Goal: Task Accomplishment & Management: Complete application form

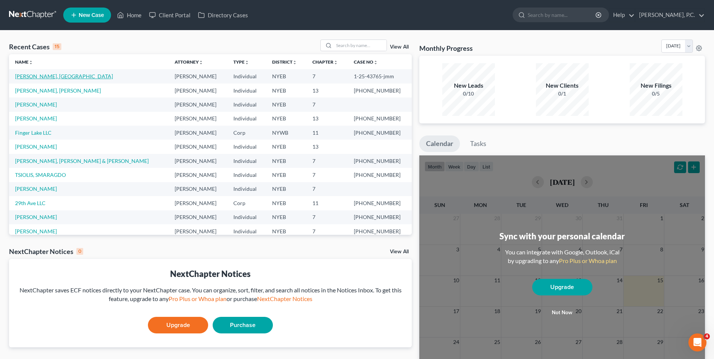
click at [20, 74] on link "[PERSON_NAME], [GEOGRAPHIC_DATA]" at bounding box center [64, 76] width 98 height 6
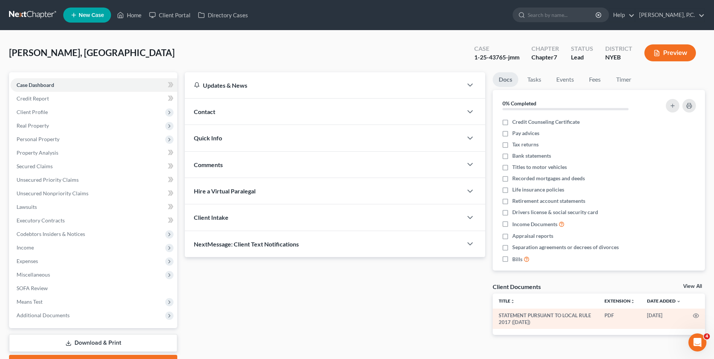
click at [547, 320] on td "STATEMENT PURSUANT TO LOCAL RULE 2017 ([DATE])" at bounding box center [545, 318] width 106 height 21
click at [698, 316] on icon "button" at bounding box center [696, 316] width 6 height 4
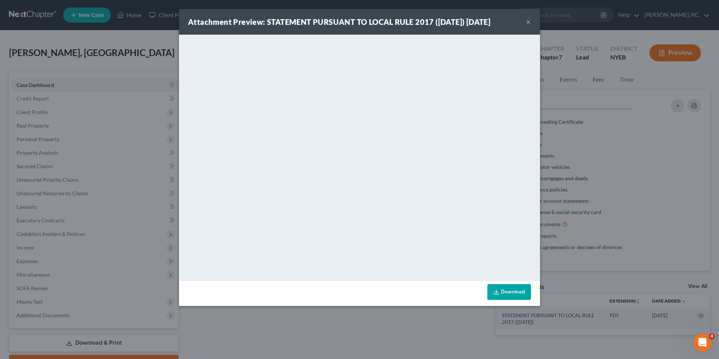
click at [530, 20] on button "×" at bounding box center [528, 21] width 5 height 9
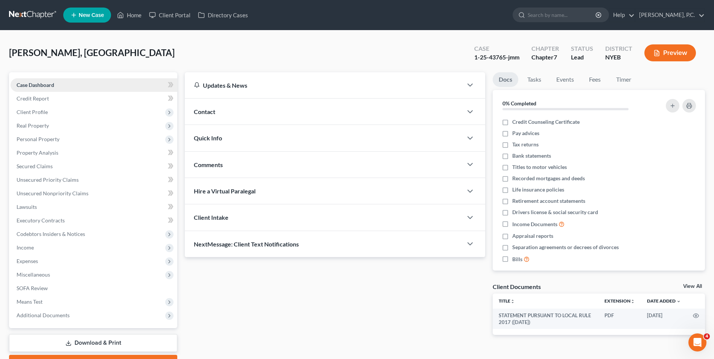
click at [50, 84] on span "Case Dashboard" at bounding box center [36, 85] width 38 height 6
click at [55, 99] on link "Credit Report" at bounding box center [94, 99] width 167 height 14
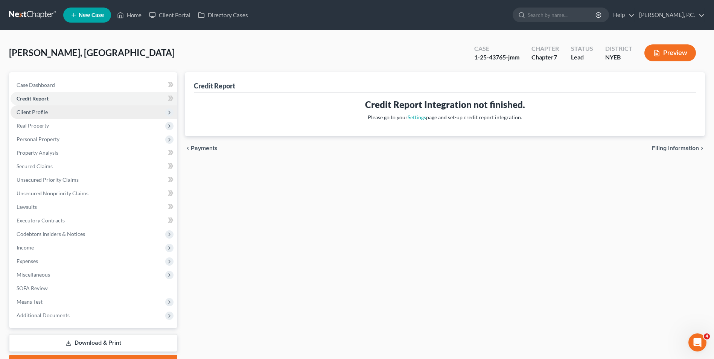
click at [55, 111] on span "Client Profile" at bounding box center [94, 112] width 167 height 14
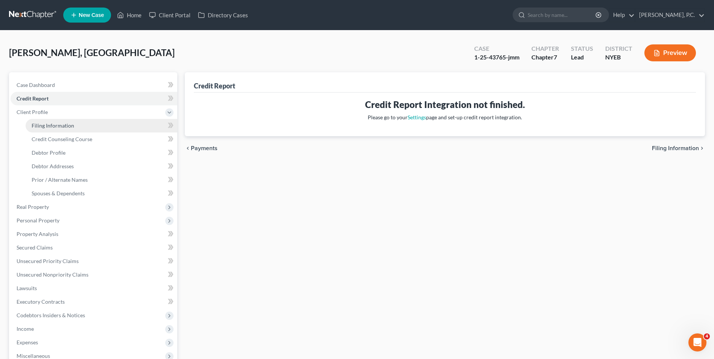
click at [56, 124] on span "Filing Information" at bounding box center [53, 125] width 43 height 6
select select "0"
select select "3"
select select "0"
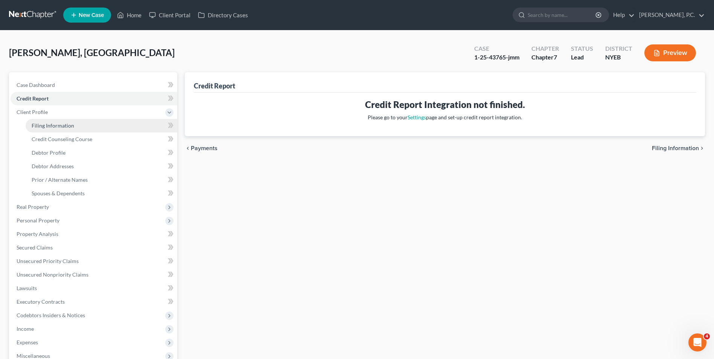
select select "35"
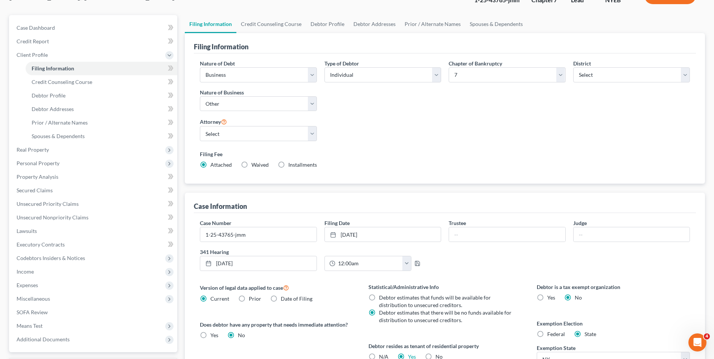
scroll to position [38, 0]
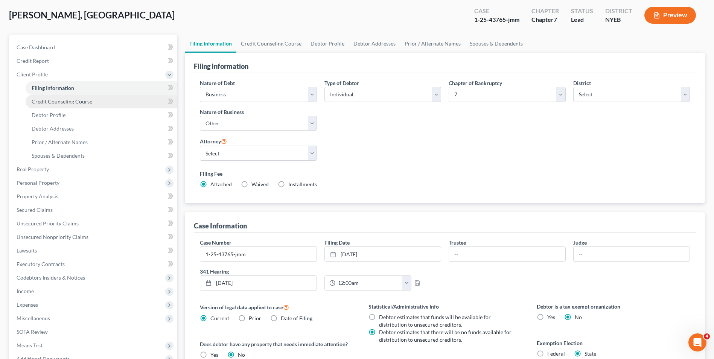
click at [41, 102] on span "Credit Counseling Course" at bounding box center [62, 101] width 61 height 6
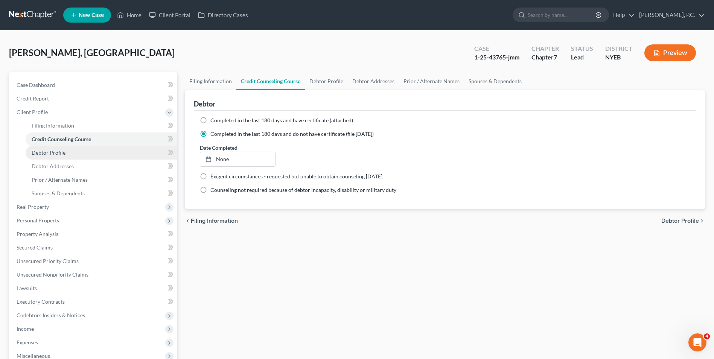
click at [64, 152] on span "Debtor Profile" at bounding box center [49, 152] width 34 height 6
select select "2"
select select "0"
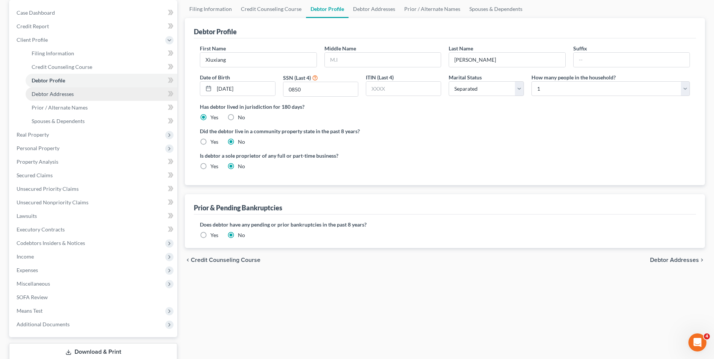
scroll to position [75, 0]
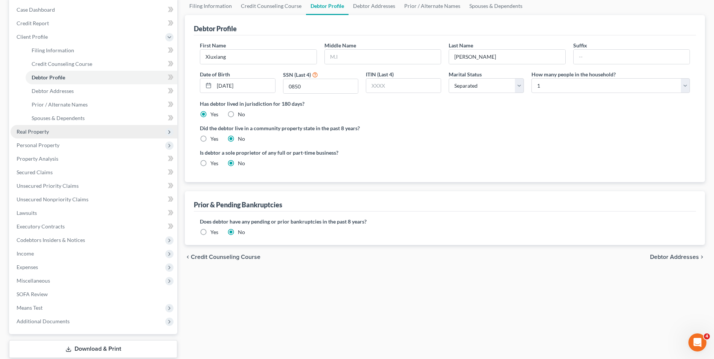
click at [60, 132] on span "Real Property" at bounding box center [94, 132] width 167 height 14
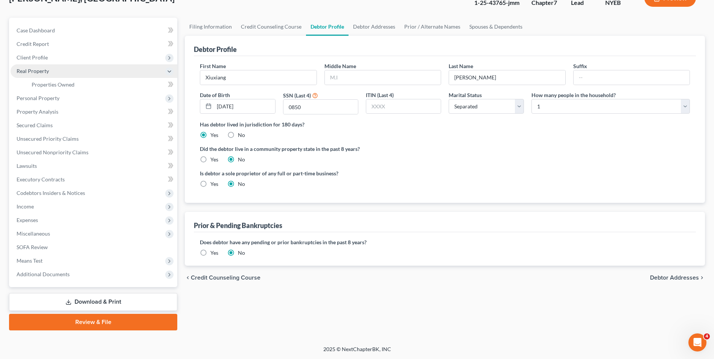
scroll to position [55, 0]
click at [691, 275] on span "Debtor Addresses" at bounding box center [674, 278] width 49 height 6
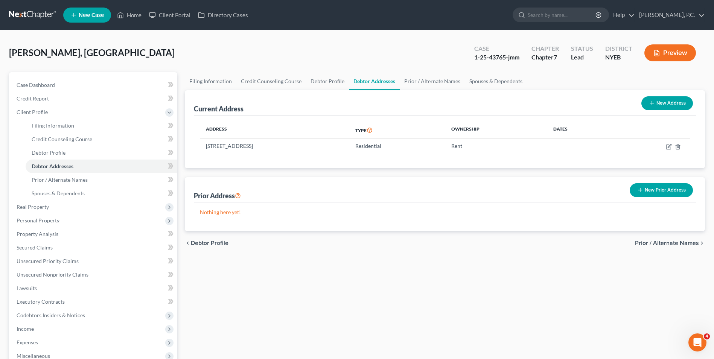
click at [673, 245] on span "Prior / Alternate Names" at bounding box center [667, 243] width 64 height 6
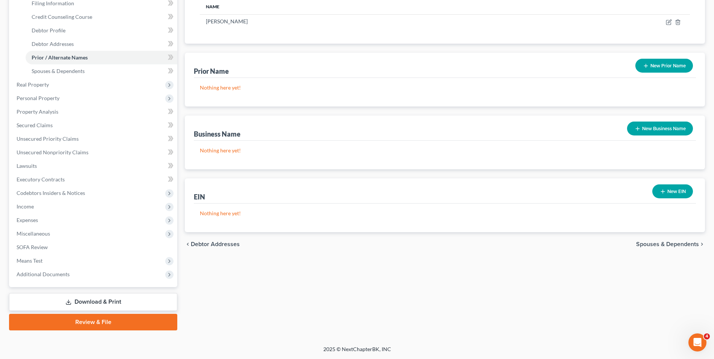
click at [672, 246] on span "Spouses & Dependents" at bounding box center [667, 244] width 63 height 6
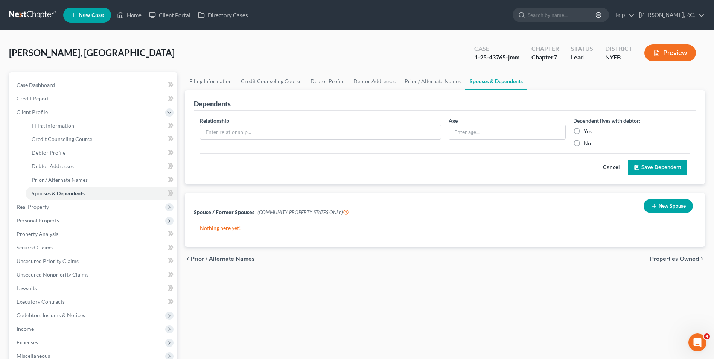
click at [673, 260] on span "Properties Owned" at bounding box center [674, 259] width 49 height 6
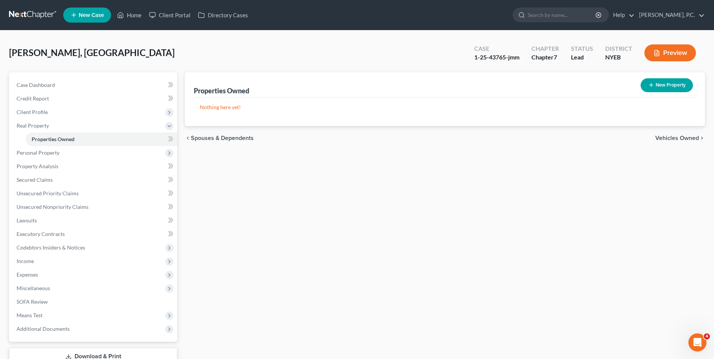
click at [670, 138] on span "Vehicles Owned" at bounding box center [677, 138] width 44 height 6
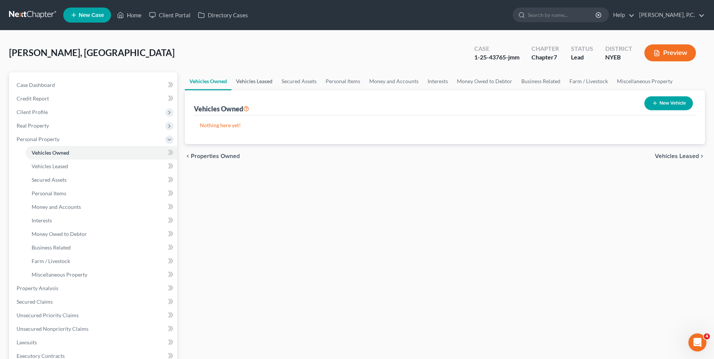
click at [249, 84] on link "Vehicles Leased" at bounding box center [254, 81] width 46 height 18
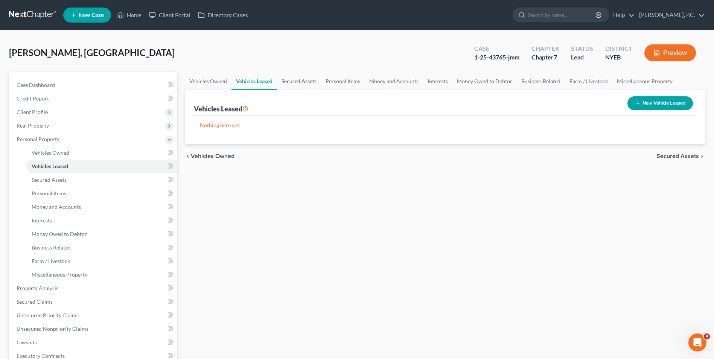
click at [296, 82] on link "Secured Assets" at bounding box center [299, 81] width 44 height 18
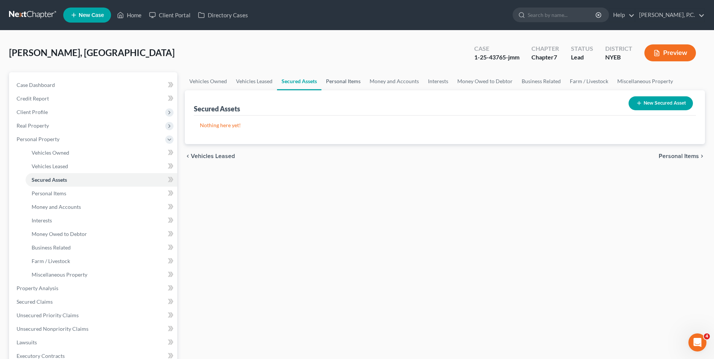
click at [338, 88] on link "Personal Items" at bounding box center [343, 81] width 44 height 18
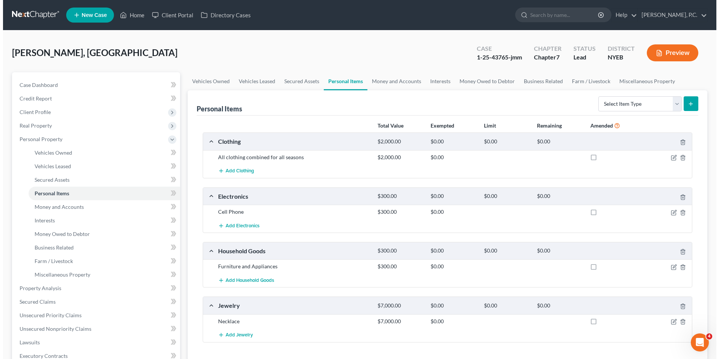
scroll to position [38, 0]
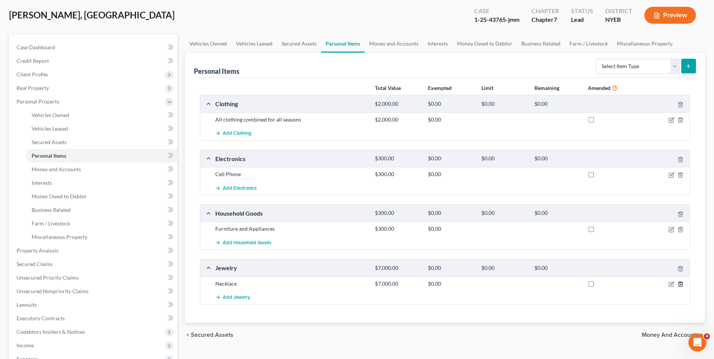
click at [680, 283] on icon "button" at bounding box center [680, 284] width 6 height 6
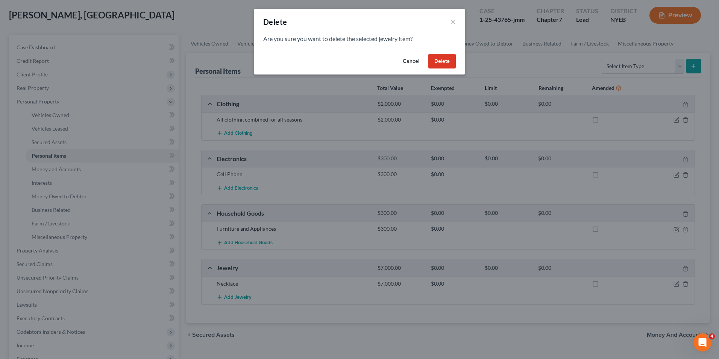
click at [444, 60] on button "Delete" at bounding box center [441, 61] width 27 height 15
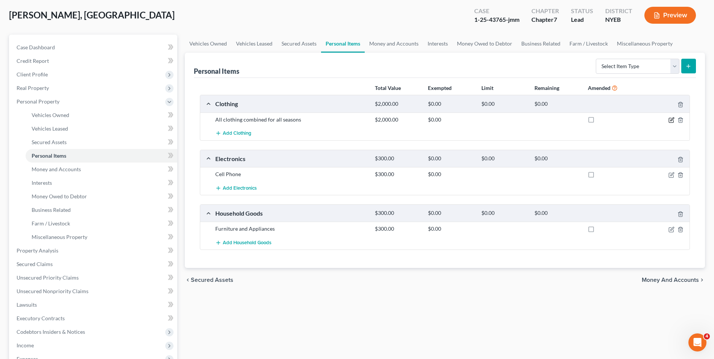
click at [671, 120] on icon "button" at bounding box center [671, 118] width 3 height 3
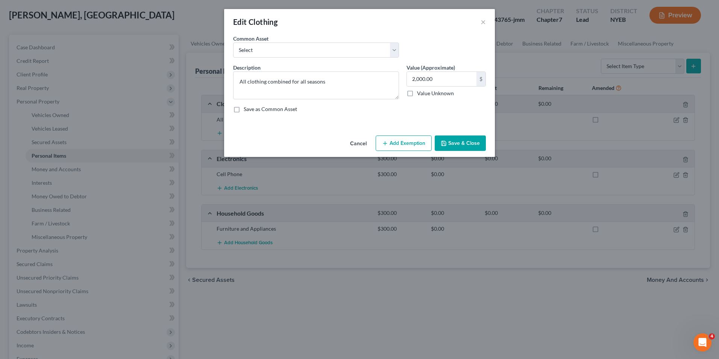
click at [391, 146] on button "Add Exemption" at bounding box center [404, 143] width 56 height 16
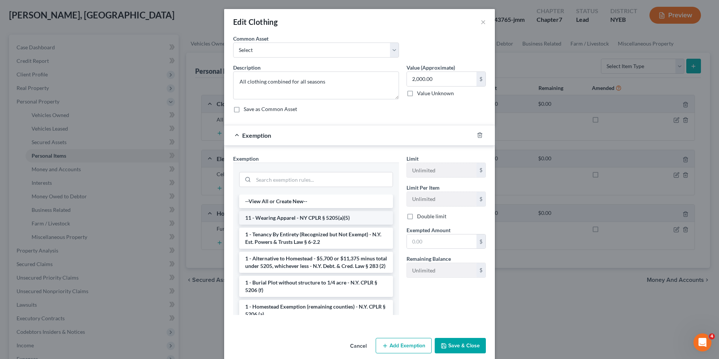
click at [335, 218] on li "11 - Wearing Apparel - NY CPLR § 5205(a)(5)" at bounding box center [316, 218] width 154 height 14
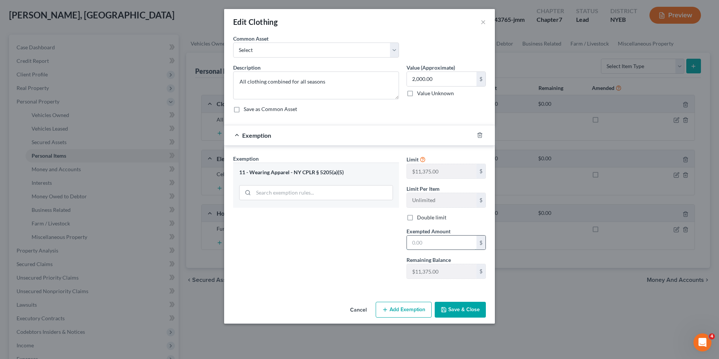
click at [428, 245] on input "text" at bounding box center [442, 242] width 70 height 14
type input "2,000"
click at [451, 305] on button "Save & Close" at bounding box center [460, 310] width 51 height 16
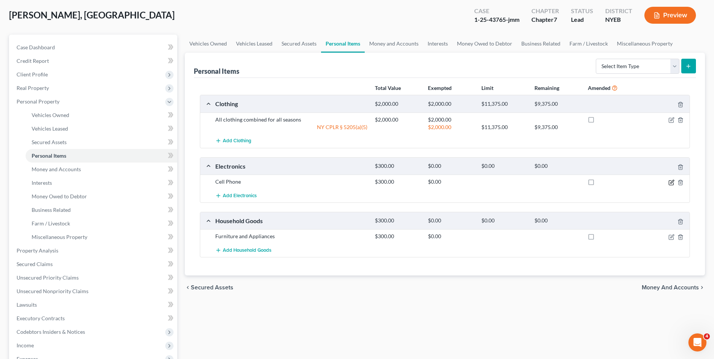
click at [670, 180] on icon "button" at bounding box center [671, 182] width 6 height 6
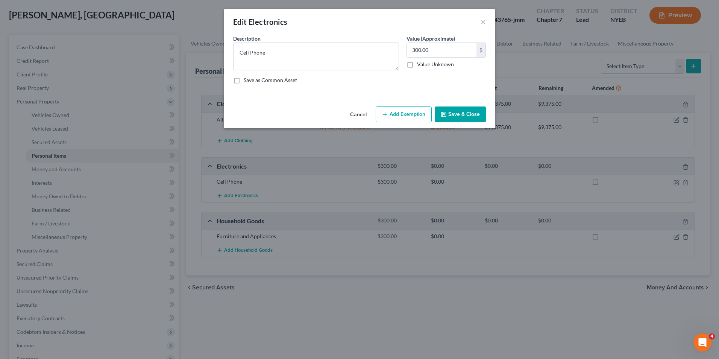
click at [413, 117] on button "Add Exemption" at bounding box center [404, 114] width 56 height 16
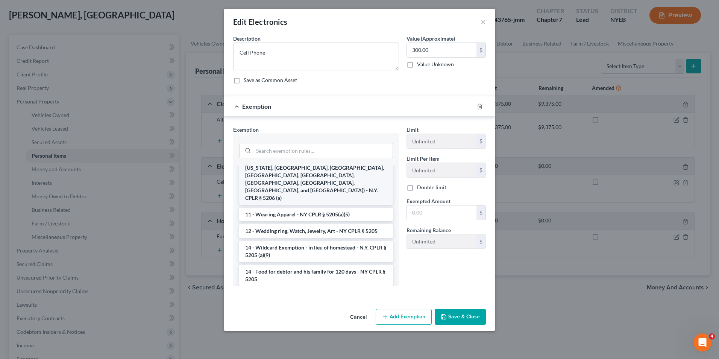
scroll to position [226, 0]
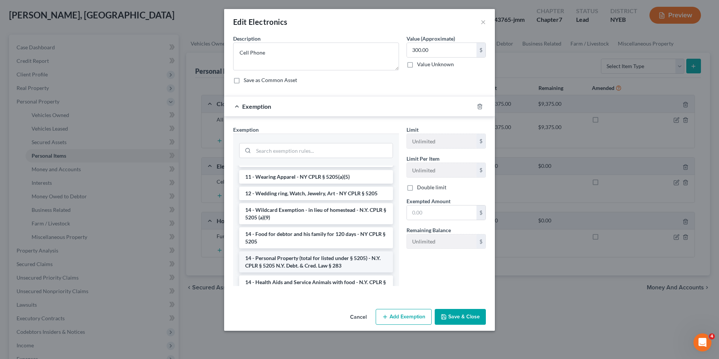
click at [339, 251] on li "14 - Personal Property (total for listed under § 5205) - N.Y. CPLR § 5205 N.Y. …" at bounding box center [316, 261] width 154 height 21
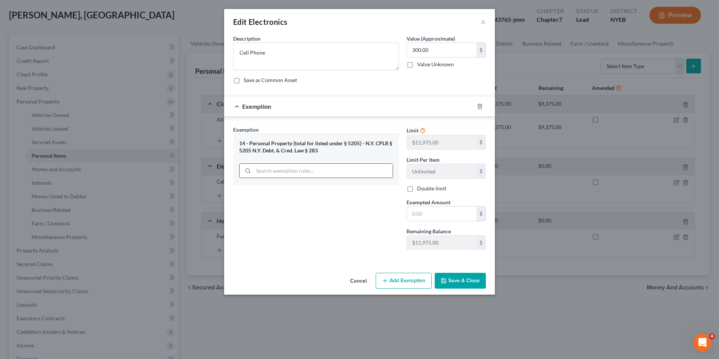
click at [352, 171] on input "search" at bounding box center [323, 171] width 139 height 14
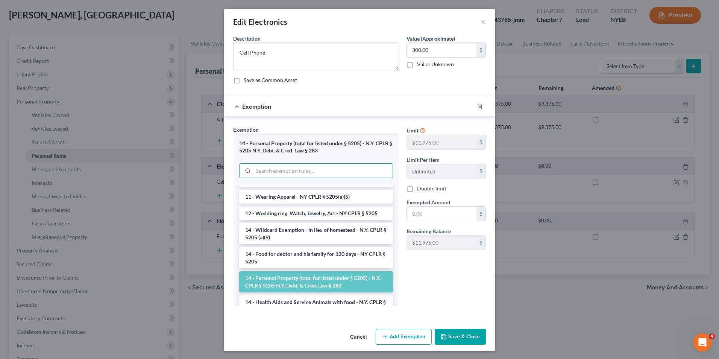
click at [298, 271] on li "14 - Personal Property (total for listed under § 5205) - N.Y. CPLR § 5205 N.Y. …" at bounding box center [316, 281] width 154 height 21
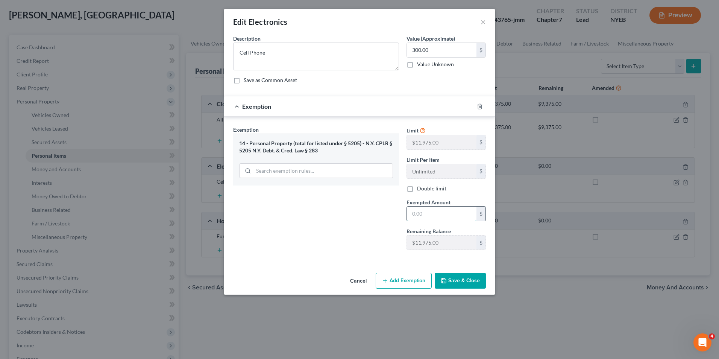
click at [439, 214] on input "text" at bounding box center [442, 214] width 70 height 14
type input "300"
click at [459, 279] on button "Save & Close" at bounding box center [460, 281] width 51 height 16
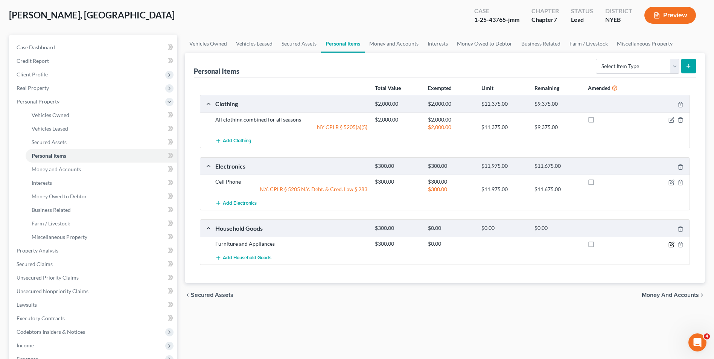
click at [672, 245] on icon "button" at bounding box center [671, 245] width 6 height 6
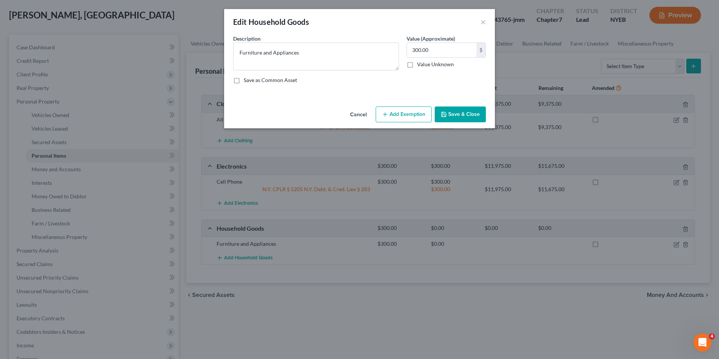
click at [405, 119] on button "Add Exemption" at bounding box center [404, 114] width 56 height 16
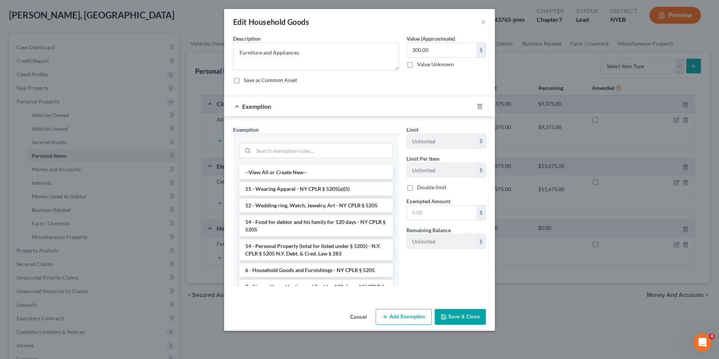
scroll to position [38, 0]
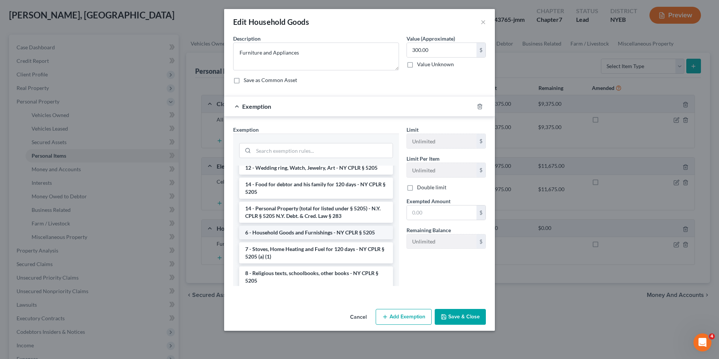
click at [334, 236] on li "6 - Household Goods and Furnishings - NY CPLR § 5205" at bounding box center [316, 233] width 154 height 14
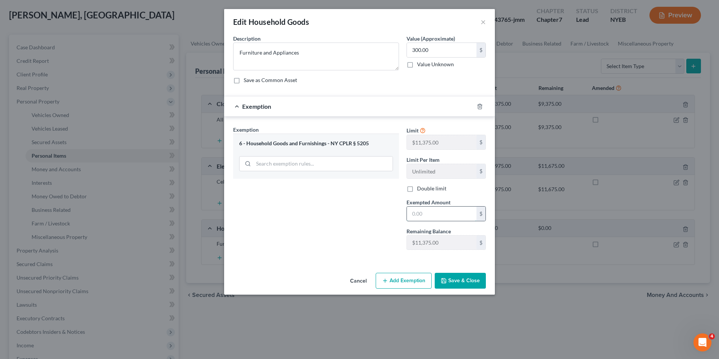
click at [451, 214] on input "text" at bounding box center [442, 214] width 70 height 14
type input "300"
click at [453, 279] on button "Save & Close" at bounding box center [460, 281] width 51 height 16
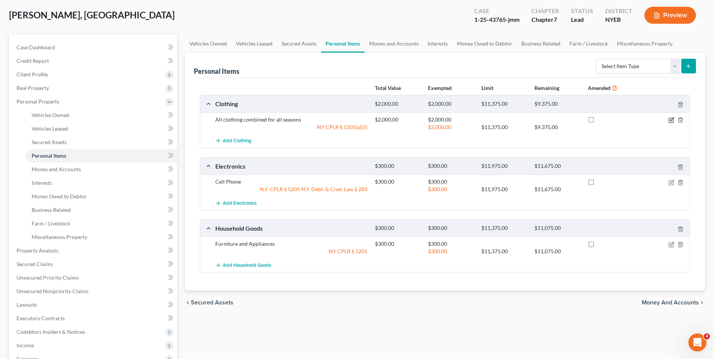
click at [672, 121] on icon "button" at bounding box center [671, 120] width 6 height 6
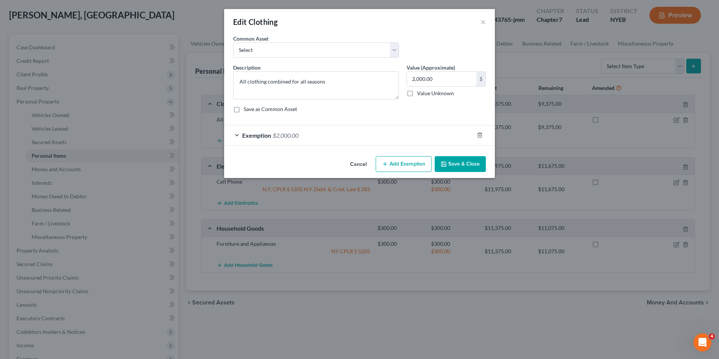
click at [374, 142] on div "Exemption $2,000.00" at bounding box center [349, 135] width 250 height 20
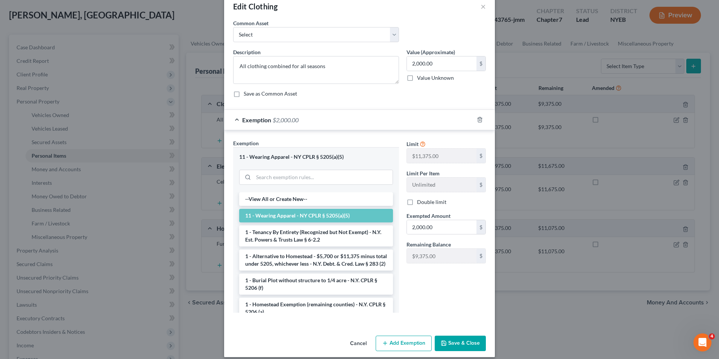
scroll to position [23, 0]
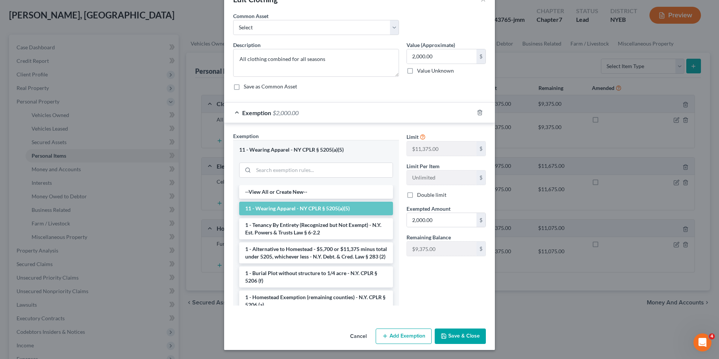
click at [479, 340] on button "Save & Close" at bounding box center [460, 336] width 51 height 16
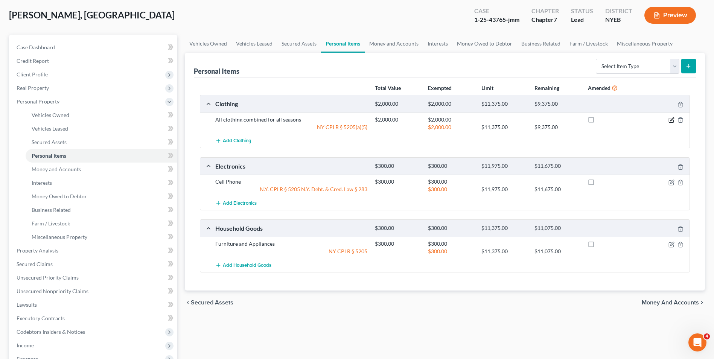
click at [672, 120] on icon "button" at bounding box center [671, 120] width 6 height 6
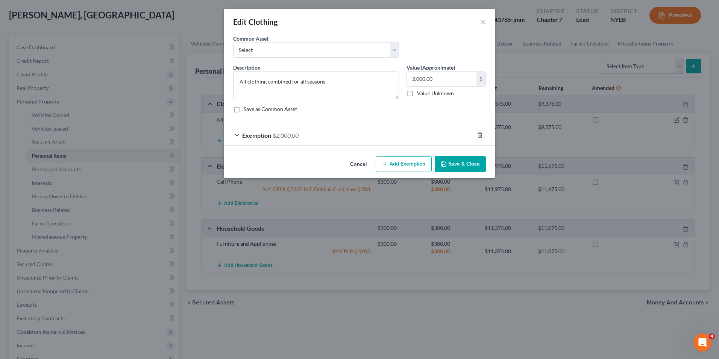
click at [333, 136] on div "Exemption $2,000.00" at bounding box center [349, 135] width 250 height 20
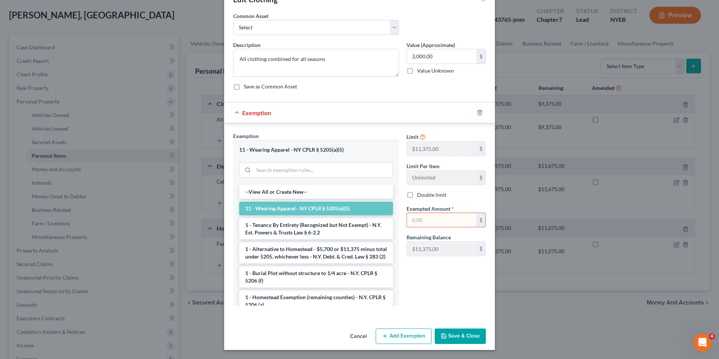
click at [448, 335] on button "Save & Close" at bounding box center [460, 336] width 51 height 16
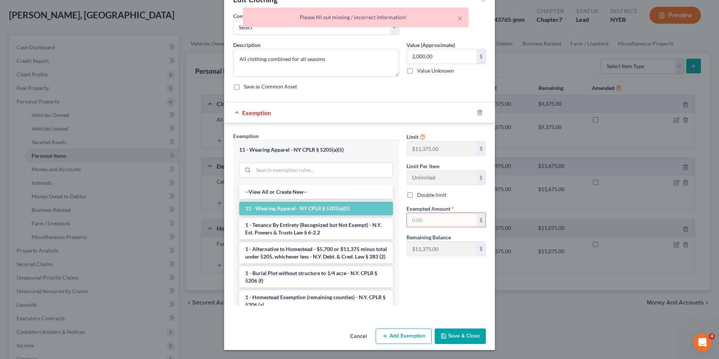
click at [448, 335] on button "Save & Close" at bounding box center [460, 336] width 51 height 16
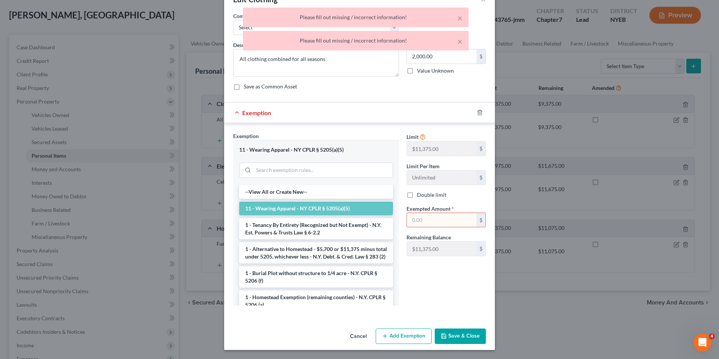
click at [446, 280] on div "Limit $11,375.00 $ Limit Per Item Unlimited $ Double limit Exempted Amount * $ …" at bounding box center [446, 221] width 87 height 179
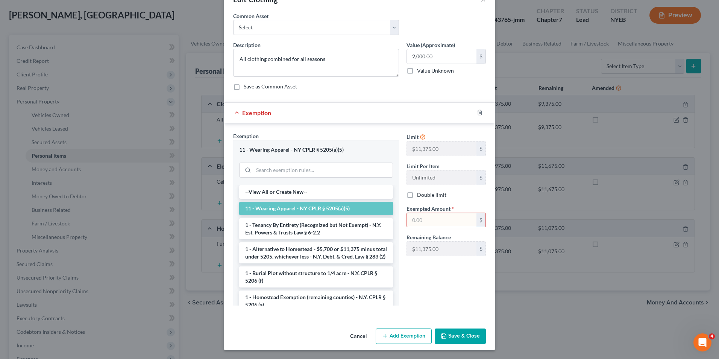
click at [433, 213] on div "$" at bounding box center [446, 220] width 79 height 15
click at [431, 222] on input "text" at bounding box center [442, 220] width 70 height 14
type input "2,000"
click at [461, 334] on button "Save & Close" at bounding box center [460, 336] width 51 height 16
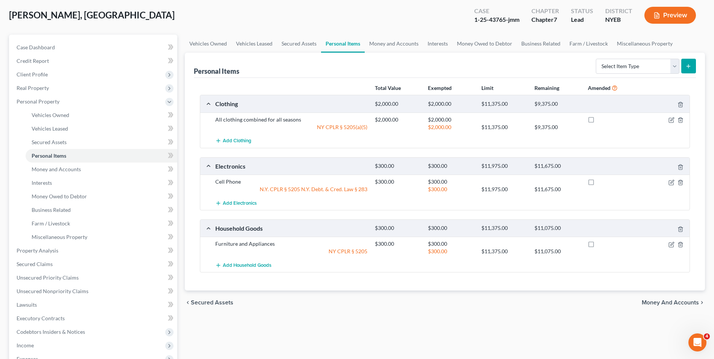
click at [673, 302] on span "Money and Accounts" at bounding box center [669, 302] width 57 height 6
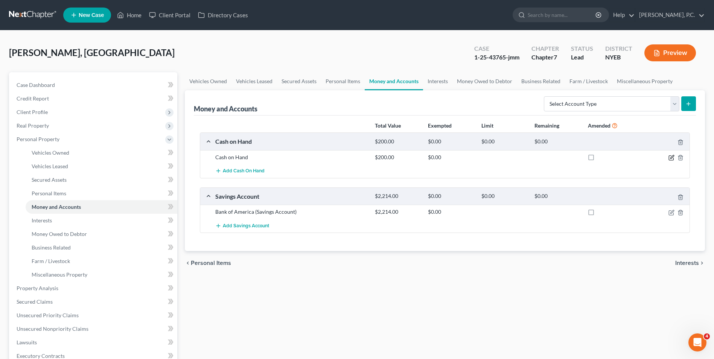
click at [670, 158] on icon "button" at bounding box center [671, 156] width 3 height 3
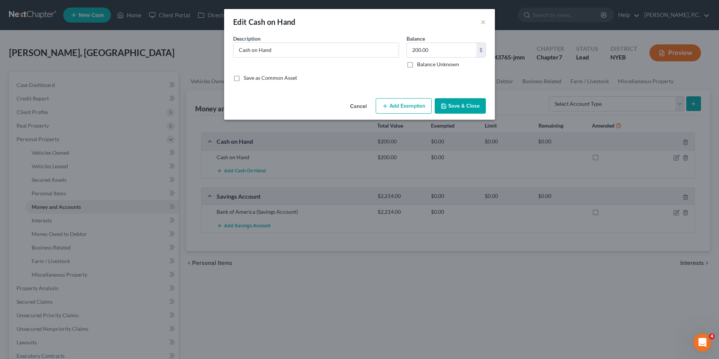
click at [409, 107] on button "Add Exemption" at bounding box center [404, 106] width 56 height 16
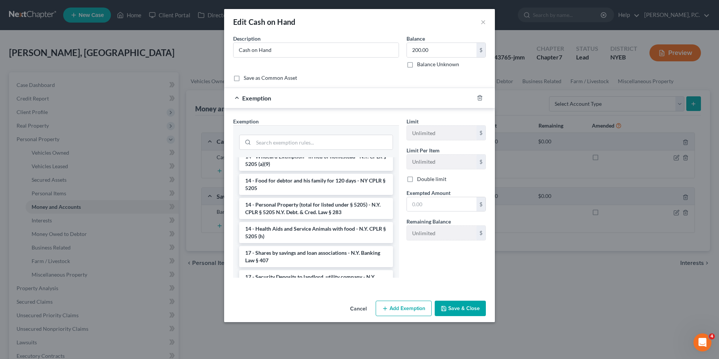
scroll to position [209, 0]
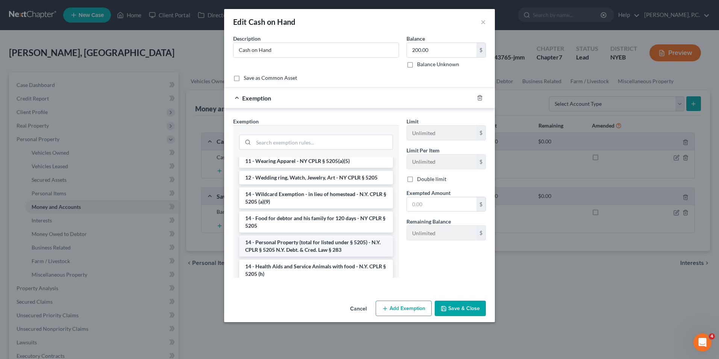
click at [304, 235] on li "14 - Personal Property (total for listed under § 5205) - N.Y. CPLR § 5205 N.Y. …" at bounding box center [316, 245] width 154 height 21
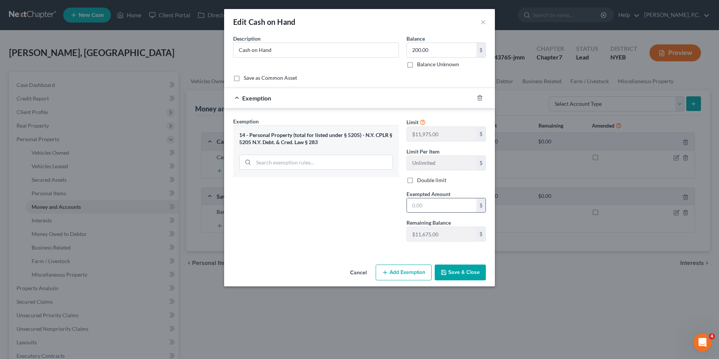
click at [446, 210] on input "text" at bounding box center [442, 205] width 70 height 14
type input "200"
click at [475, 270] on button "Save & Close" at bounding box center [460, 272] width 51 height 16
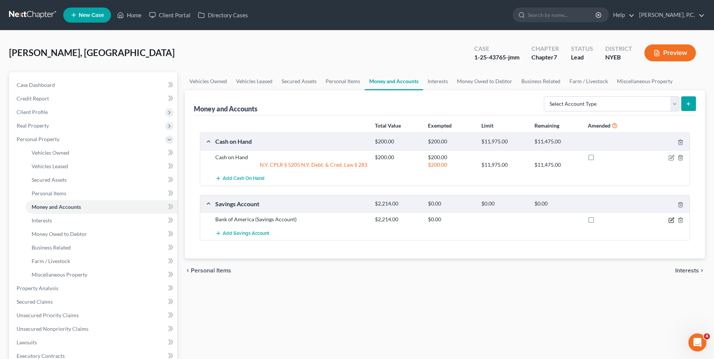
click at [673, 219] on icon "button" at bounding box center [671, 220] width 6 height 6
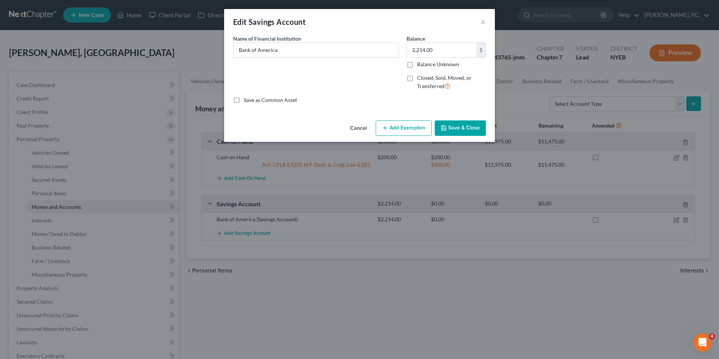
click at [393, 131] on button "Add Exemption" at bounding box center [404, 128] width 56 height 16
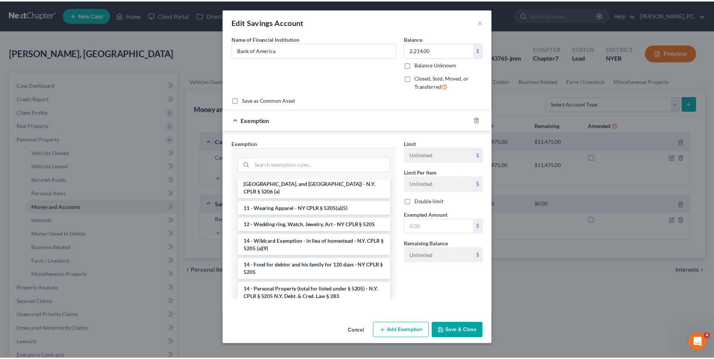
scroll to position [226, 0]
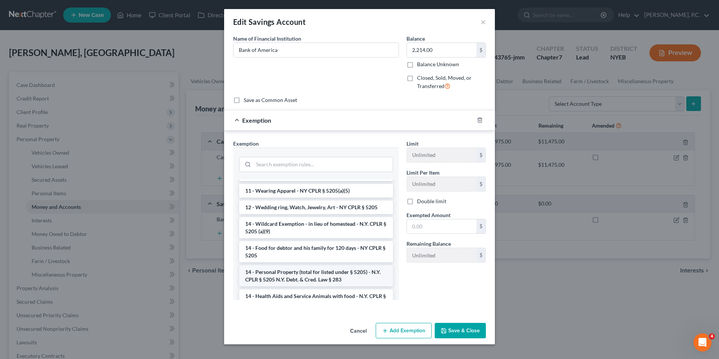
click at [333, 265] on li "14 - Personal Property (total for listed under § 5205) - N.Y. CPLR § 5205 N.Y. …" at bounding box center [316, 275] width 154 height 21
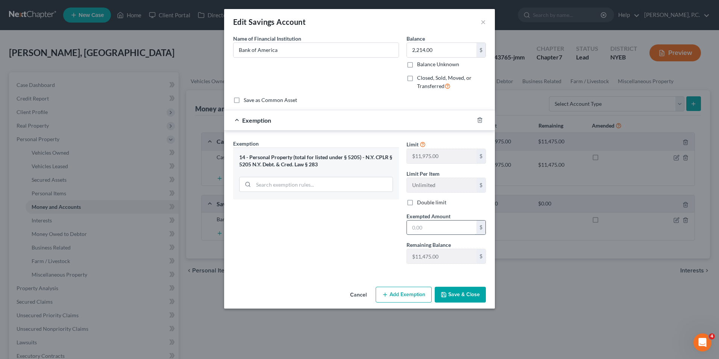
click at [432, 227] on input "text" at bounding box center [442, 227] width 70 height 14
type input "2,214"
click at [467, 300] on button "Save & Close" at bounding box center [460, 295] width 51 height 16
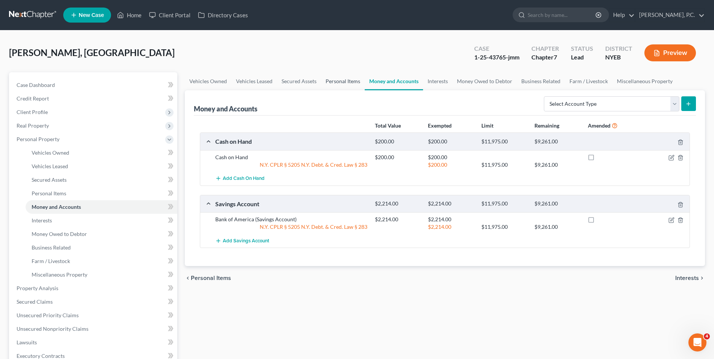
click at [343, 81] on link "Personal Items" at bounding box center [343, 81] width 44 height 18
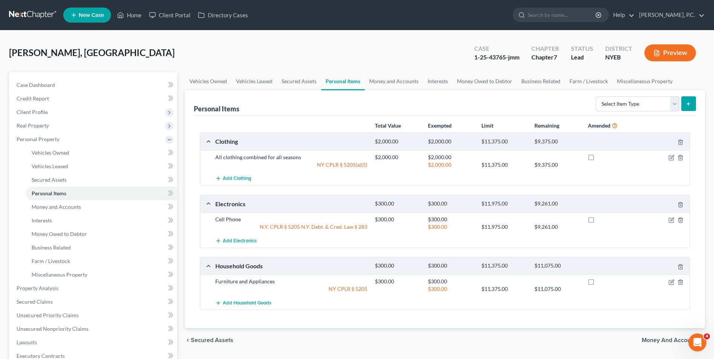
click at [656, 338] on span "Money and Accounts" at bounding box center [669, 340] width 57 height 6
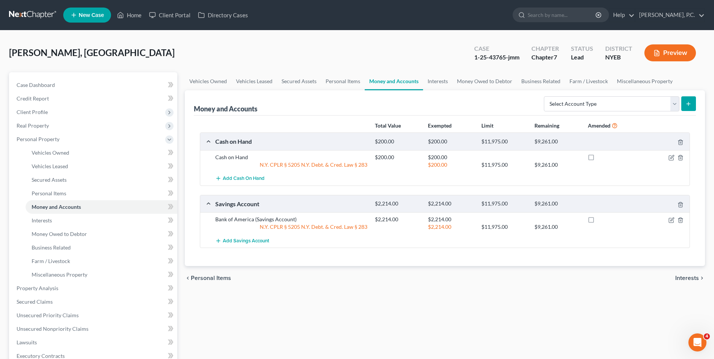
click at [687, 280] on span "Interests" at bounding box center [687, 278] width 24 height 6
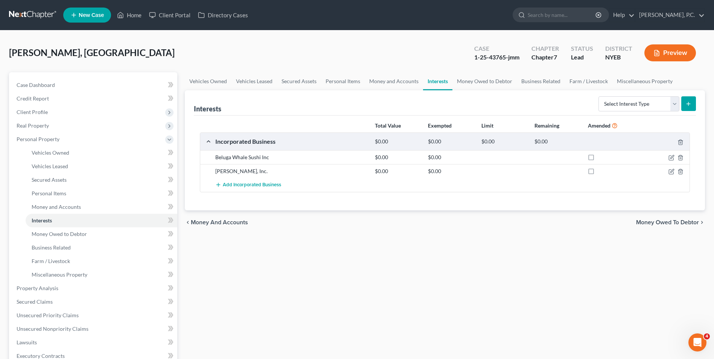
click at [673, 220] on span "Money Owed to Debtor" at bounding box center [667, 222] width 63 height 6
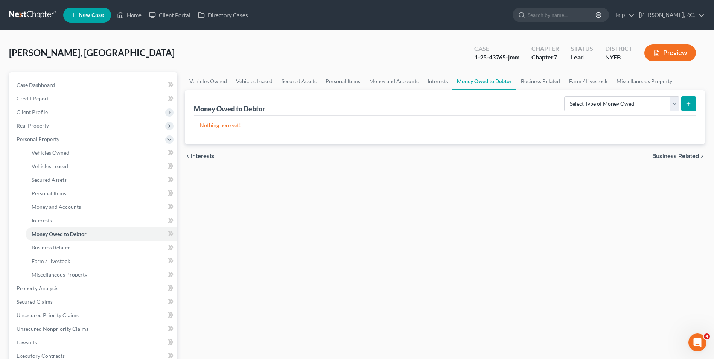
click at [674, 155] on span "Business Related" at bounding box center [675, 156] width 47 height 6
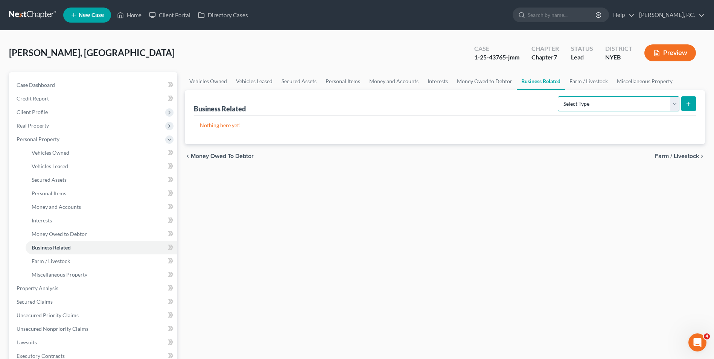
click at [655, 102] on select "Select Type Customer Lists Franchises Inventory Licenses Machinery Office Equip…" at bounding box center [618, 103] width 122 height 15
click at [684, 156] on span "Farm / Livestock" at bounding box center [677, 156] width 44 height 6
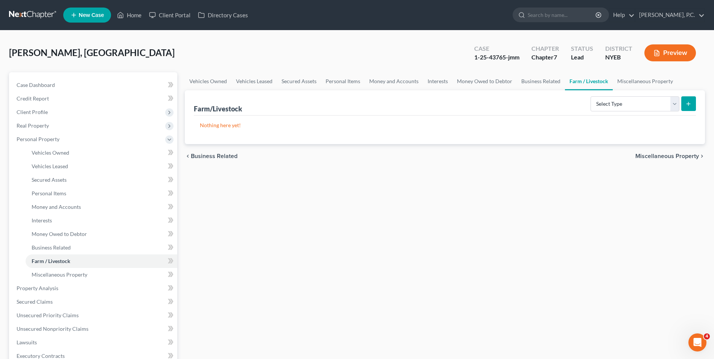
click at [682, 156] on span "Miscellaneous Property" at bounding box center [667, 156] width 64 height 6
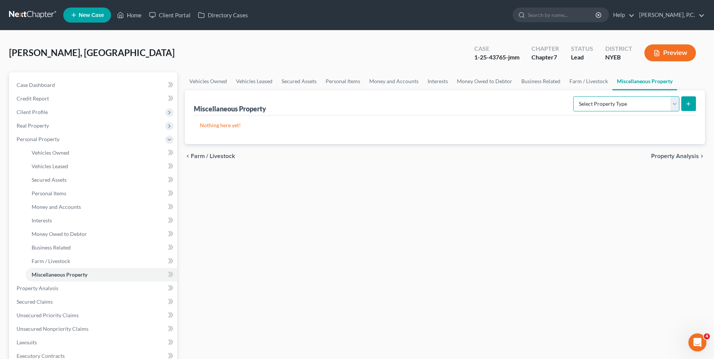
click at [646, 106] on select "Select Property Type Assigned for Creditor Benefit [DATE] Holding for Another N…" at bounding box center [626, 103] width 106 height 15
click at [648, 213] on div "Vehicles Owned Vehicles Leased Secured Assets Personal Items Money and Accounts…" at bounding box center [444, 289] width 527 height 434
click at [679, 157] on span "Property Analysis" at bounding box center [675, 156] width 48 height 6
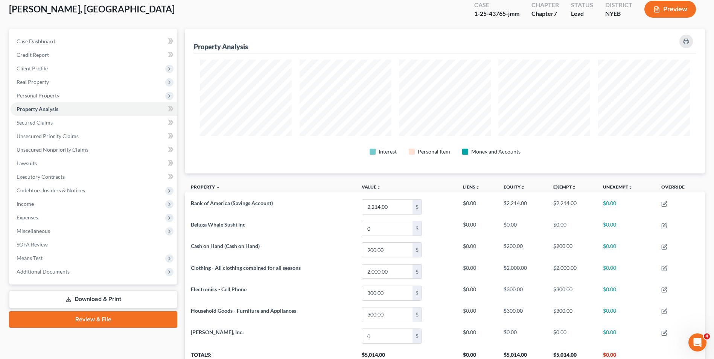
scroll to position [105, 0]
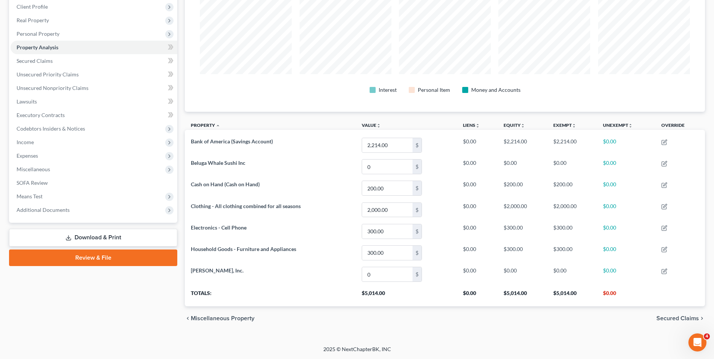
click at [667, 318] on span "Secured Claims" at bounding box center [677, 318] width 43 height 6
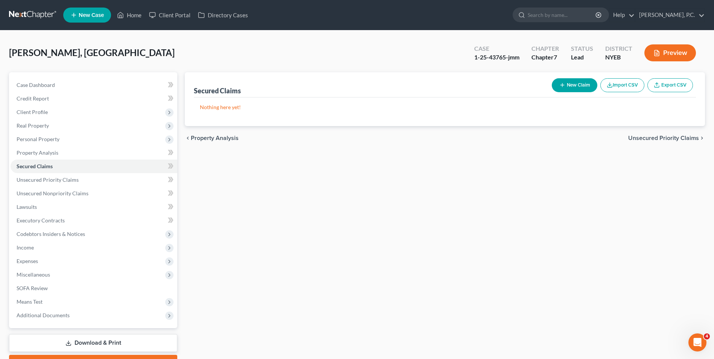
click at [668, 135] on span "Unsecured Priority Claims" at bounding box center [663, 138] width 71 height 6
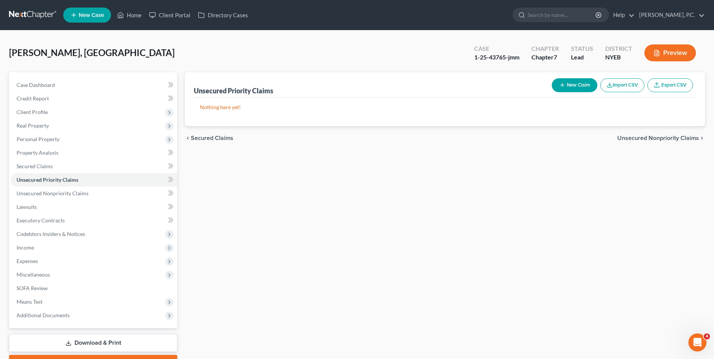
click at [668, 135] on span "Unsecured Nonpriority Claims" at bounding box center [658, 138] width 82 height 6
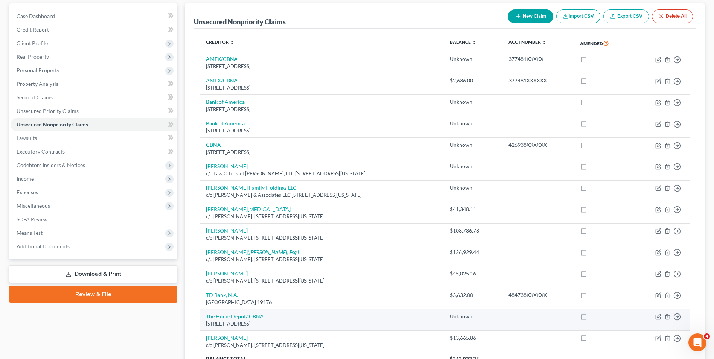
scroll to position [68, 0]
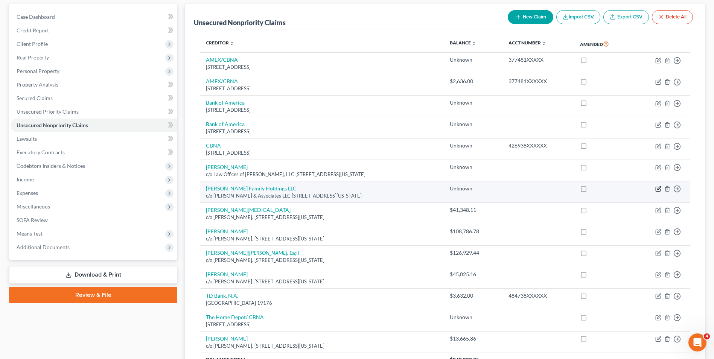
click at [658, 187] on icon "button" at bounding box center [658, 189] width 6 height 6
select select "35"
select select "14"
select select "0"
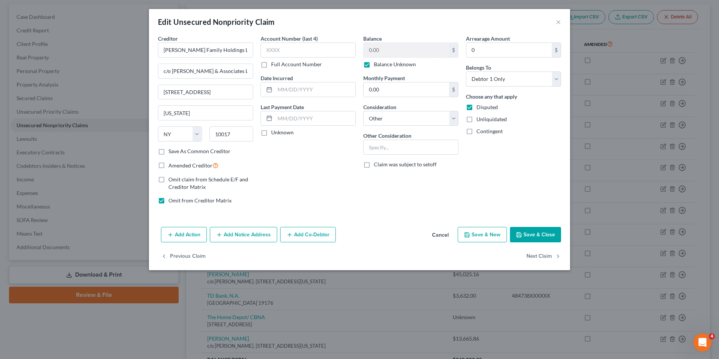
click at [438, 238] on button "Cancel" at bounding box center [440, 235] width 29 height 15
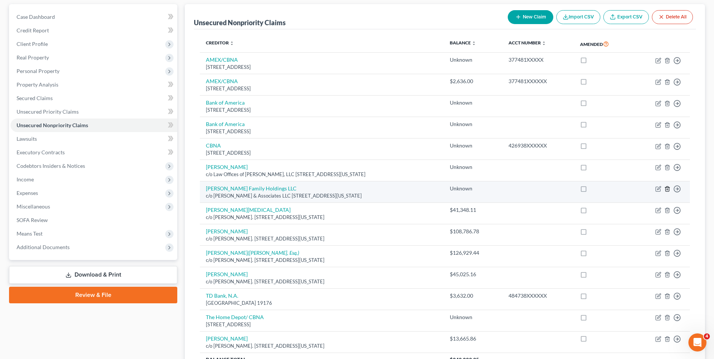
click at [667, 188] on icon "button" at bounding box center [667, 189] width 6 height 6
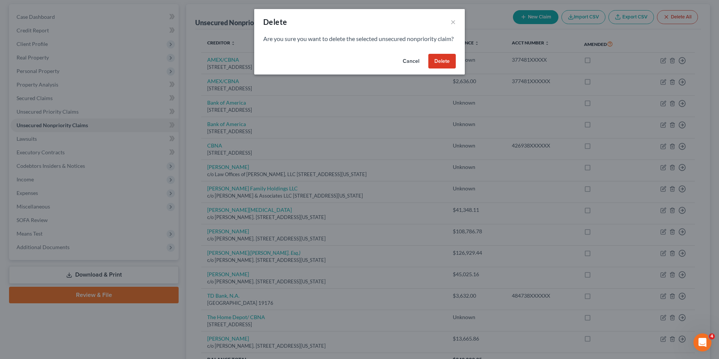
click at [444, 69] on button "Delete" at bounding box center [441, 61] width 27 height 15
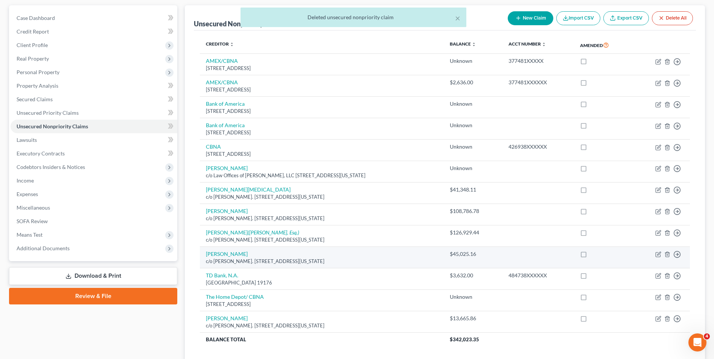
scroll to position [122, 0]
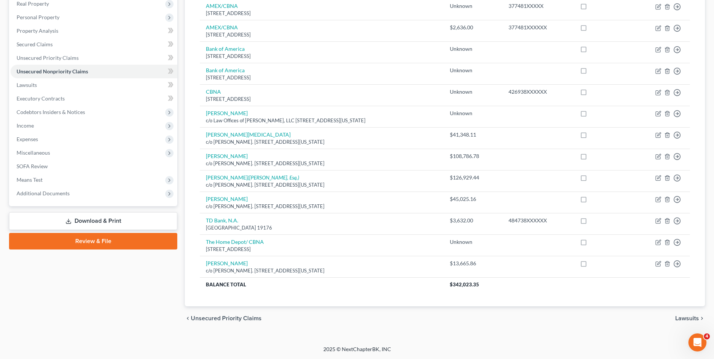
click at [691, 319] on span "Lawsuits" at bounding box center [687, 318] width 24 height 6
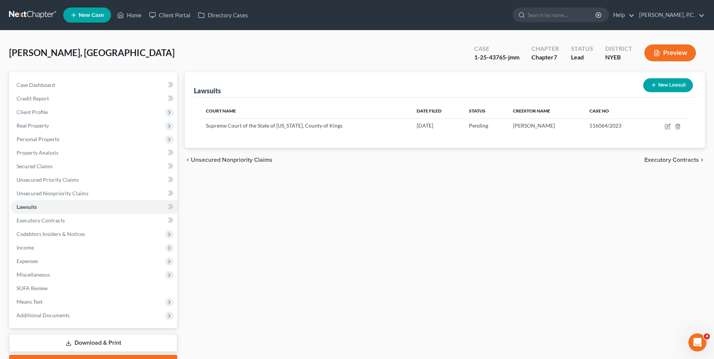
click at [680, 159] on span "Executory Contracts" at bounding box center [671, 160] width 55 height 6
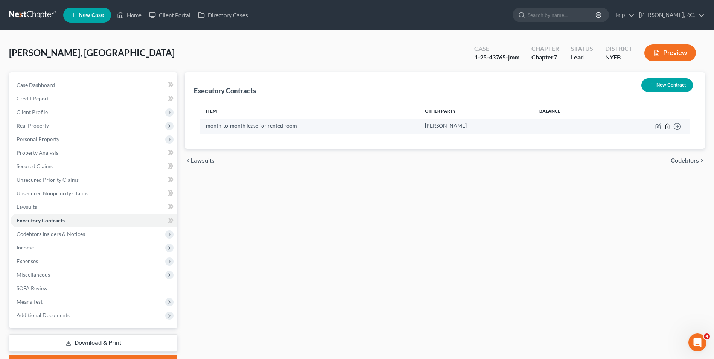
click at [667, 126] on icon "button" at bounding box center [667, 126] width 6 height 6
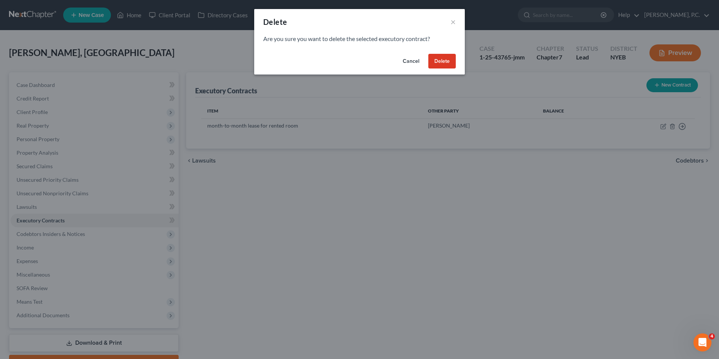
click at [445, 62] on button "Delete" at bounding box center [441, 61] width 27 height 15
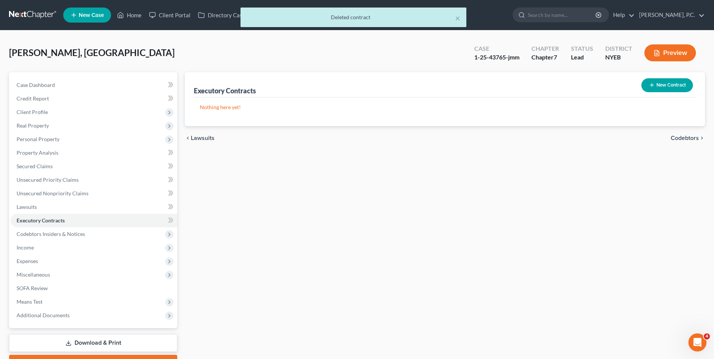
click at [671, 137] on span "Codebtors" at bounding box center [684, 138] width 28 height 6
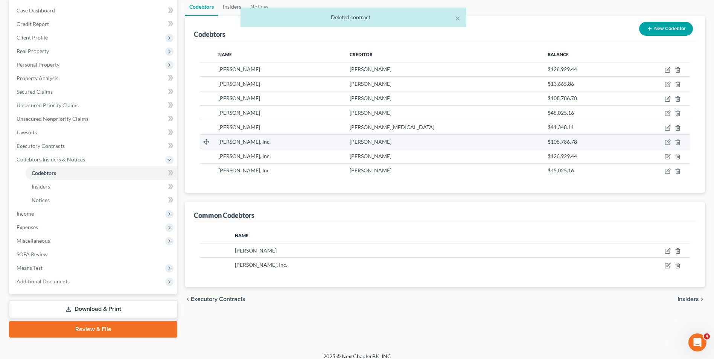
scroll to position [82, 0]
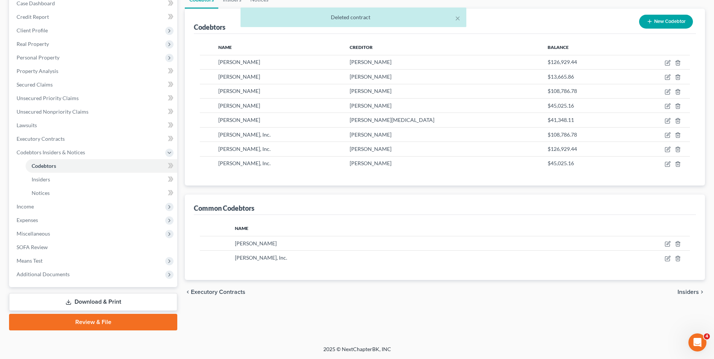
click at [699, 294] on icon "chevron_right" at bounding box center [702, 292] width 6 height 6
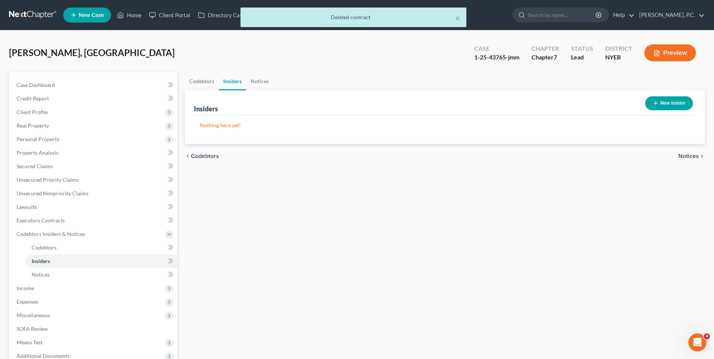
click at [687, 155] on span "Notices" at bounding box center [688, 156] width 21 height 6
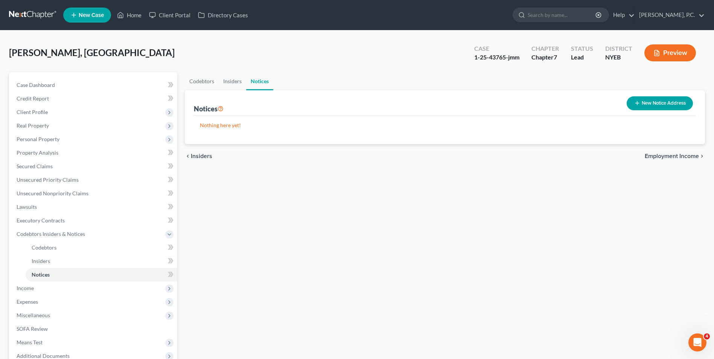
click at [690, 157] on span "Employment Income" at bounding box center [671, 156] width 54 height 6
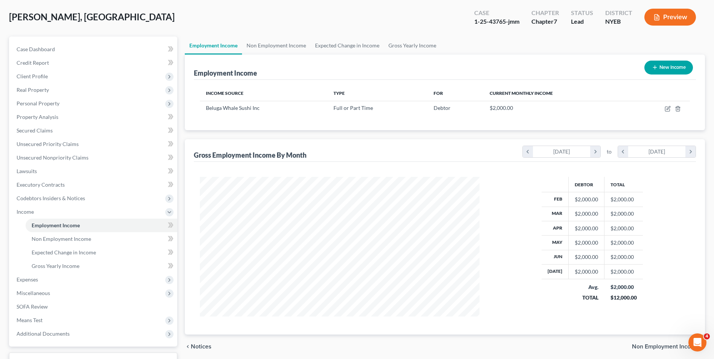
scroll to position [95, 0]
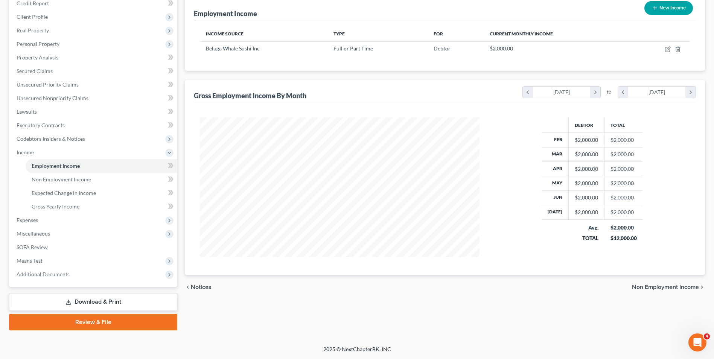
click at [654, 287] on span "Non Employment Income" at bounding box center [665, 287] width 67 height 6
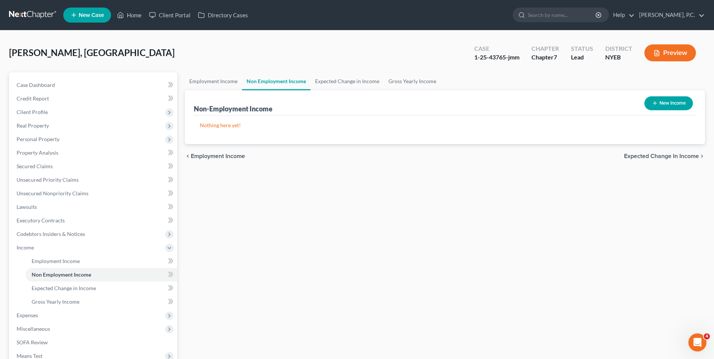
click at [663, 156] on span "Expected Change in Income" at bounding box center [661, 156] width 75 height 6
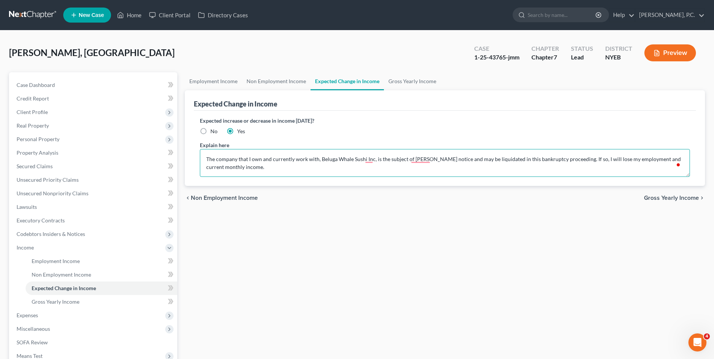
drag, startPoint x: 483, startPoint y: 161, endPoint x: 457, endPoint y: 161, distance: 26.0
click at [457, 161] on textarea "The company that I own and currently work with, Beluga Whale Sushi Inc, is the …" at bounding box center [445, 163] width 490 height 28
drag, startPoint x: 576, startPoint y: 159, endPoint x: 564, endPoint y: 159, distance: 12.0
click at [564, 159] on textarea "The company that I own and currently work with, Beluga Whale Sushi Inc, is the …" at bounding box center [445, 163] width 490 height 28
click at [588, 165] on textarea "The company that I own and currently work with, Beluga Whale Sushi Inc, is the …" at bounding box center [445, 163] width 490 height 28
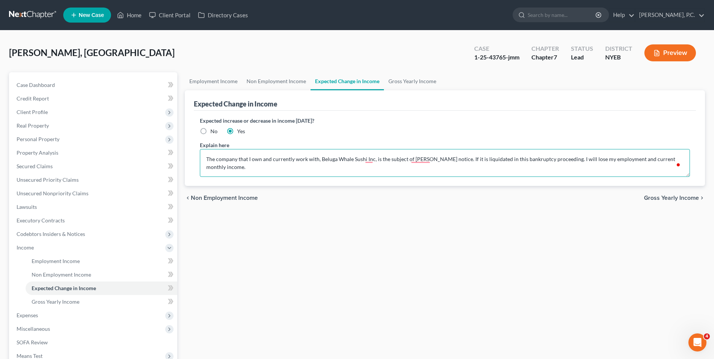
type textarea "The company that I own and currently work with, Beluga Whale Sushi Inc, is the …"
click at [684, 197] on span "Gross Yearly Income" at bounding box center [671, 198] width 55 height 6
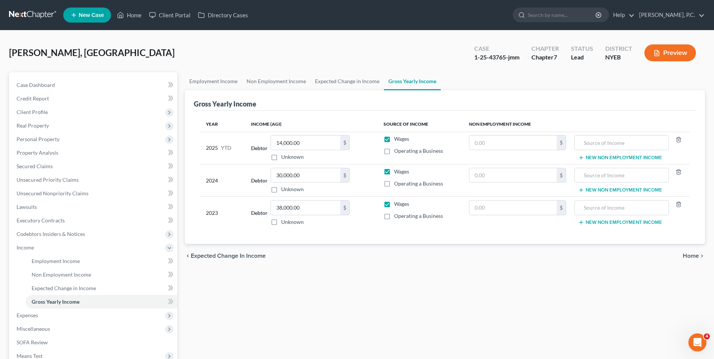
click at [685, 256] on span "Home" at bounding box center [690, 256] width 16 height 6
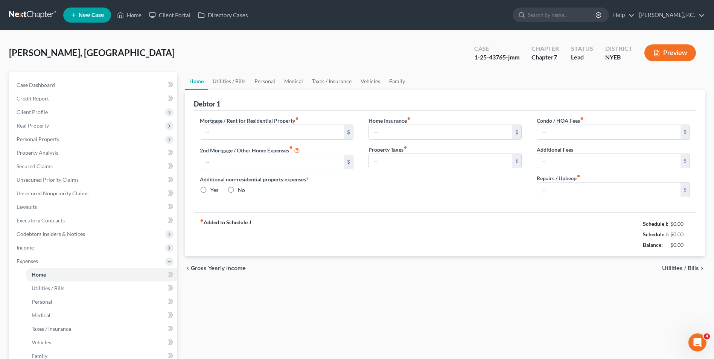
type input "600.00"
type input "0.00"
radio input "true"
type input "0.00"
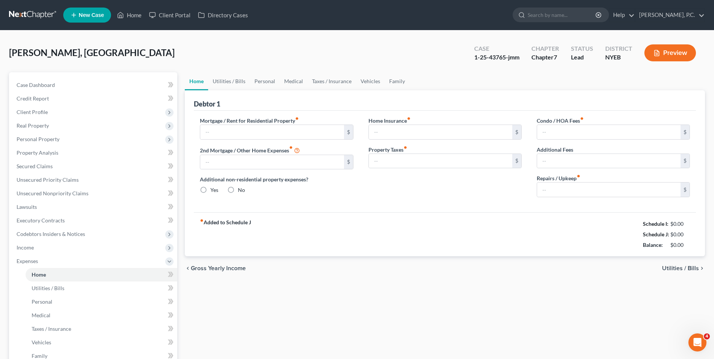
type input "0.00"
click at [683, 265] on span "Utilities / Bills" at bounding box center [680, 268] width 37 height 6
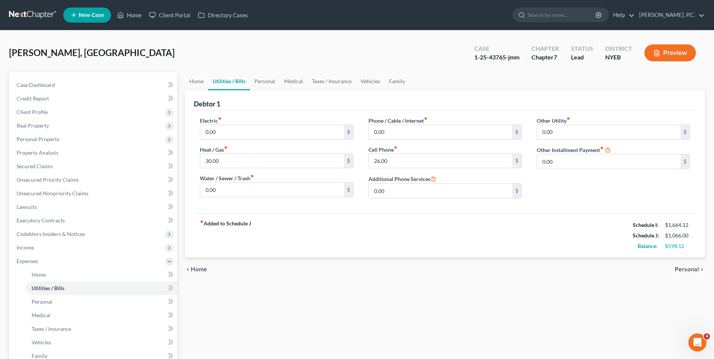
click at [686, 269] on span "Personal" at bounding box center [686, 269] width 24 height 6
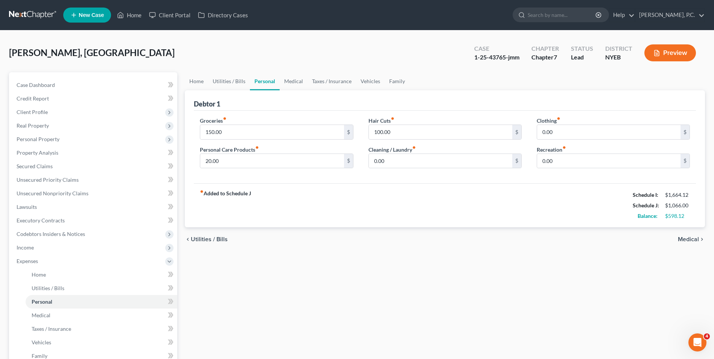
click at [692, 241] on span "Medical" at bounding box center [687, 239] width 21 height 6
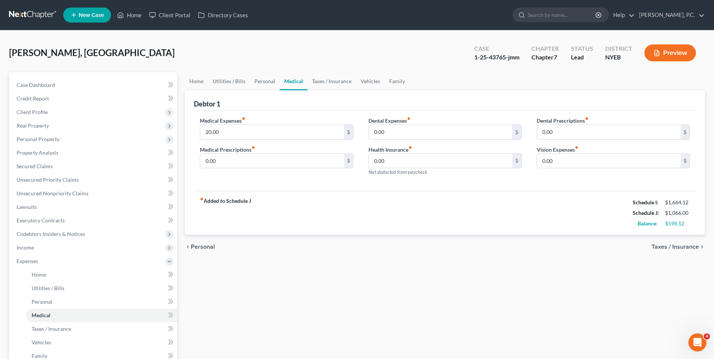
click at [668, 248] on span "Taxes / Insurance" at bounding box center [674, 247] width 47 height 6
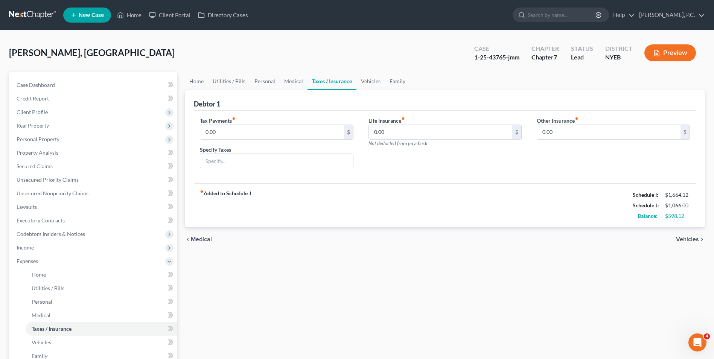
click at [680, 239] on span "Vehicles" at bounding box center [687, 239] width 23 height 6
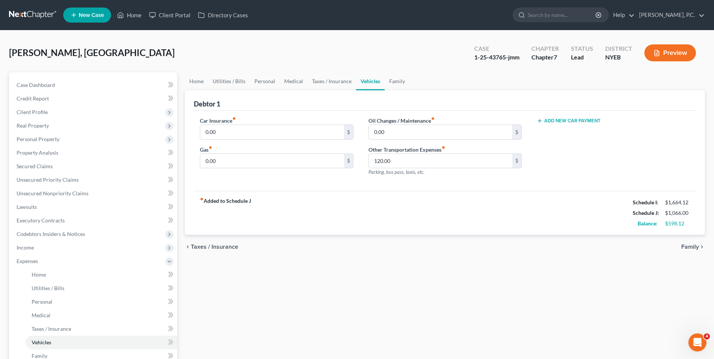
click at [688, 246] on span "Family" at bounding box center [690, 247] width 18 height 6
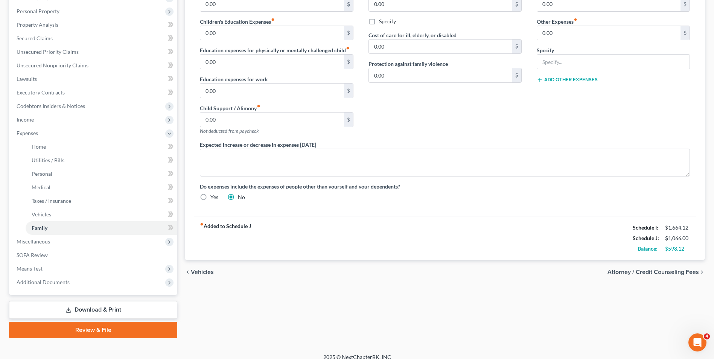
scroll to position [136, 0]
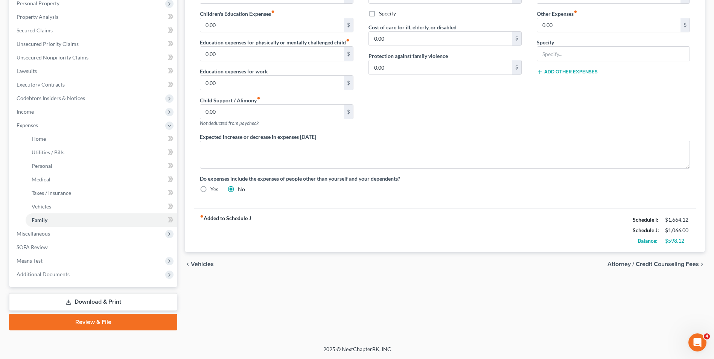
click at [670, 265] on span "Attorney / Credit Counseling Fees" at bounding box center [652, 264] width 91 height 6
select select "0"
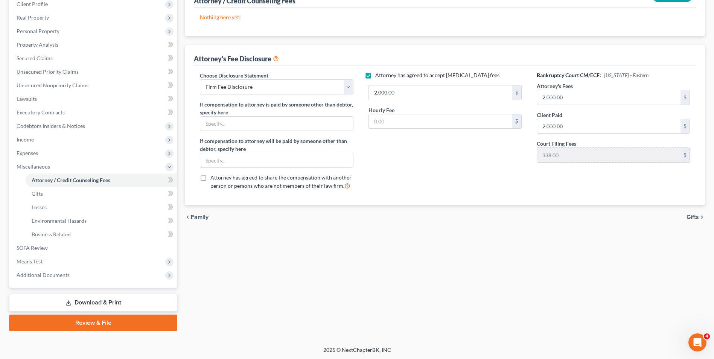
scroll to position [109, 0]
click at [689, 214] on span "Gifts" at bounding box center [692, 216] width 12 height 6
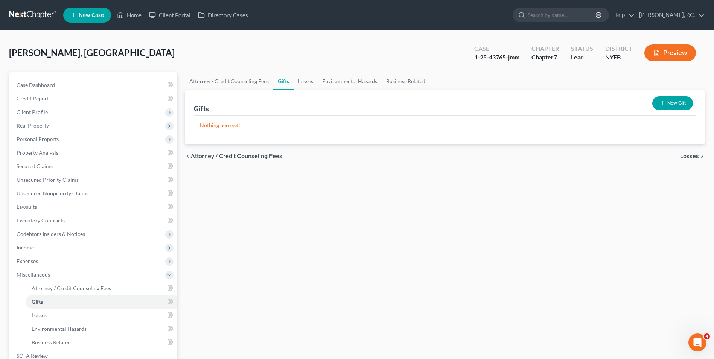
click at [687, 154] on span "Losses" at bounding box center [689, 156] width 19 height 6
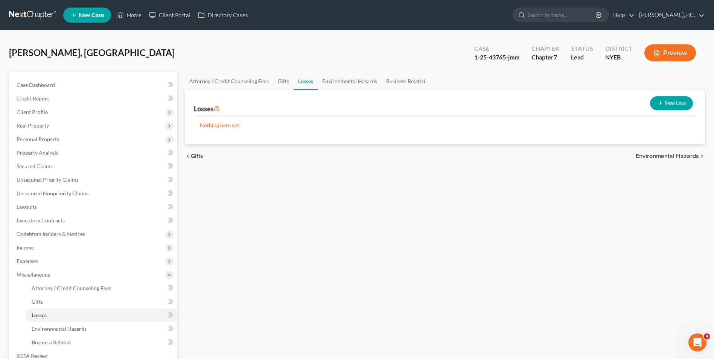
click at [688, 155] on span "Environmental Hazards" at bounding box center [666, 156] width 63 height 6
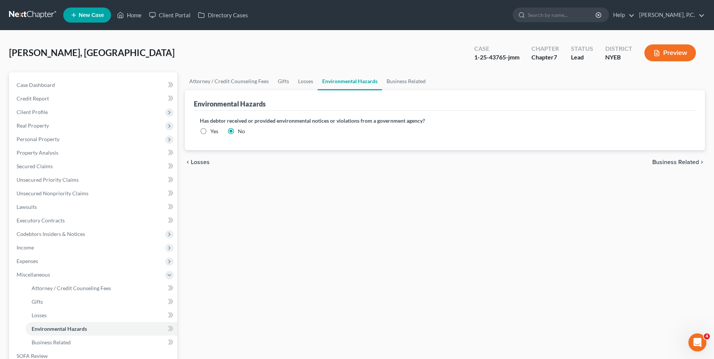
click at [687, 161] on span "Business Related" at bounding box center [675, 162] width 47 height 6
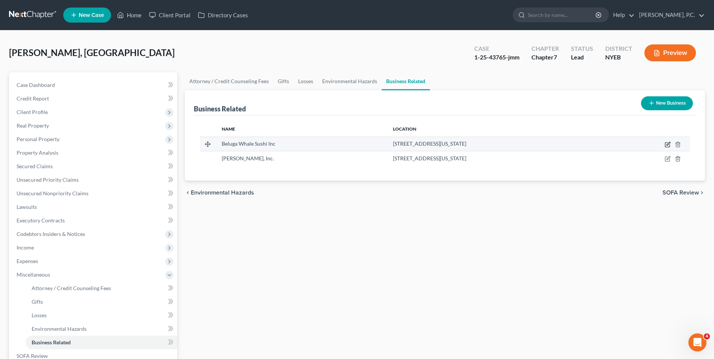
click at [668, 145] on icon "button" at bounding box center [667, 143] width 3 height 3
select select "owner"
select select "35"
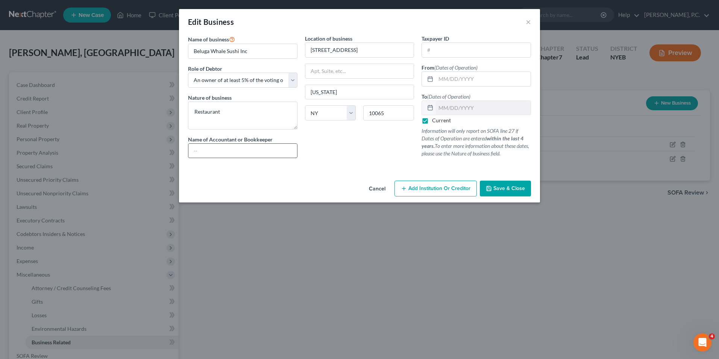
click at [211, 149] on input "text" at bounding box center [242, 151] width 109 height 14
paste input "AY Accounting & Tax"
type input "AY Accounting & Tax"
click at [522, 189] on span "Save & Close" at bounding box center [510, 188] width 32 height 6
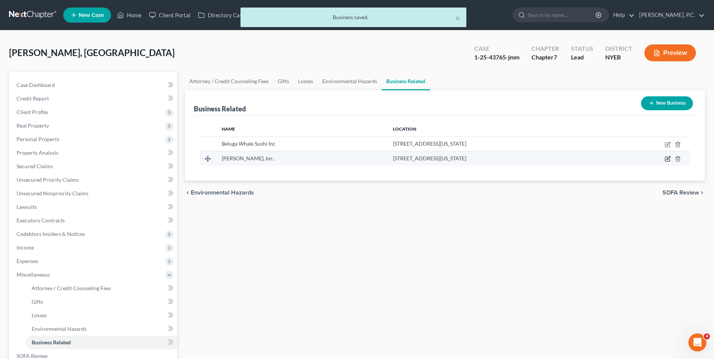
click at [666, 157] on icon "button" at bounding box center [667, 159] width 6 height 6
select select "owner"
select select "35"
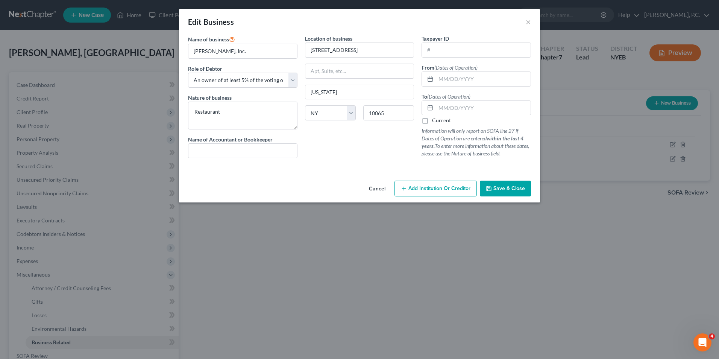
click at [513, 187] on span "Save & Close" at bounding box center [510, 188] width 32 height 6
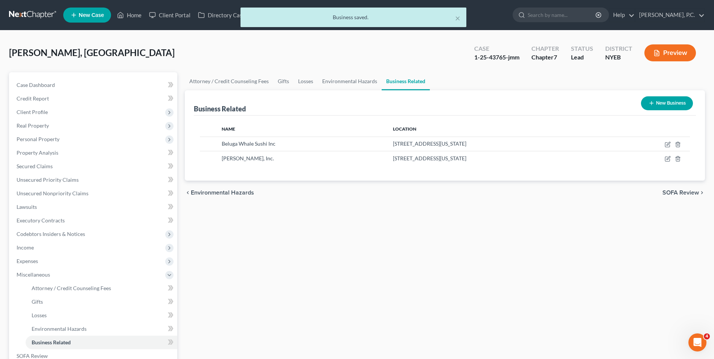
click at [568, 195] on div "chevron_left Environmental Hazards SOFA Review chevron_right" at bounding box center [445, 193] width 520 height 24
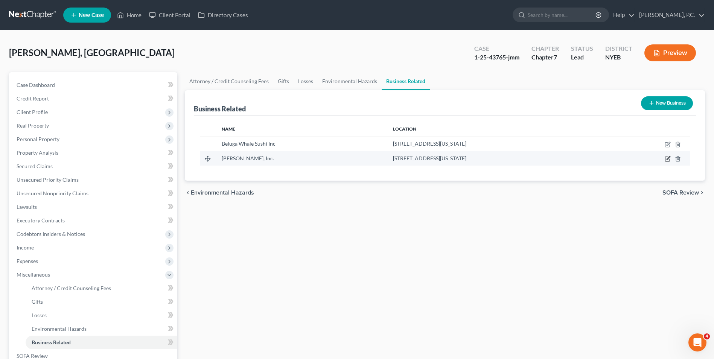
click at [665, 159] on icon "button" at bounding box center [667, 159] width 6 height 6
select select "owner"
select select "35"
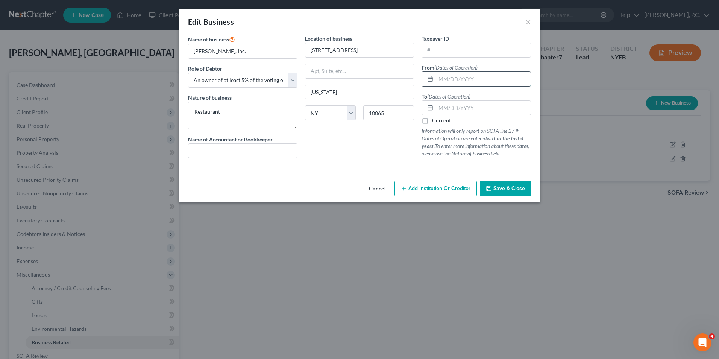
click at [469, 72] on input "text" at bounding box center [483, 79] width 95 height 14
type input "05/2018"
click at [461, 112] on input "text" at bounding box center [483, 108] width 95 height 14
type input "10/2022"
click at [494, 188] on span "Save & Close" at bounding box center [510, 188] width 32 height 6
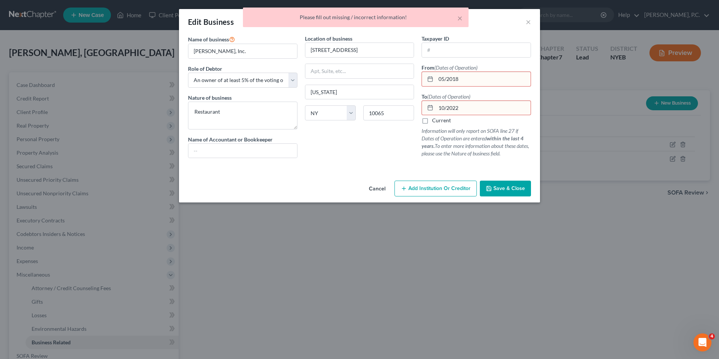
click at [448, 79] on input "05/2018" at bounding box center [483, 79] width 95 height 14
click at [447, 79] on input "05/2018" at bounding box center [483, 79] width 95 height 14
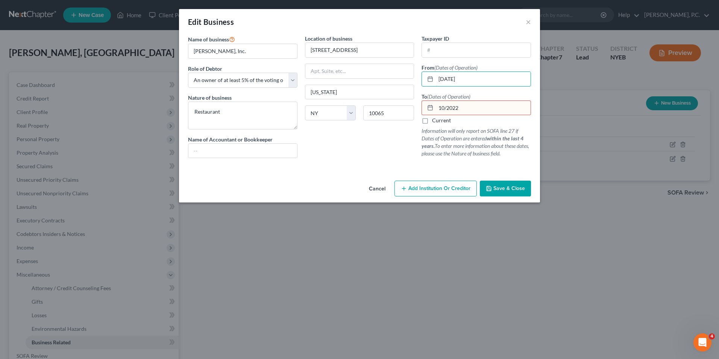
type input "[DATE]"
click at [448, 110] on input "10/2022" at bounding box center [483, 108] width 95 height 14
type input "[DATE]"
click at [517, 189] on span "Save & Close" at bounding box center [510, 188] width 32 height 6
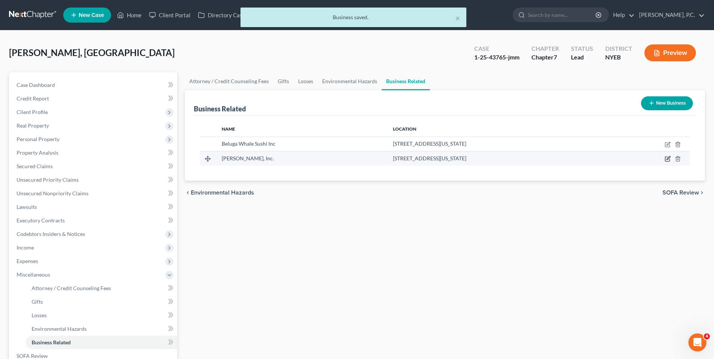
click at [666, 158] on icon "button" at bounding box center [667, 159] width 6 height 6
select select "owner"
select select "35"
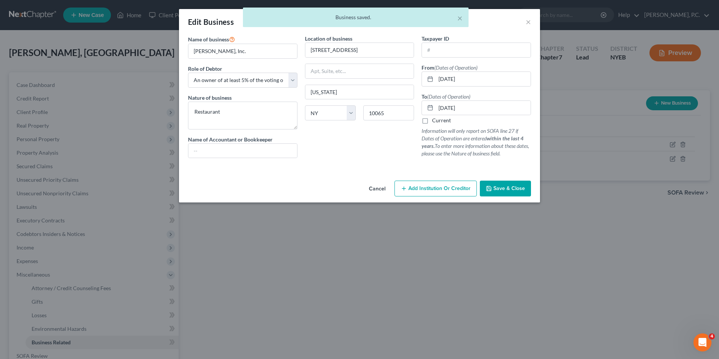
click at [500, 183] on button "Save & Close" at bounding box center [505, 189] width 51 height 16
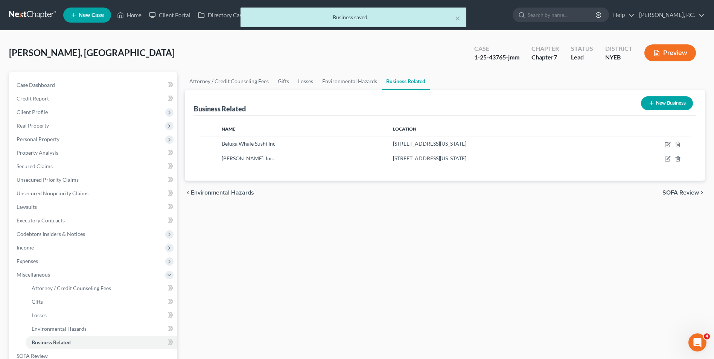
click at [675, 194] on span "SOFA Review" at bounding box center [680, 193] width 36 height 6
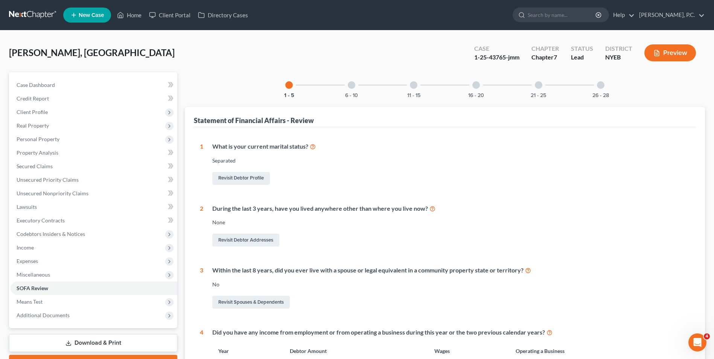
click at [357, 87] on div "6 - 10" at bounding box center [352, 85] width 26 height 26
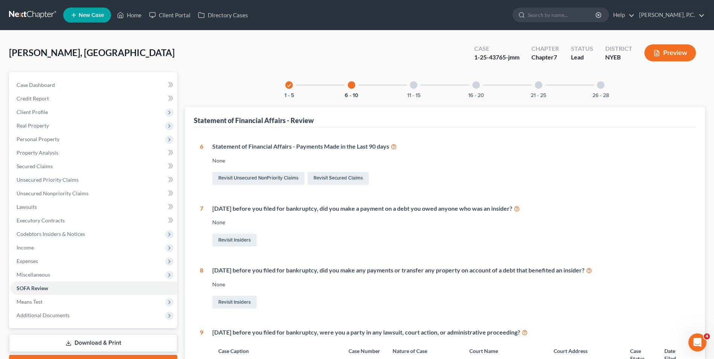
click at [417, 86] on div at bounding box center [414, 85] width 8 height 8
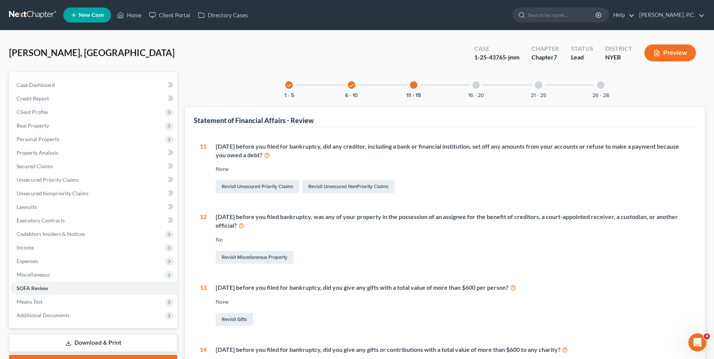
click at [473, 86] on div at bounding box center [476, 85] width 8 height 8
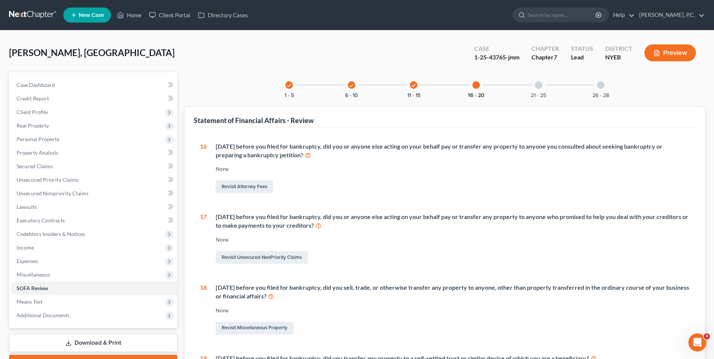
click at [543, 87] on div "21 - 25" at bounding box center [539, 85] width 26 height 26
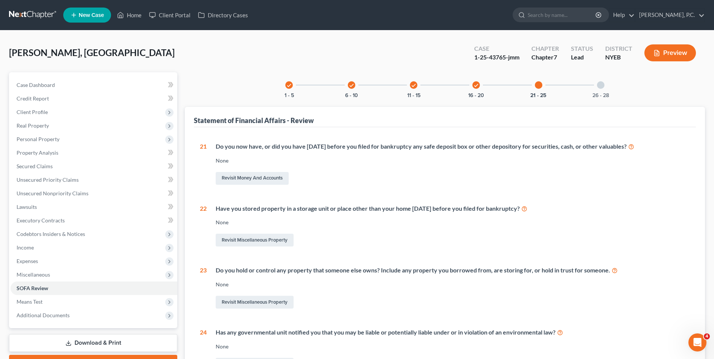
click at [598, 89] on div "26 - 28" at bounding box center [601, 85] width 26 height 26
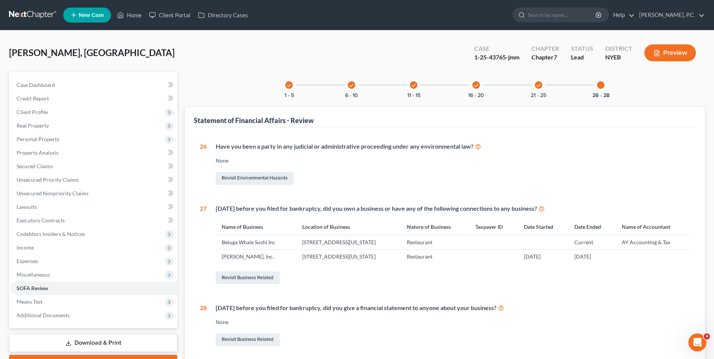
scroll to position [68, 0]
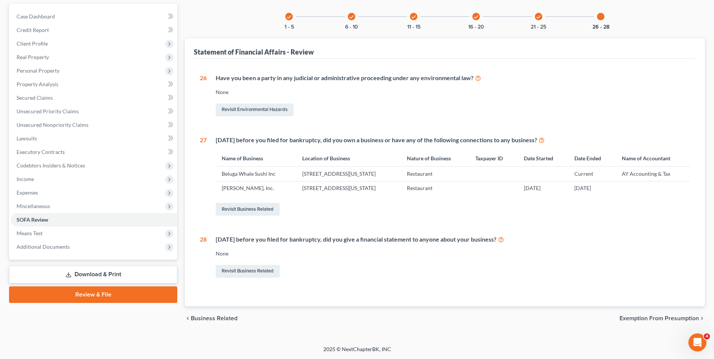
click at [680, 316] on span "Exemption from Presumption" at bounding box center [658, 318] width 79 height 6
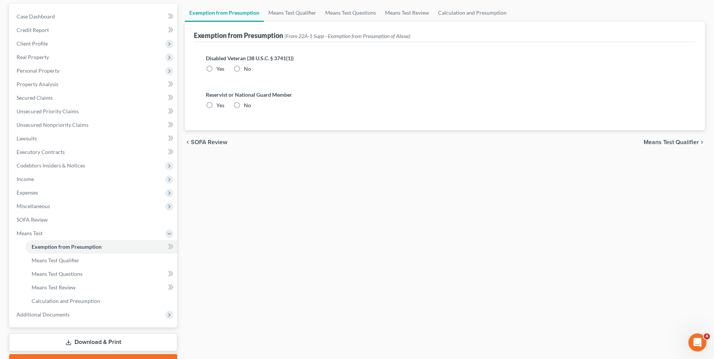
scroll to position [29, 0]
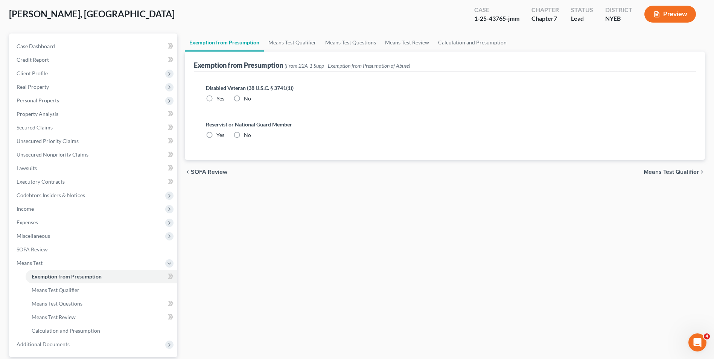
radio input "true"
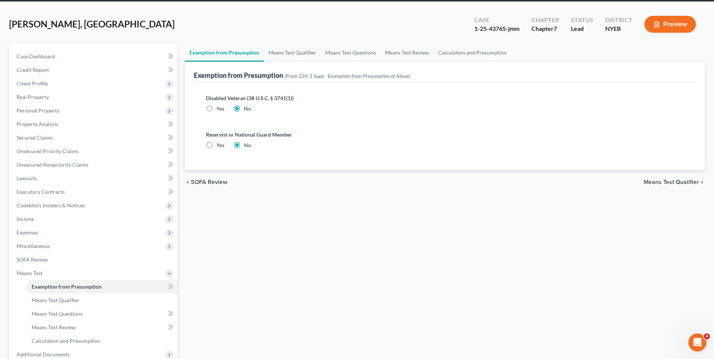
scroll to position [0, 0]
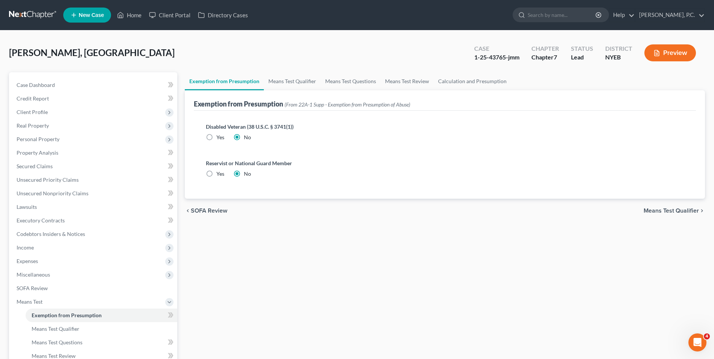
click at [671, 208] on span "Means Test Qualifier" at bounding box center [670, 211] width 55 height 6
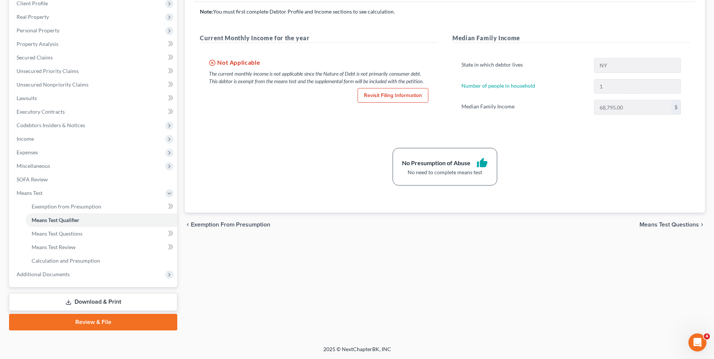
click at [671, 224] on span "Means Test Questions" at bounding box center [668, 225] width 59 height 6
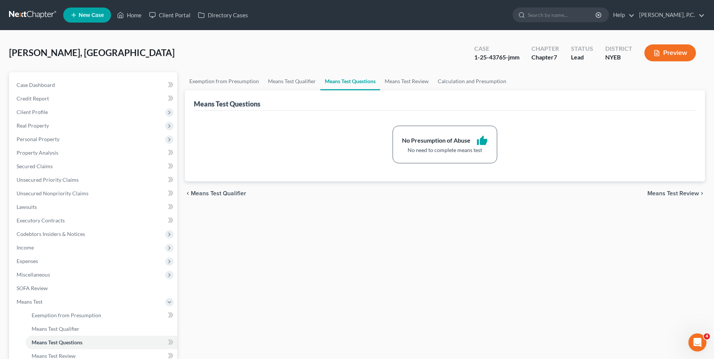
click at [670, 194] on span "Means Test Review" at bounding box center [673, 193] width 52 height 6
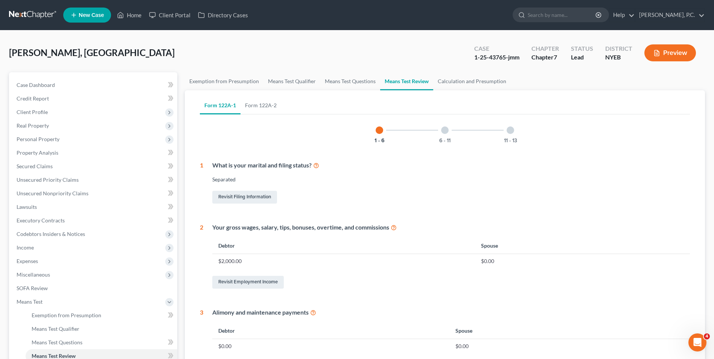
click at [447, 132] on div at bounding box center [445, 130] width 8 height 8
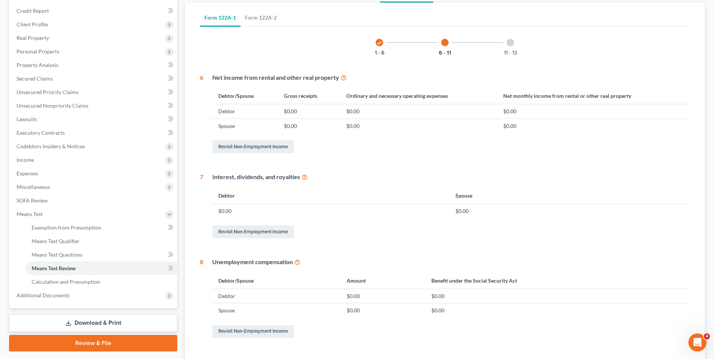
scroll to position [69, 0]
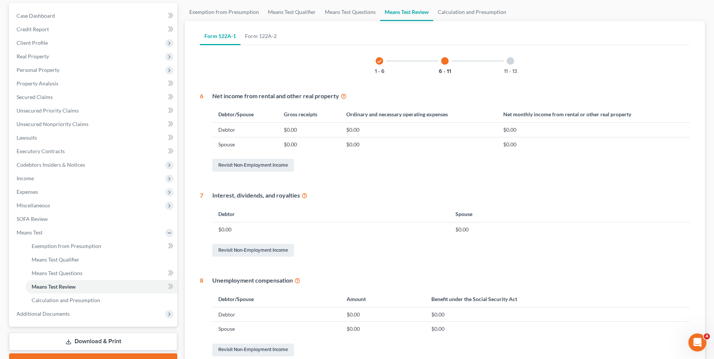
click at [510, 65] on div "11 - 13" at bounding box center [510, 61] width 26 height 26
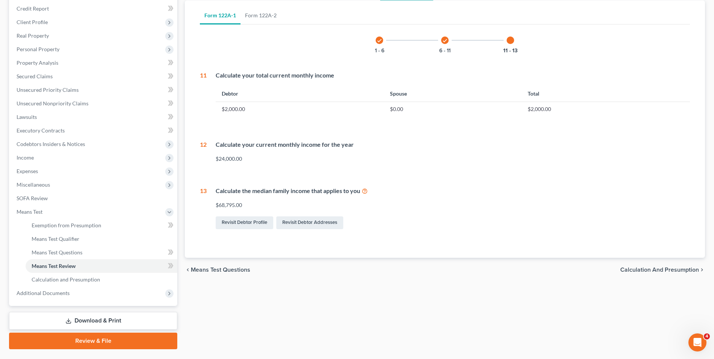
scroll to position [109, 0]
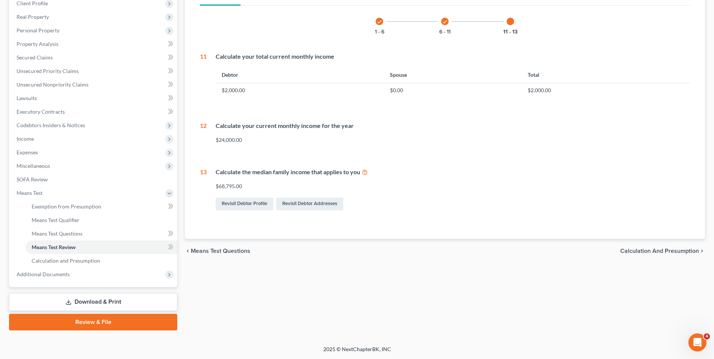
click at [650, 249] on span "Calculation and Presumption" at bounding box center [659, 251] width 79 height 6
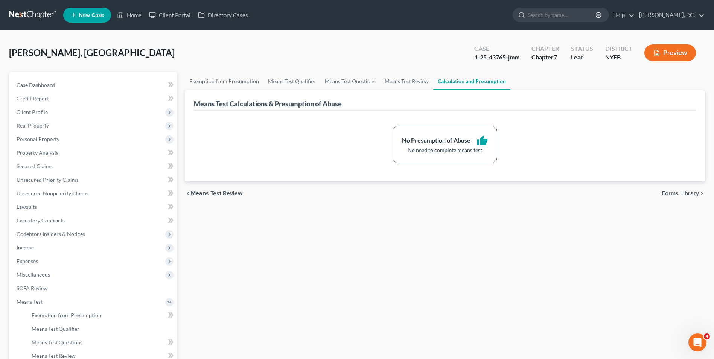
click at [667, 193] on span "Forms Library" at bounding box center [679, 193] width 37 height 6
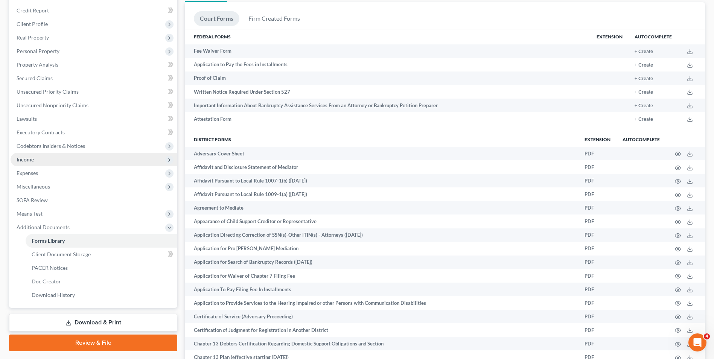
scroll to position [188, 0]
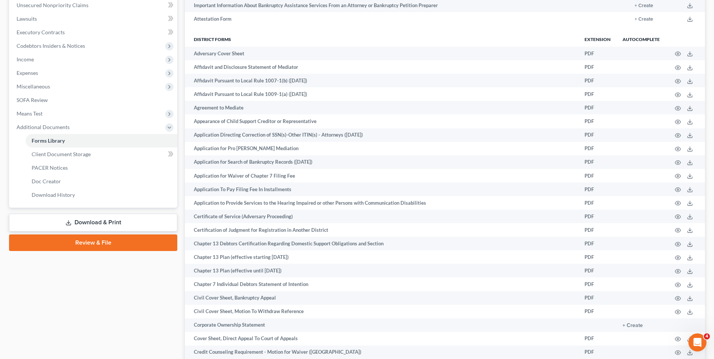
click at [105, 221] on link "Download & Print" at bounding box center [93, 223] width 168 height 18
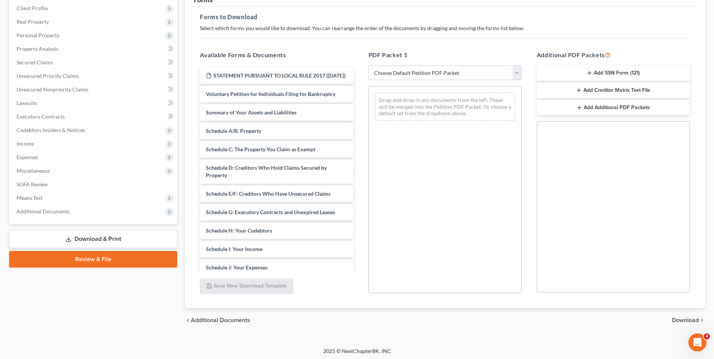
scroll to position [106, 0]
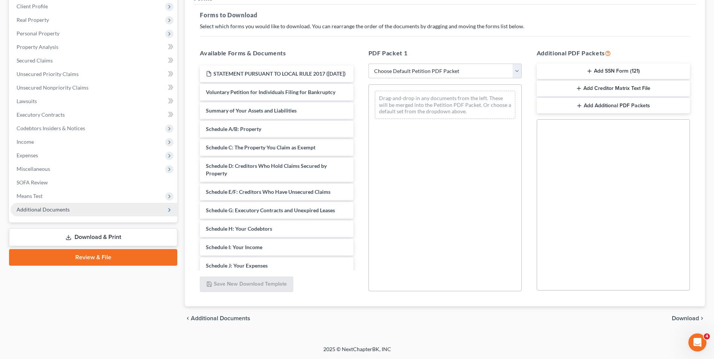
click at [104, 210] on span "Additional Documents" at bounding box center [94, 210] width 167 height 14
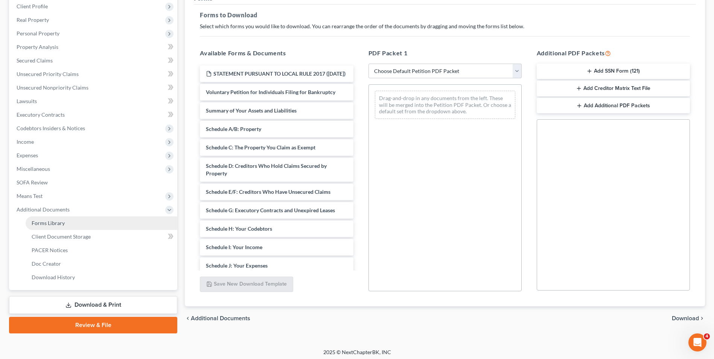
click at [104, 222] on link "Forms Library" at bounding box center [102, 223] width 152 height 14
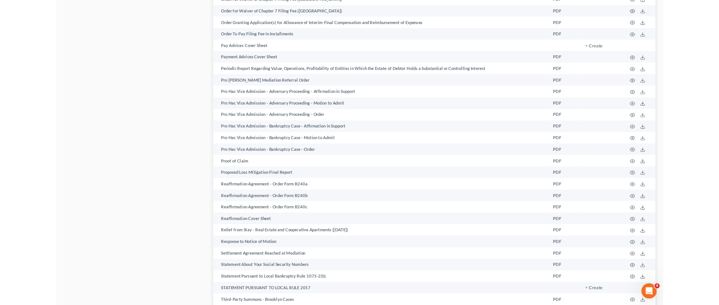
scroll to position [1053, 0]
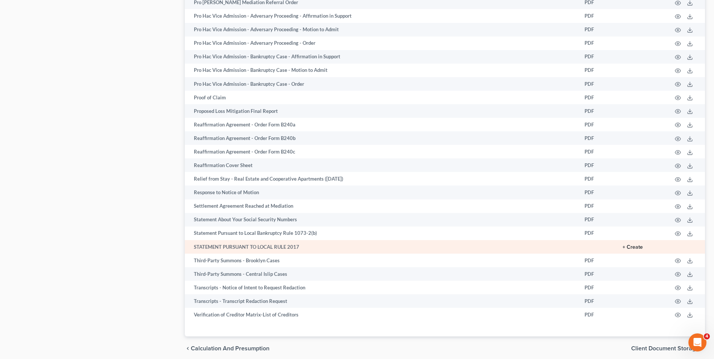
click at [640, 247] on button "+ Create" at bounding box center [632, 247] width 20 height 5
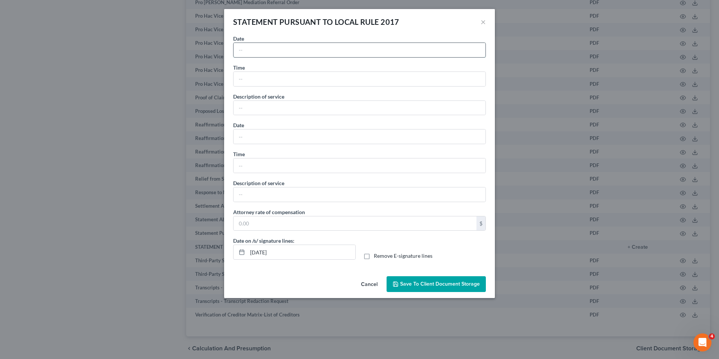
click at [313, 49] on input "text" at bounding box center [360, 50] width 252 height 14
type input "[DATE]"
click at [316, 74] on input "text" at bounding box center [360, 79] width 252 height 14
click at [303, 99] on div "Description of service" at bounding box center [359, 104] width 253 height 23
click at [302, 105] on input "text" at bounding box center [360, 108] width 252 height 14
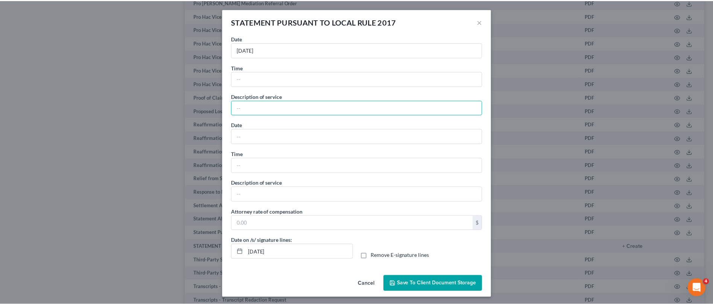
scroll to position [2, 0]
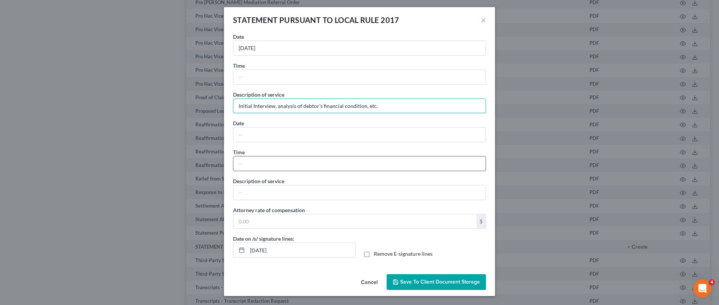
type input "Initial Interview, analysis of debtor's financial condition, etc."
click at [348, 160] on input "text" at bounding box center [359, 163] width 252 height 14
click at [354, 134] on input "text" at bounding box center [359, 135] width 252 height 14
type input "8"
type input "J"
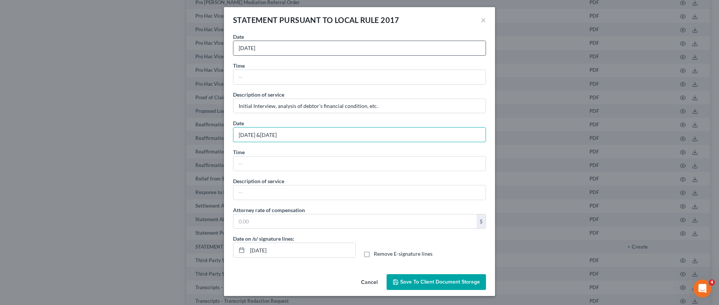
type input "[DATE] &[DATE]"
drag, startPoint x: 270, startPoint y: 47, endPoint x: 214, endPoint y: 47, distance: 56.1
click at [214, 47] on div "STATEMENT PURSUANT TO LOCAL RULE 2017 × No additional information is needed to …" at bounding box center [359, 152] width 719 height 305
type input "[DATE]"
click at [272, 185] on input "text" at bounding box center [359, 192] width 252 height 14
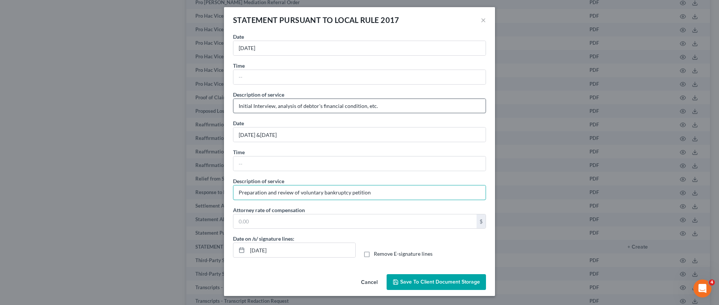
type input "Preparation and review of voluntary bankruptcy petition"
click at [252, 107] on input "Initial Interview, analysis of debtor's financial condition, etc." at bounding box center [359, 106] width 252 height 14
type input "Initial interview, analysis of debtor's financial condition, etc."
click at [321, 225] on input "text" at bounding box center [354, 221] width 243 height 14
type input "2,000"
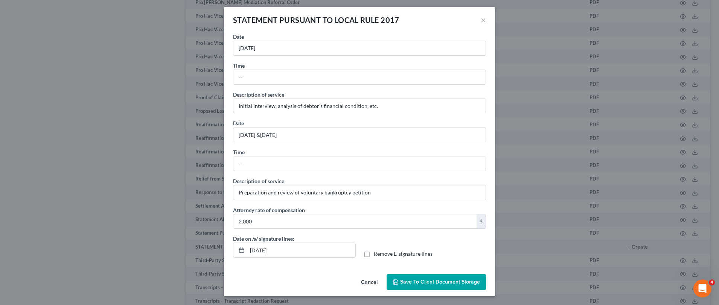
click at [375, 255] on span "Remove E-signature lines" at bounding box center [403, 254] width 59 height 6
click at [377, 255] on input "Remove E-signature lines" at bounding box center [379, 252] width 5 height 5
checkbox input "true"
drag, startPoint x: 289, startPoint y: 252, endPoint x: 232, endPoint y: 245, distance: 56.9
click at [233, 245] on div "[DATE]" at bounding box center [294, 250] width 123 height 15
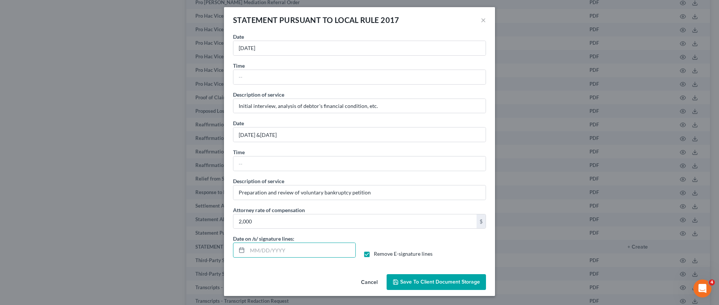
click at [407, 283] on span "Save to Client Document Storage" at bounding box center [440, 282] width 80 height 6
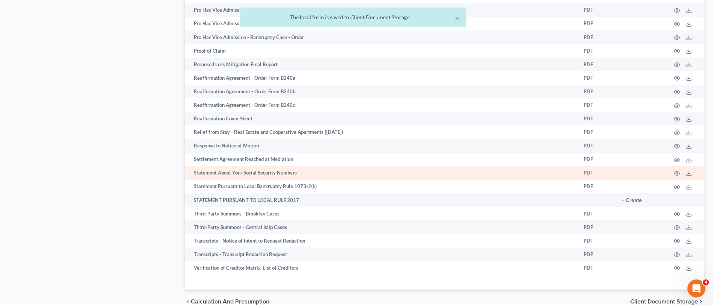
scroll to position [1137, 0]
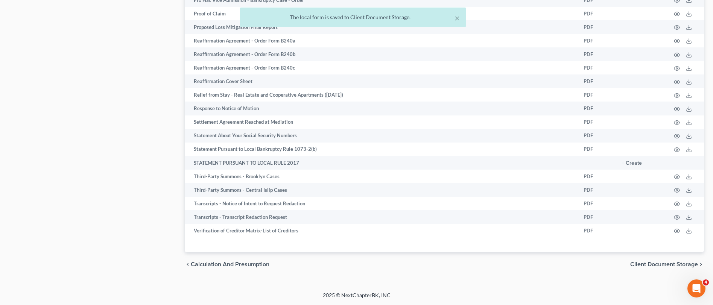
click at [658, 264] on span "Client Document Storage" at bounding box center [664, 264] width 68 height 6
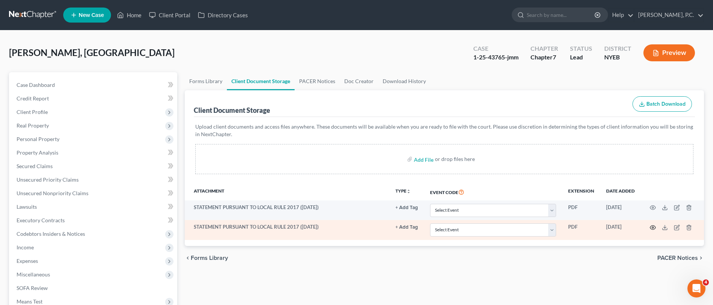
click at [651, 228] on icon "button" at bounding box center [653, 228] width 6 height 6
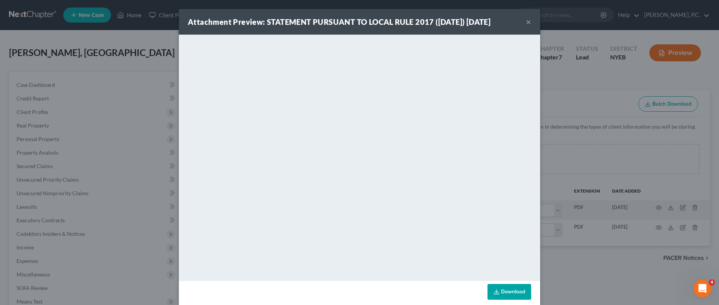
click at [526, 22] on button "×" at bounding box center [528, 21] width 5 height 9
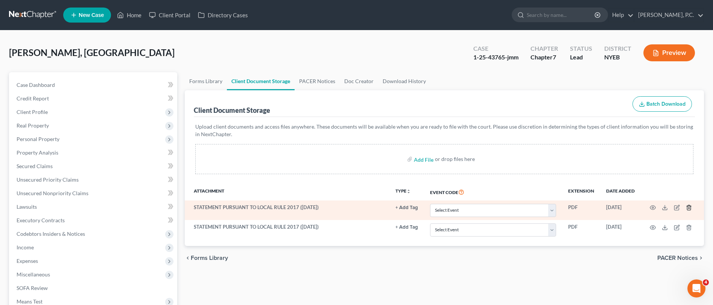
click at [690, 207] on icon "button" at bounding box center [689, 208] width 6 height 6
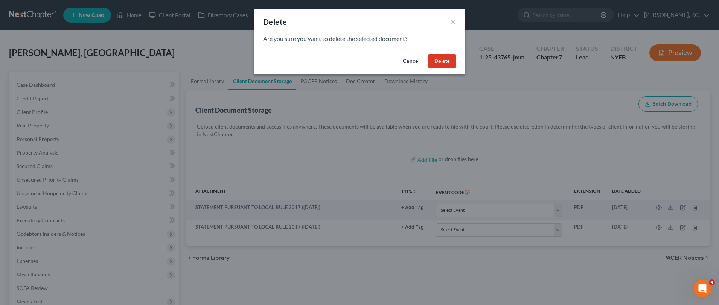
click at [436, 58] on button "Delete" at bounding box center [441, 61] width 27 height 15
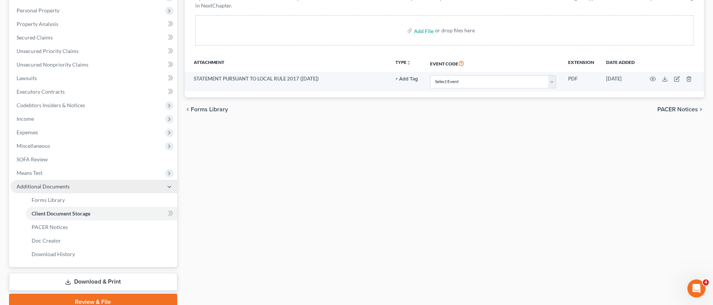
scroll to position [163, 0]
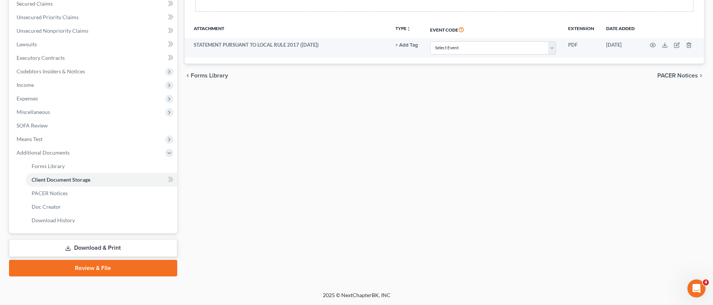
click at [82, 252] on link "Download & Print" at bounding box center [93, 248] width 168 height 18
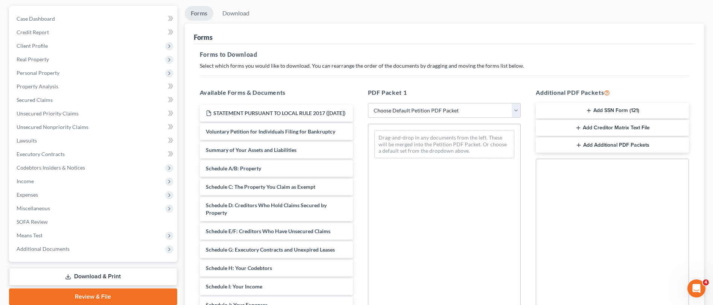
scroll to position [159, 0]
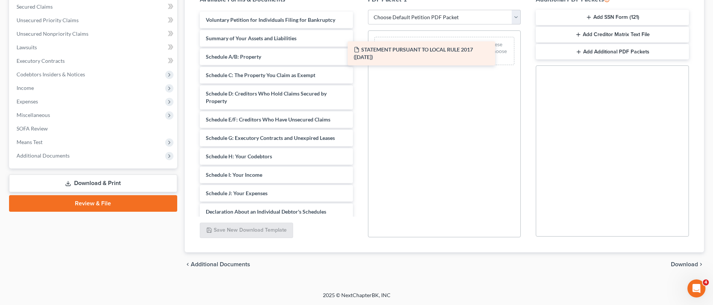
drag, startPoint x: 290, startPoint y: 22, endPoint x: 437, endPoint y: 52, distance: 150.8
click at [359, 52] on div "STATEMENT PURSUANT TO LOCAL RULE 2017 ([DATE]) STATEMENT PURSUANT TO LOCAL RULE…" at bounding box center [276, 205] width 165 height 386
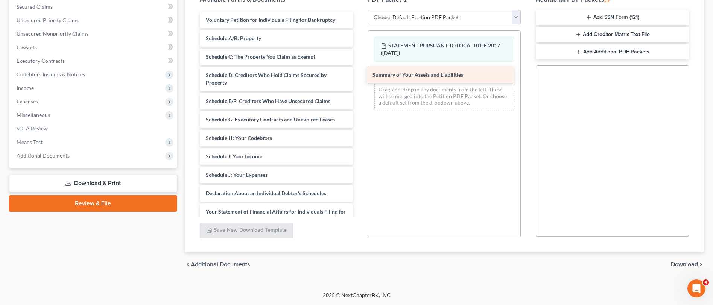
drag, startPoint x: 246, startPoint y: 39, endPoint x: 412, endPoint y: 76, distance: 170.6
click at [359, 76] on div "Summary of Your Assets and Liabilities Voluntary Petition for Individuals Filin…" at bounding box center [276, 196] width 165 height 368
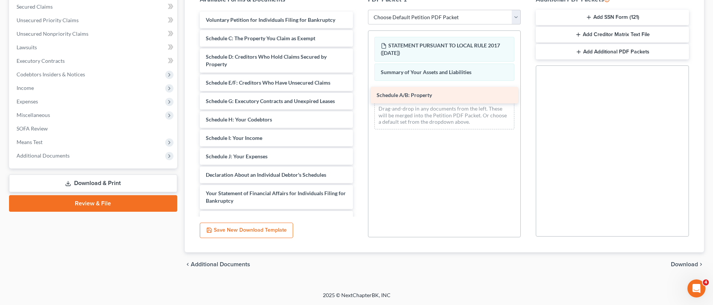
drag, startPoint x: 252, startPoint y: 39, endPoint x: 422, endPoint y: 96, distance: 180.0
click at [359, 96] on div "Schedule A/B: Property Voluntary Petition for Individuals Filing for Bankruptcy…" at bounding box center [276, 186] width 165 height 349
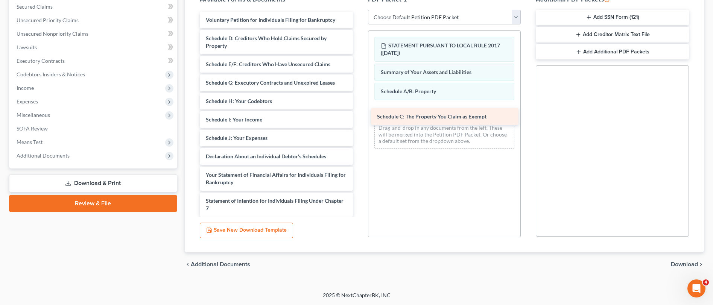
drag, startPoint x: 240, startPoint y: 37, endPoint x: 411, endPoint y: 115, distance: 188.2
click at [359, 115] on div "Schedule C: The Property You Claim as Exempt Voluntary Petition for Individuals…" at bounding box center [276, 177] width 165 height 331
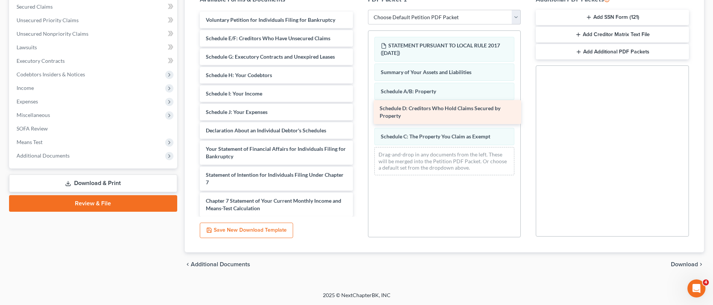
drag, startPoint x: 265, startPoint y: 44, endPoint x: 439, endPoint y: 114, distance: 187.4
click at [359, 114] on div "Schedule D: Creditors Who Hold Claims Secured by Property Voluntary Petition fo…" at bounding box center [276, 164] width 165 height 305
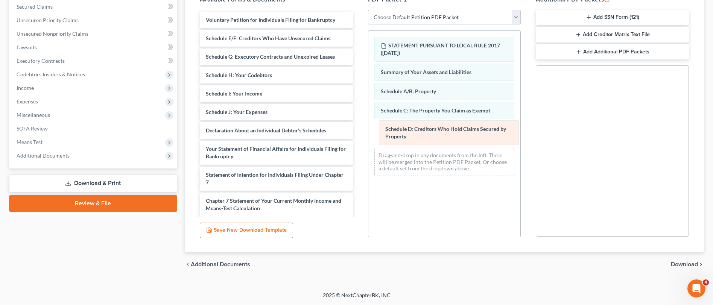
drag, startPoint x: 405, startPoint y: 116, endPoint x: 410, endPoint y: 134, distance: 19.0
click at [410, 134] on div "Schedule D: Creditors Who Hold Claims Secured by Property STATEMENT PURSUANT TO…" at bounding box center [444, 106] width 152 height 151
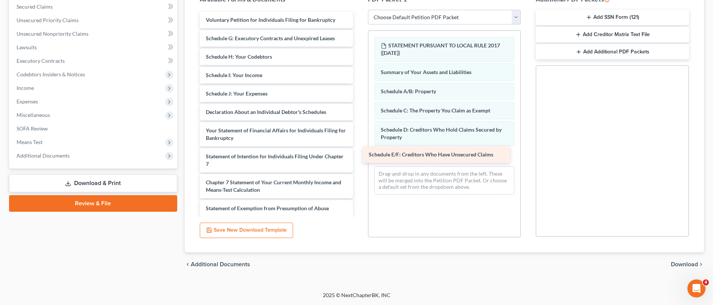
drag, startPoint x: 252, startPoint y: 38, endPoint x: 415, endPoint y: 154, distance: 200.1
click at [359, 154] on div "Schedule E/F: Creditors Who Have Unsecured Claims Voluntary Petition for Indivi…" at bounding box center [276, 155] width 165 height 286
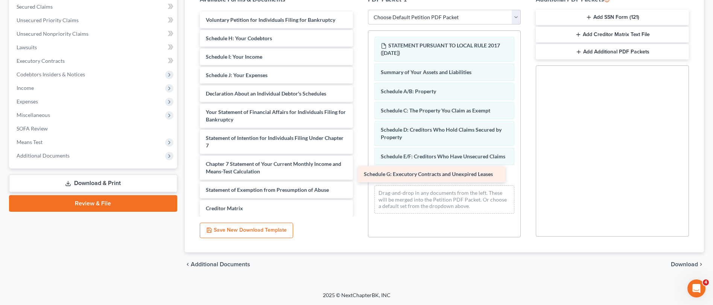
drag, startPoint x: 242, startPoint y: 36, endPoint x: 400, endPoint y: 172, distance: 208.3
click at [359, 172] on div "Schedule G: Executory Contracts and Unexpired Leases Voluntary Petition for Ind…" at bounding box center [276, 146] width 165 height 268
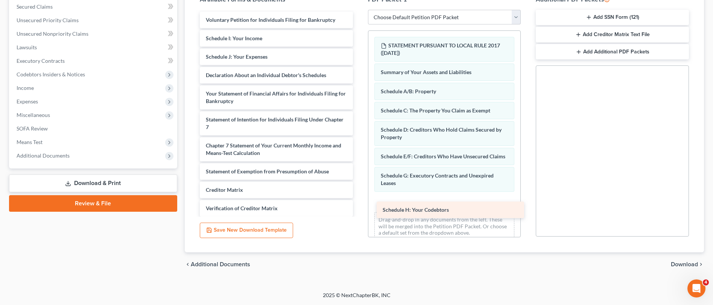
drag, startPoint x: 229, startPoint y: 35, endPoint x: 406, endPoint y: 207, distance: 246.3
click at [359, 207] on div "Schedule H: Your Codebtors Voluntary Petition for Individuals Filing for Bankru…" at bounding box center [276, 136] width 165 height 249
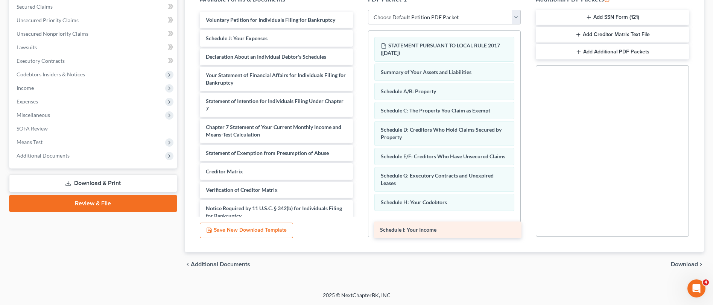
drag, startPoint x: 229, startPoint y: 38, endPoint x: 404, endPoint y: 229, distance: 258.6
click at [359, 229] on div "Schedule I: Your Income Voluntary Petition for Individuals Filing for Bankruptc…" at bounding box center [276, 127] width 165 height 231
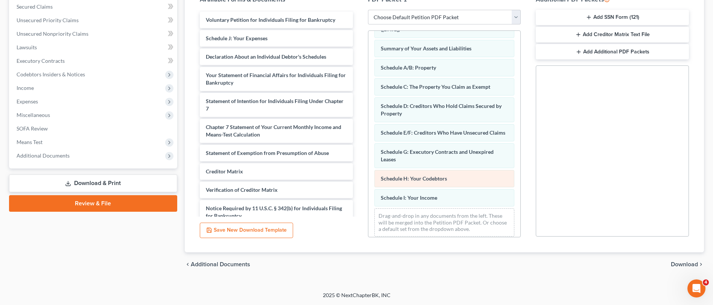
scroll to position [37, 0]
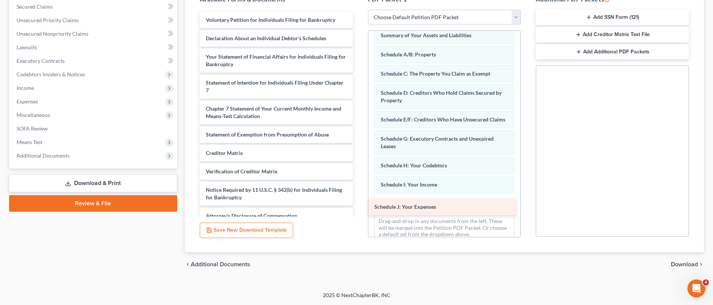
drag, startPoint x: 249, startPoint y: 38, endPoint x: 418, endPoint y: 206, distance: 238.1
click at [359, 206] on div "Schedule J: Your Expenses Voluntary Petition for Individuals Filing for Bankrup…" at bounding box center [276, 118] width 165 height 213
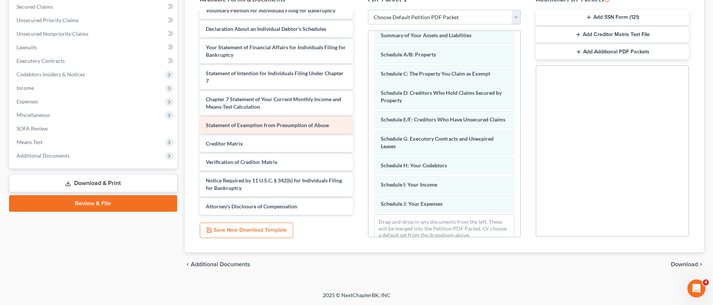
scroll to position [0, 0]
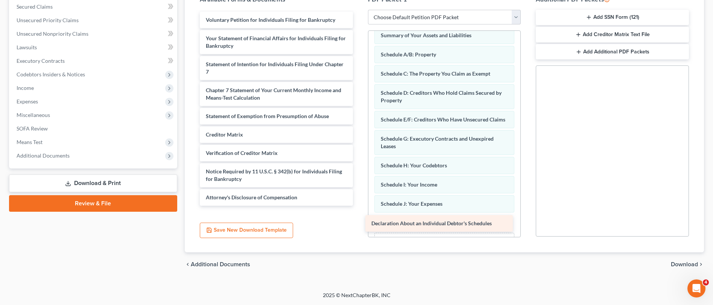
drag, startPoint x: 231, startPoint y: 39, endPoint x: 397, endPoint y: 225, distance: 248.3
click at [359, 206] on div "Declaration About an Individual Debtor's Schedules Voluntary Petition for Indiv…" at bounding box center [276, 109] width 165 height 194
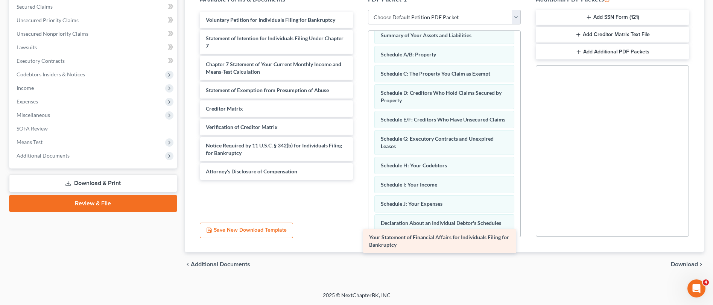
drag, startPoint x: 234, startPoint y: 40, endPoint x: 398, endPoint y: 239, distance: 257.4
click at [359, 180] on div "Your Statement of Financial Affairs for Individuals Filing for Bankruptcy Volun…" at bounding box center [276, 96] width 165 height 168
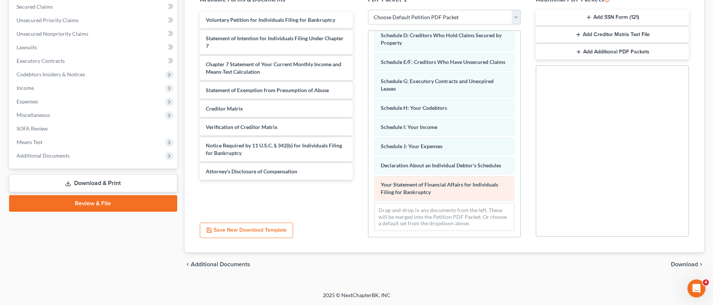
scroll to position [102, 0]
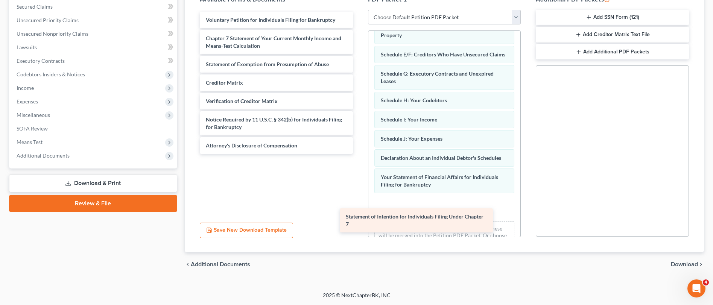
drag, startPoint x: 241, startPoint y: 42, endPoint x: 381, endPoint y: 220, distance: 226.7
click at [359, 154] on div "Statement of Intention for Individuals Filing Under Chapter 7 Voluntary Petitio…" at bounding box center [276, 83] width 165 height 142
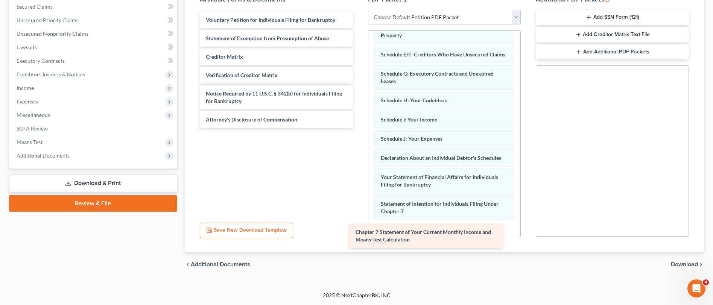
drag, startPoint x: 227, startPoint y: 41, endPoint x: 377, endPoint y: 235, distance: 244.8
click at [359, 128] on div "Chapter 7 Statement of Your Current Monthly Income and Means-Test Calculation V…" at bounding box center [276, 70] width 165 height 116
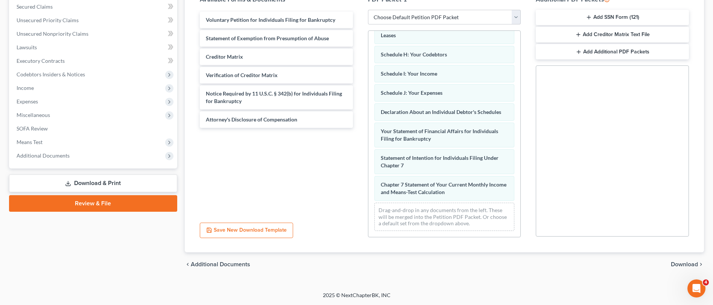
scroll to position [155, 0]
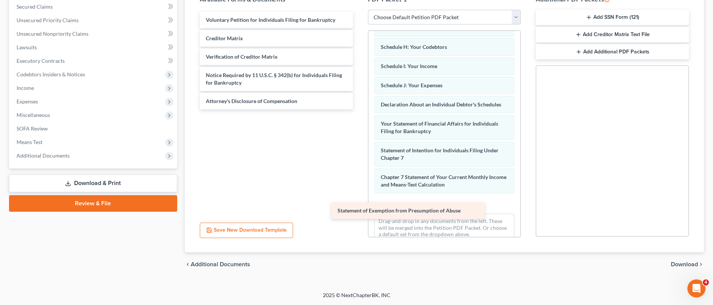
drag, startPoint x: 232, startPoint y: 36, endPoint x: 364, endPoint y: 208, distance: 216.8
click at [359, 109] on div "Statement of Exemption from Presumption of Abuse Voluntary Petition for Individ…" at bounding box center [276, 61] width 165 height 98
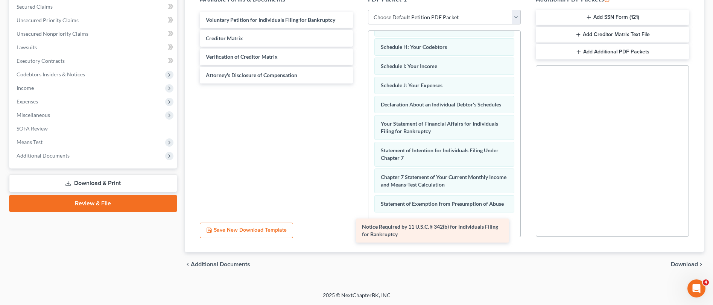
drag, startPoint x: 232, startPoint y: 76, endPoint x: 389, endPoint y: 228, distance: 217.6
click at [359, 84] on div "Notice Required by 11 U.S.C. § 342(b) for Individuals Filing for Bankruptcy Vol…" at bounding box center [276, 48] width 165 height 72
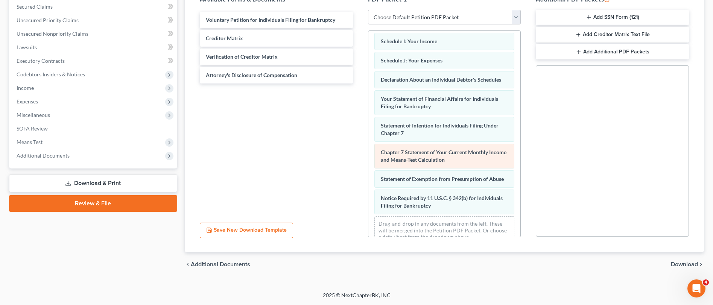
scroll to position [209, 0]
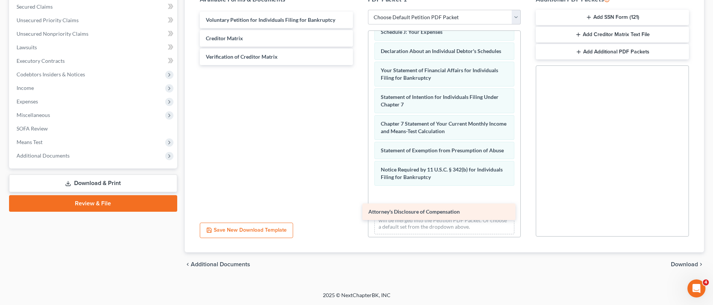
drag, startPoint x: 233, startPoint y: 74, endPoint x: 396, endPoint y: 210, distance: 212.3
click at [359, 65] on div "Attorney's Disclosure of Compensation Voluntary Petition for Individuals Filing…" at bounding box center [276, 38] width 165 height 53
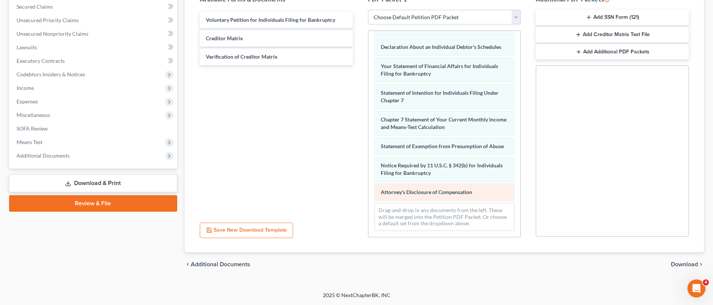
scroll to position [228, 0]
click at [682, 265] on span "Download" at bounding box center [684, 264] width 27 height 6
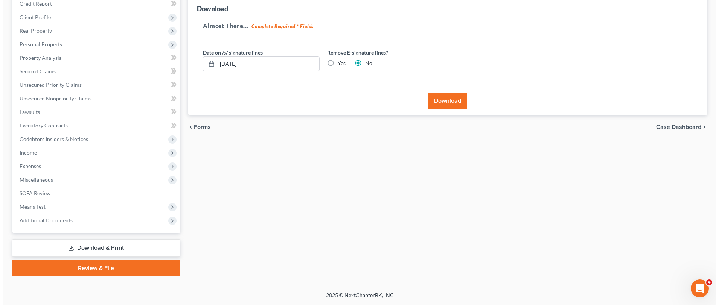
scroll to position [95, 0]
click at [334, 63] on label "Yes" at bounding box center [338, 63] width 8 height 8
click at [337, 63] on input "Yes" at bounding box center [339, 61] width 5 height 5
radio input "true"
radio input "false"
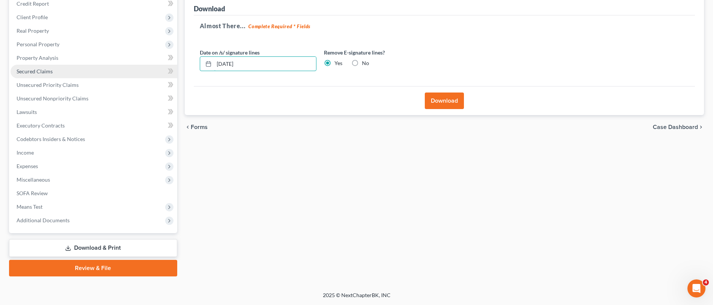
drag, startPoint x: 277, startPoint y: 61, endPoint x: 150, endPoint y: 72, distance: 126.9
click at [150, 72] on div "Petition Navigation Case Dashboard Payments Invoices Payments Payments Credit R…" at bounding box center [356, 126] width 702 height 299
click at [442, 100] on button "Download" at bounding box center [444, 101] width 39 height 17
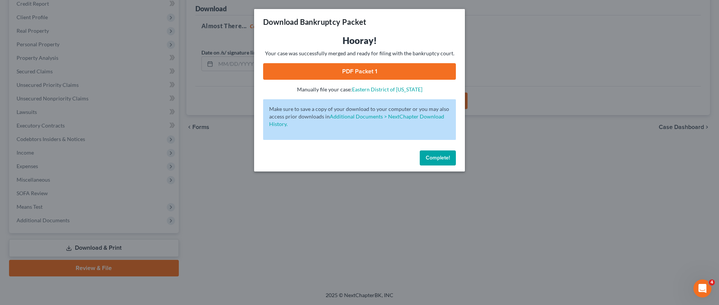
click at [398, 71] on link "PDF Packet 1" at bounding box center [359, 71] width 193 height 17
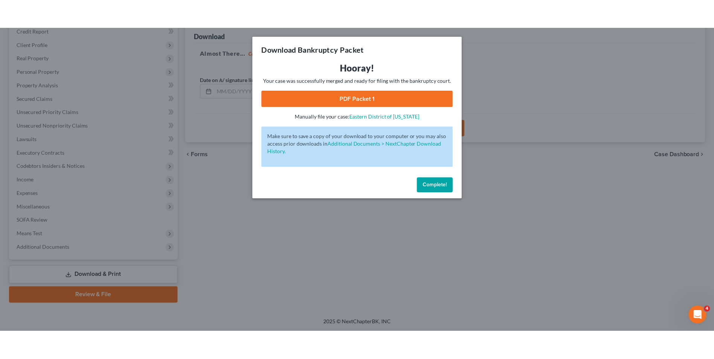
scroll to position [41, 0]
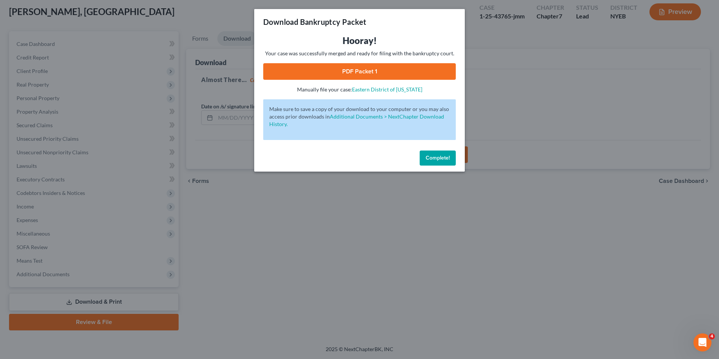
click at [452, 160] on button "Complete!" at bounding box center [438, 157] width 36 height 15
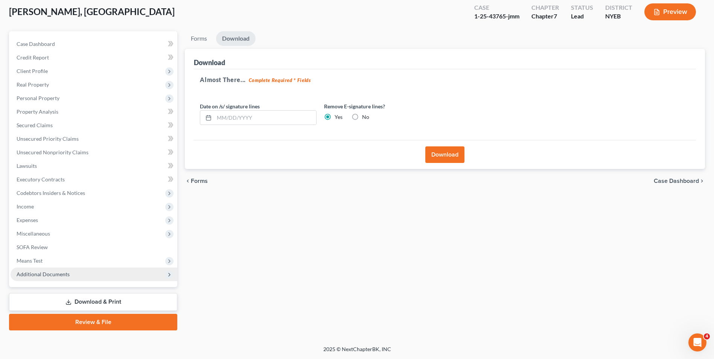
click at [77, 272] on span "Additional Documents" at bounding box center [94, 274] width 167 height 14
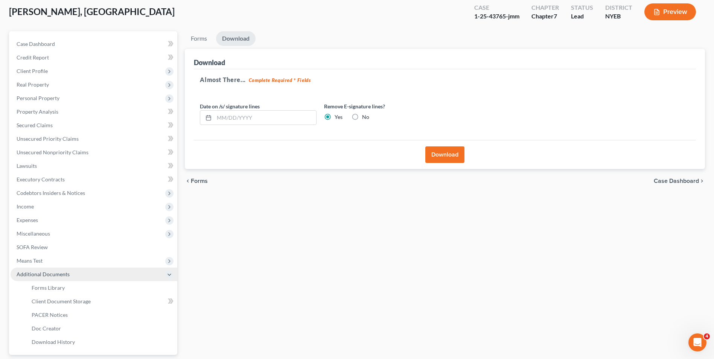
scroll to position [109, 0]
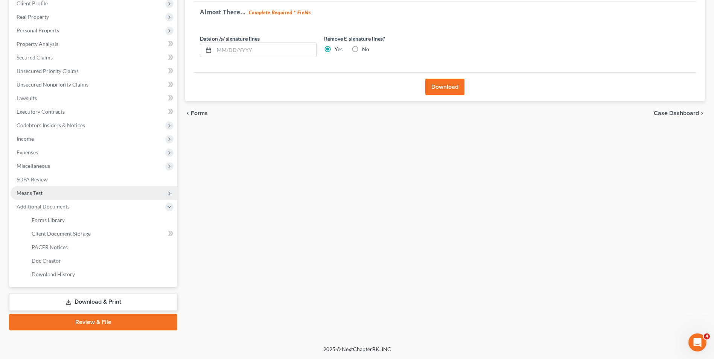
click at [62, 191] on span "Means Test" at bounding box center [94, 193] width 167 height 14
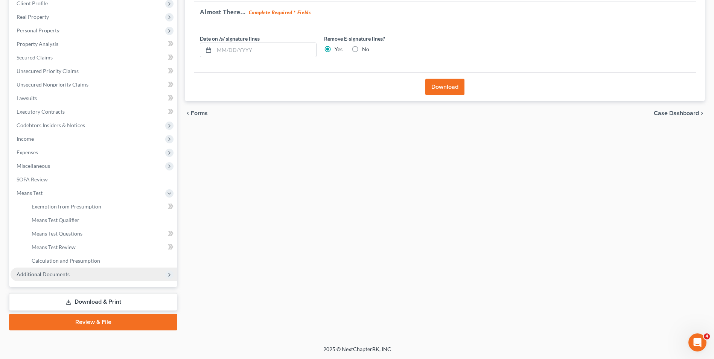
click at [58, 276] on span "Additional Documents" at bounding box center [43, 274] width 53 height 6
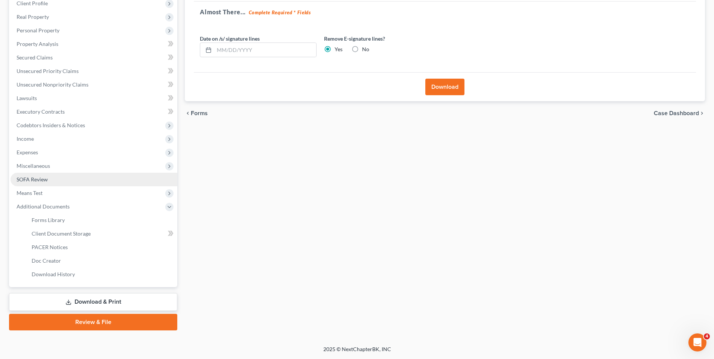
click at [61, 177] on link "SOFA Review" at bounding box center [94, 180] width 167 height 14
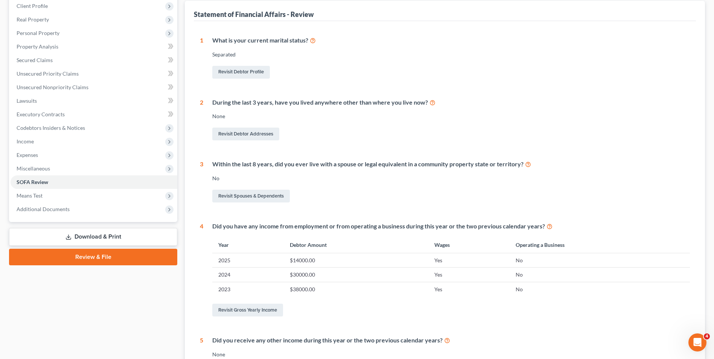
scroll to position [113, 0]
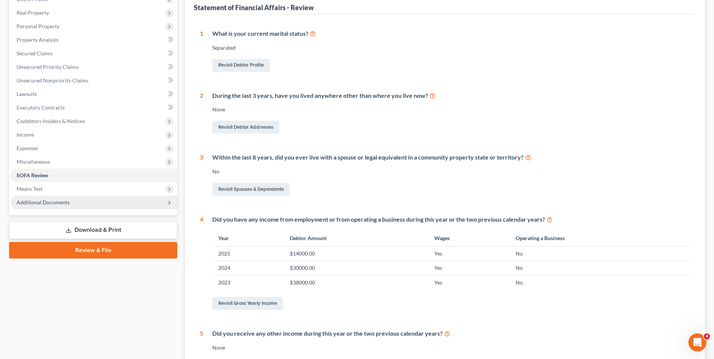
click at [88, 202] on span "Additional Documents" at bounding box center [94, 203] width 167 height 14
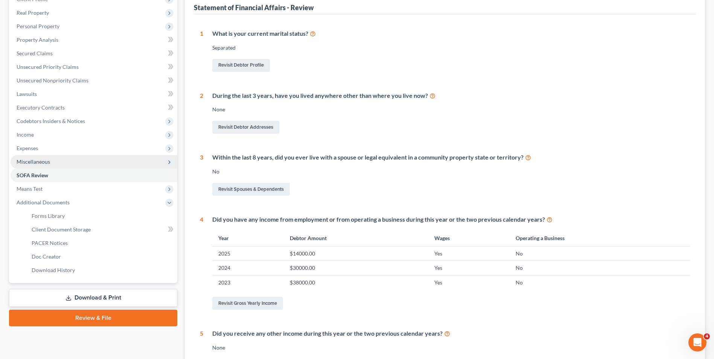
click at [71, 163] on span "Miscellaneous" at bounding box center [94, 162] width 167 height 14
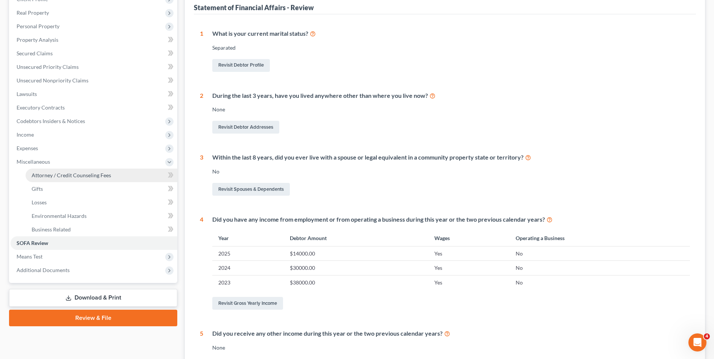
click at [69, 175] on span "Attorney / Credit Counseling Fees" at bounding box center [71, 175] width 79 height 6
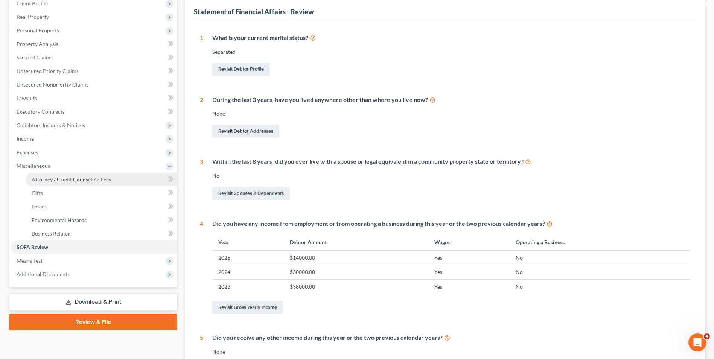
select select "0"
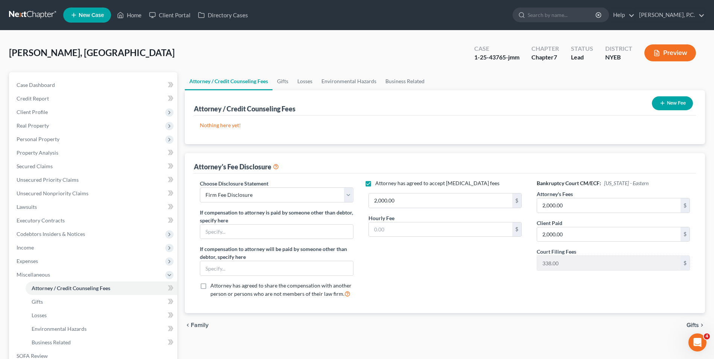
click at [375, 184] on label "Attorney has agreed to accept [MEDICAL_DATA] fees" at bounding box center [437, 183] width 124 height 8
click at [378, 184] on input "Attorney has agreed to accept [MEDICAL_DATA] fees" at bounding box center [380, 181] width 5 height 5
checkbox input "false"
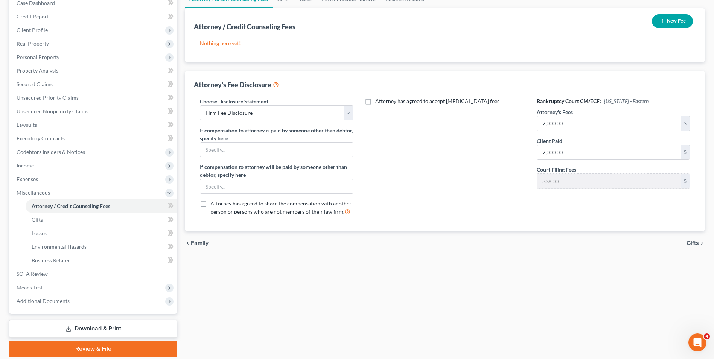
scroll to position [109, 0]
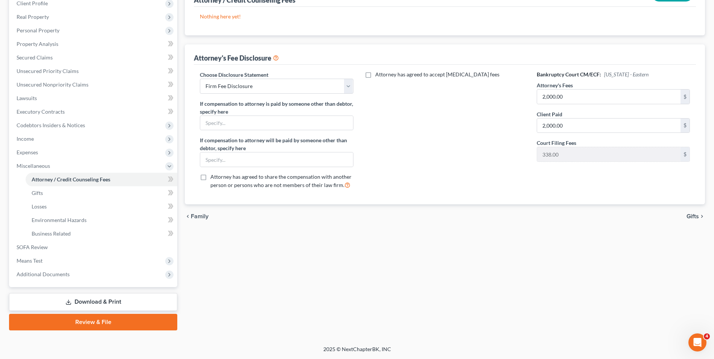
click at [699, 215] on icon "chevron_right" at bounding box center [702, 216] width 6 height 6
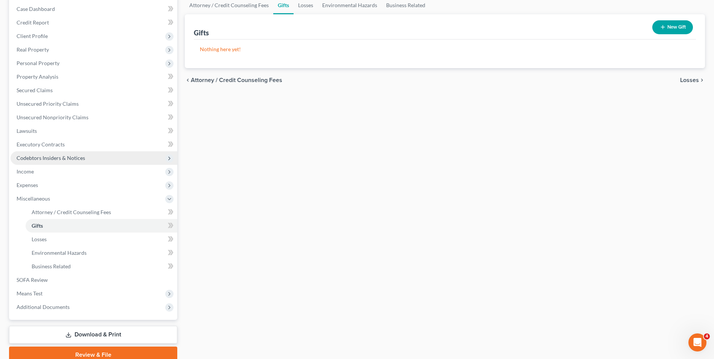
scroll to position [109, 0]
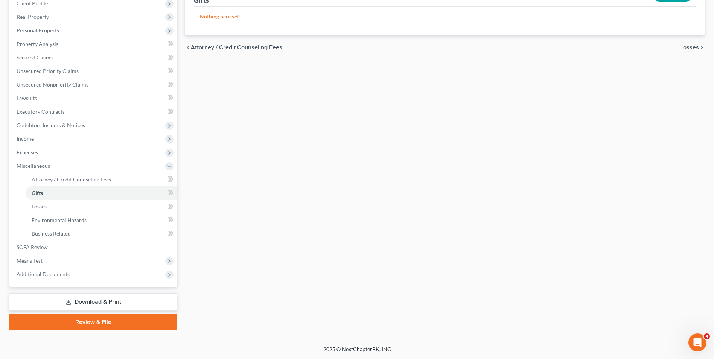
click at [117, 297] on link "Download & Print" at bounding box center [93, 302] width 168 height 18
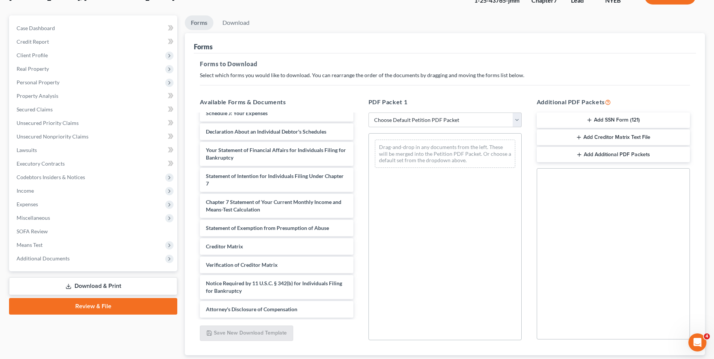
scroll to position [106, 0]
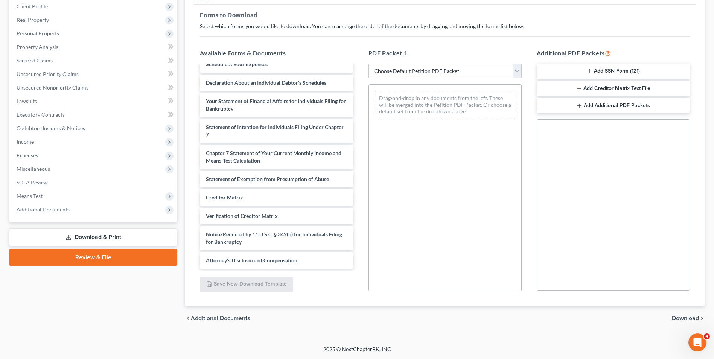
click at [124, 258] on link "Review & File" at bounding box center [93, 257] width 168 height 17
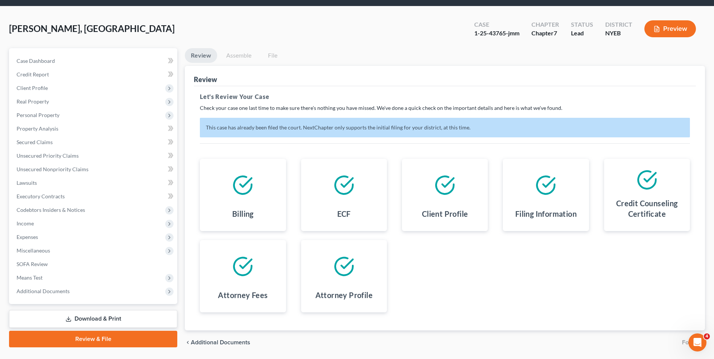
scroll to position [48, 0]
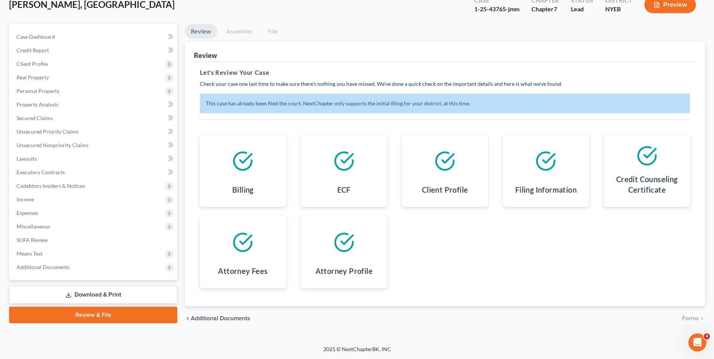
click at [84, 293] on link "Download & Print" at bounding box center [93, 295] width 168 height 18
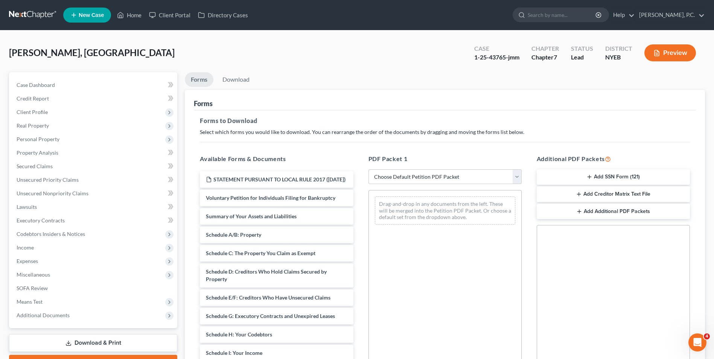
click at [684, 53] on button "Preview" at bounding box center [670, 52] width 52 height 17
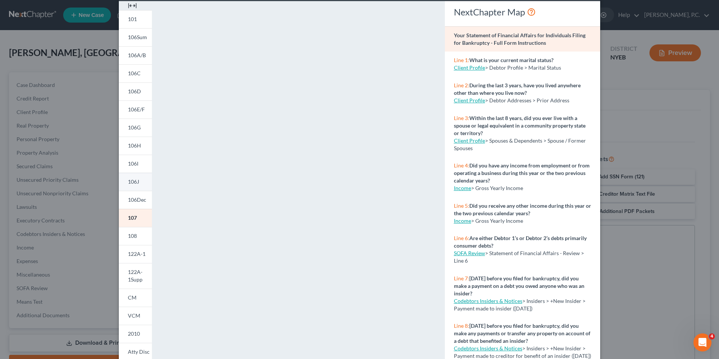
scroll to position [65, 0]
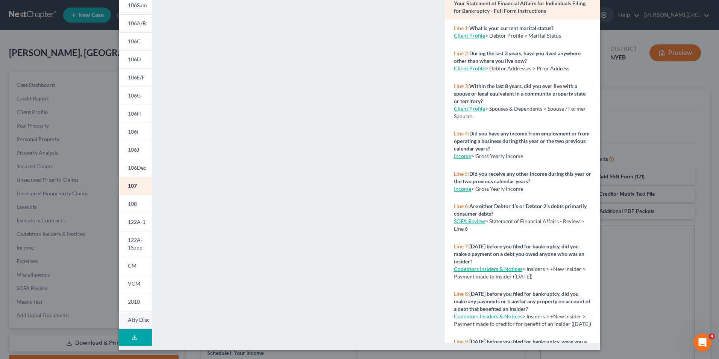
click at [136, 318] on span "Atty Disc" at bounding box center [139, 319] width 22 height 6
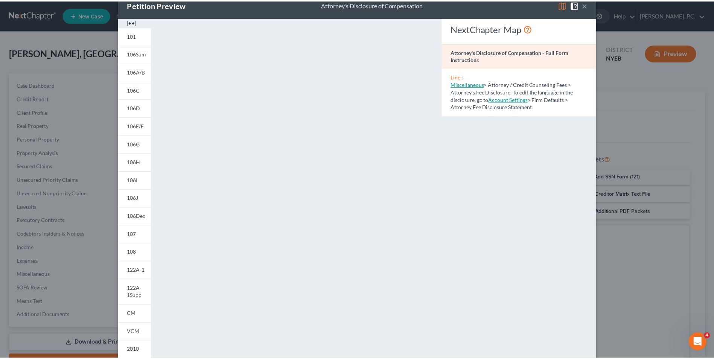
scroll to position [0, 0]
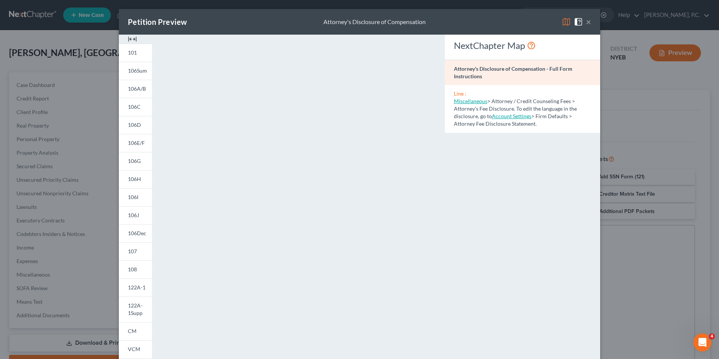
click at [586, 20] on button "×" at bounding box center [588, 21] width 5 height 9
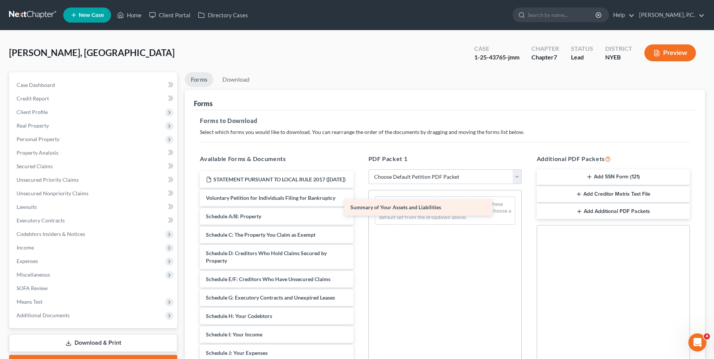
drag, startPoint x: 252, startPoint y: 223, endPoint x: 396, endPoint y: 206, distance: 145.4
click at [359, 206] on div "Summary of Your Assets and Liabilities STATEMENT PURSUANT TO LOCAL RULE 2017 ([…" at bounding box center [276, 364] width 165 height 386
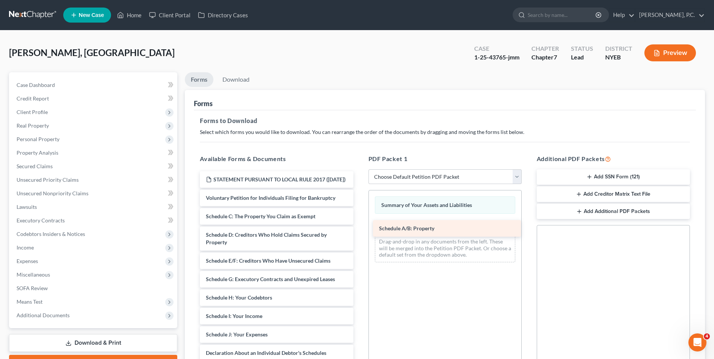
drag, startPoint x: 234, startPoint y: 224, endPoint x: 407, endPoint y: 228, distance: 173.1
click at [359, 228] on div "Schedule A/B: Property STATEMENT PURSUANT TO LOCAL RULE 2017 ([DATE]) Voluntary…" at bounding box center [276, 355] width 165 height 368
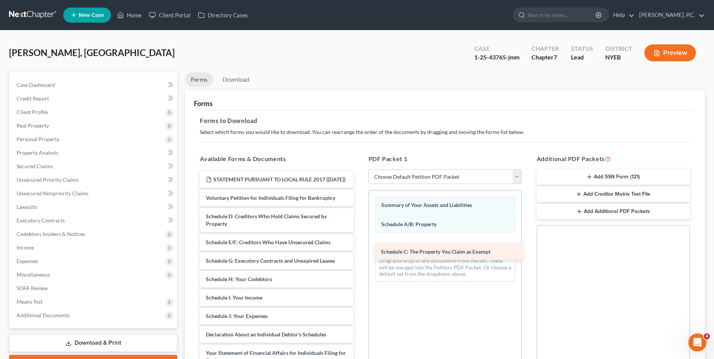
drag, startPoint x: 249, startPoint y: 220, endPoint x: 424, endPoint y: 248, distance: 177.1
click at [359, 248] on div "Schedule C: The Property You Claim as Exempt STATEMENT PURSUANT TO LOCAL RULE 2…" at bounding box center [276, 345] width 165 height 349
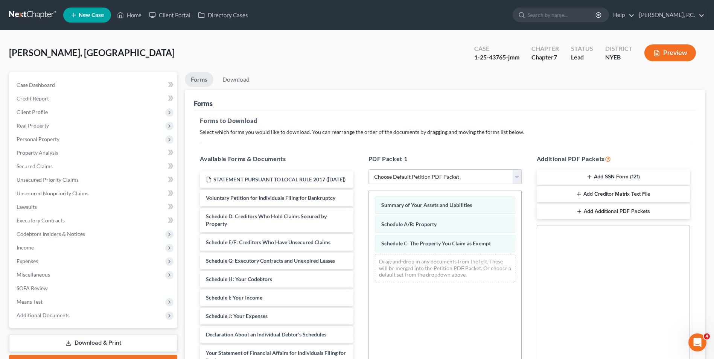
click at [679, 56] on button "Preview" at bounding box center [670, 52] width 52 height 17
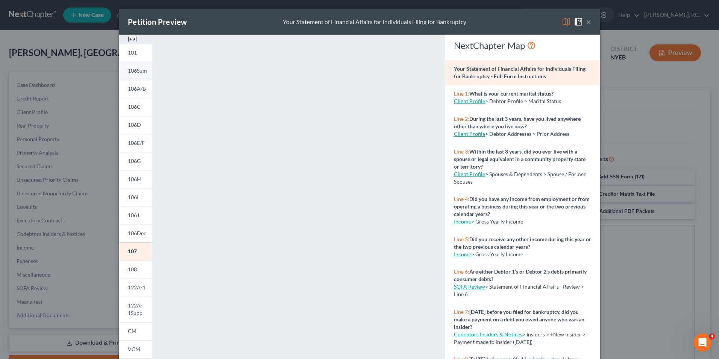
click at [129, 68] on span "106Sum" at bounding box center [137, 70] width 19 height 6
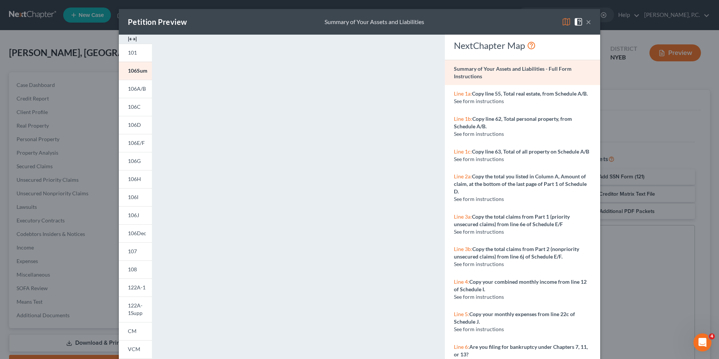
click at [568, 20] on img at bounding box center [566, 21] width 9 height 9
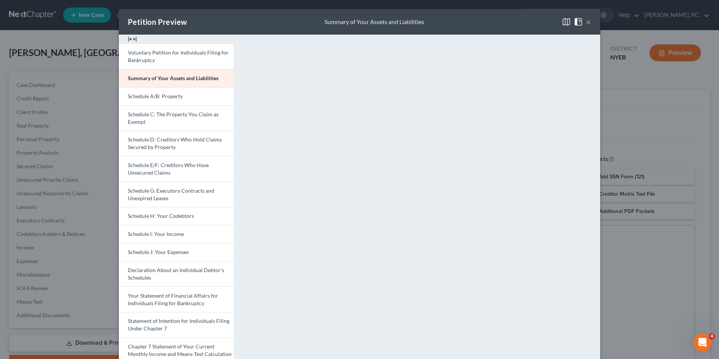
click at [586, 22] on button "×" at bounding box center [588, 21] width 5 height 9
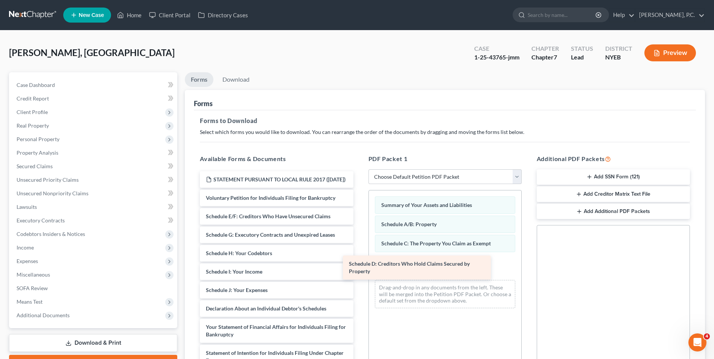
drag, startPoint x: 241, startPoint y: 225, endPoint x: 384, endPoint y: 264, distance: 148.4
click at [359, 264] on div "Schedule D: Creditors Who Hold Claims Secured by Property STATEMENT PURSUANT TO…" at bounding box center [276, 332] width 165 height 323
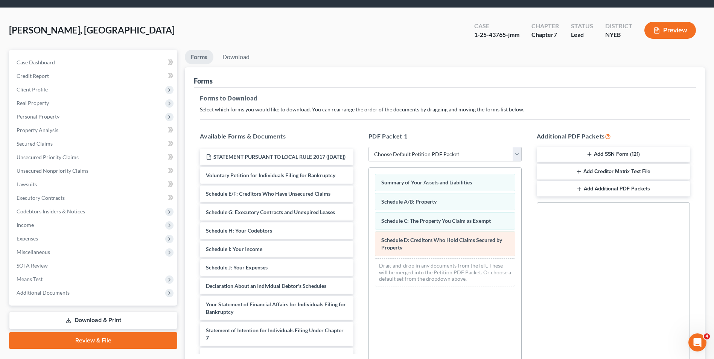
scroll to position [75, 0]
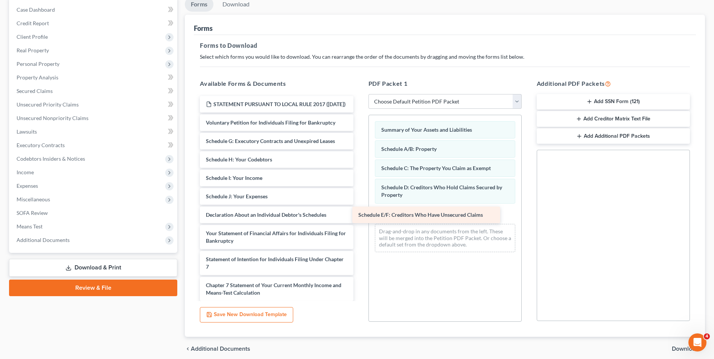
drag, startPoint x: 238, startPoint y: 146, endPoint x: 391, endPoint y: 212, distance: 166.1
click at [359, 212] on div "Schedule E/F: Creditors Who Have Unsecured Claims STATEMENT PURSUANT TO LOCAL R…" at bounding box center [276, 248] width 165 height 305
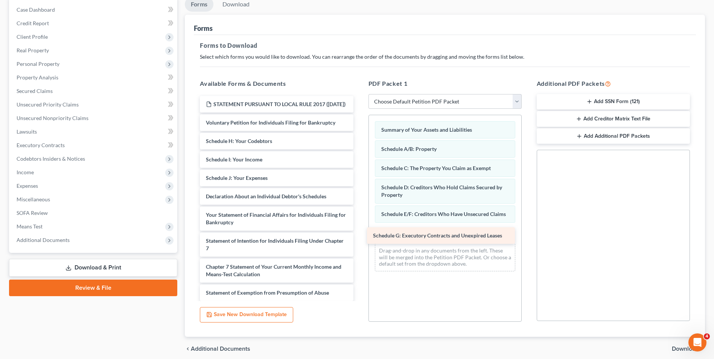
drag, startPoint x: 226, startPoint y: 147, endPoint x: 393, endPoint y: 234, distance: 188.3
click at [359, 234] on div "Schedule G: Executory Contracts and Unexpired Leases STATEMENT PURSUANT TO LOCA…" at bounding box center [276, 239] width 165 height 286
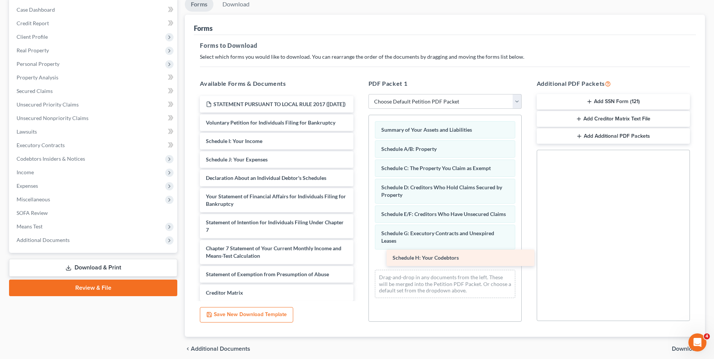
drag, startPoint x: 236, startPoint y: 147, endPoint x: 423, endPoint y: 256, distance: 216.1
click at [359, 256] on div "Schedule H: Your Codebtors STATEMENT PURSUANT TO LOCAL RULE 2017 ([DATE]) Volun…" at bounding box center [276, 230] width 165 height 268
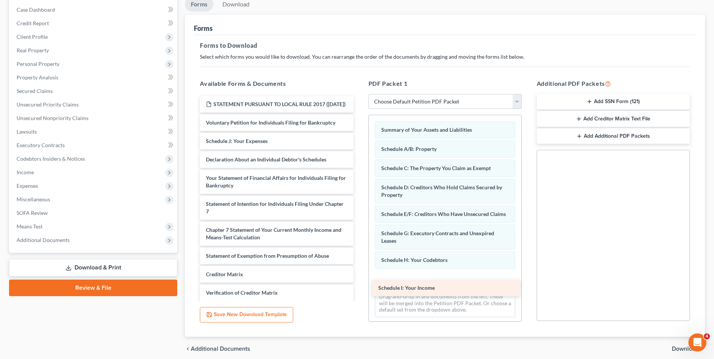
drag, startPoint x: 232, startPoint y: 149, endPoint x: 404, endPoint y: 288, distance: 221.5
click at [359, 288] on div "Schedule I: Your Income STATEMENT PURSUANT TO LOCAL RULE 2017 ([DATE]) Voluntar…" at bounding box center [276, 220] width 165 height 249
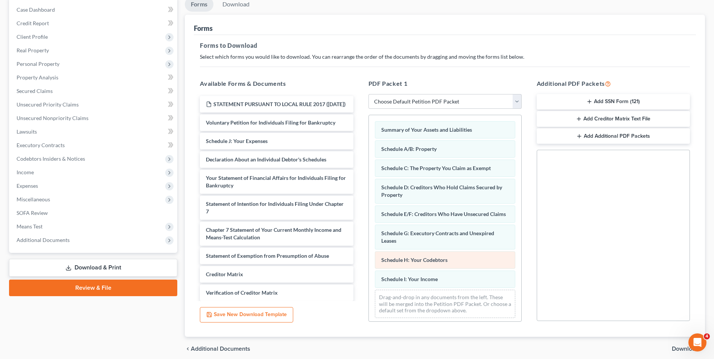
scroll to position [10, 0]
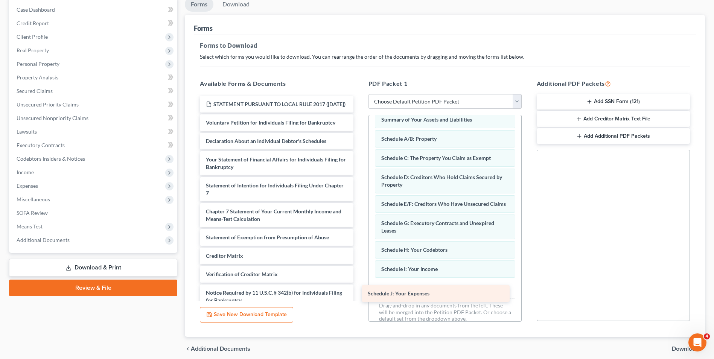
drag, startPoint x: 232, startPoint y: 145, endPoint x: 394, endPoint y: 290, distance: 217.1
click at [359, 290] on div "Schedule J: Your Expenses STATEMENT PURSUANT TO LOCAL RULE 2017 ([DATE]) Volunt…" at bounding box center [276, 211] width 165 height 231
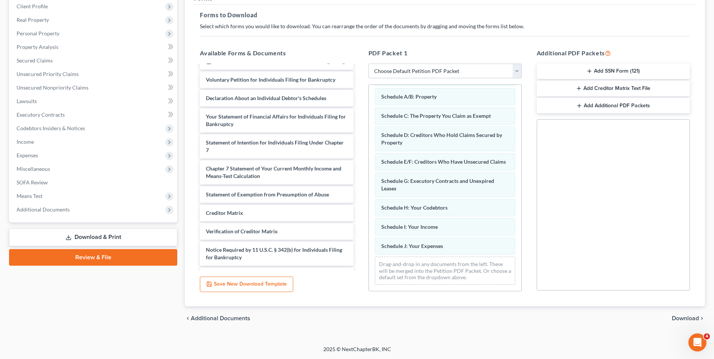
scroll to position [0, 0]
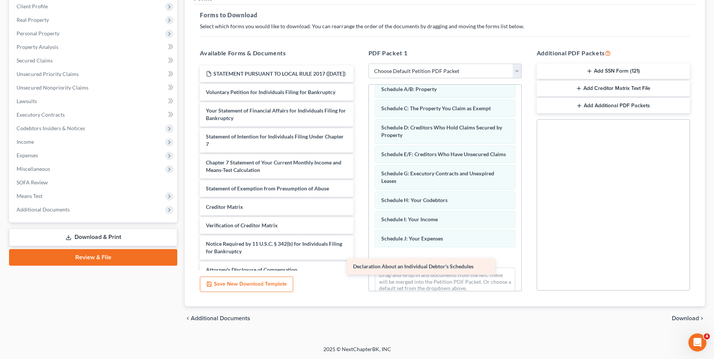
drag, startPoint x: 244, startPoint y: 116, endPoint x: 391, endPoint y: 264, distance: 208.8
click at [359, 264] on div "Declaration About an Individual Debtor's Schedules STATEMENT PURSUANT TO LOCAL …" at bounding box center [276, 171] width 165 height 213
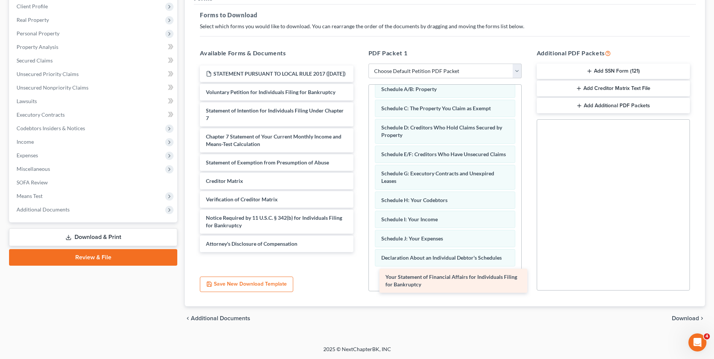
drag, startPoint x: 232, startPoint y: 126, endPoint x: 411, endPoint y: 284, distance: 239.6
click at [359, 252] on div "Your Statement of Financial Affairs for Individuals Filing for Bankruptcy STATE…" at bounding box center [276, 158] width 165 height 187
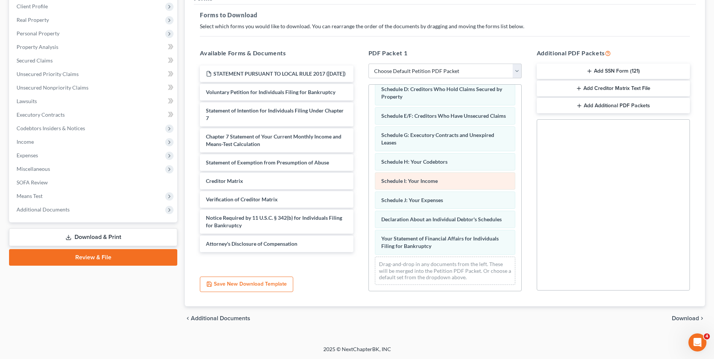
scroll to position [75, 0]
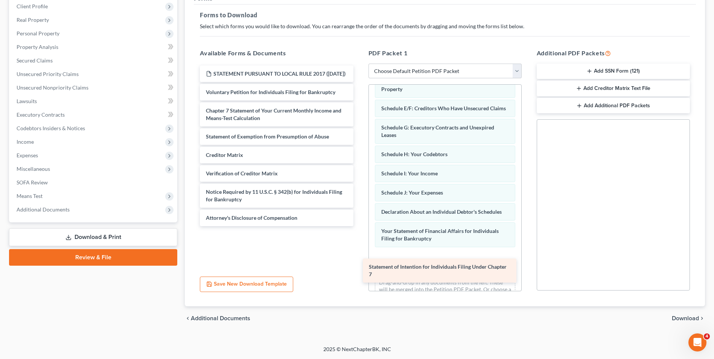
drag, startPoint x: 232, startPoint y: 125, endPoint x: 395, endPoint y: 273, distance: 220.5
click at [359, 226] on div "Statement of Intention for Individuals Filing Under Chapter 7 STATEMENT PURSUAN…" at bounding box center [276, 145] width 165 height 161
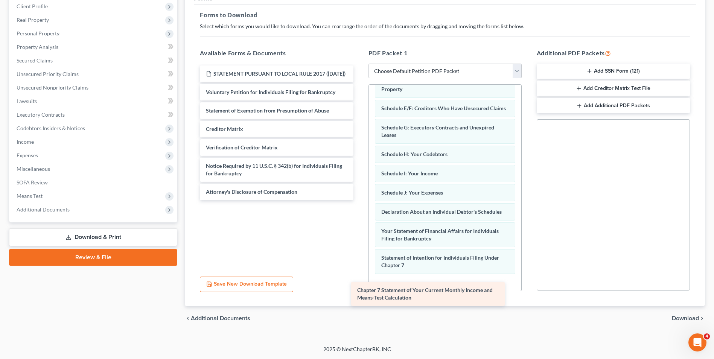
drag, startPoint x: 236, startPoint y: 116, endPoint x: 387, endPoint y: 288, distance: 229.0
click at [359, 200] on div "Chapter 7 Statement of Your Current Monthly Income and Means-Test Calculation S…" at bounding box center [276, 132] width 165 height 135
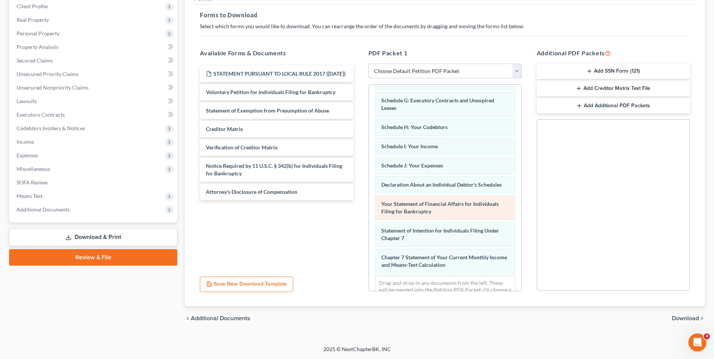
scroll to position [129, 0]
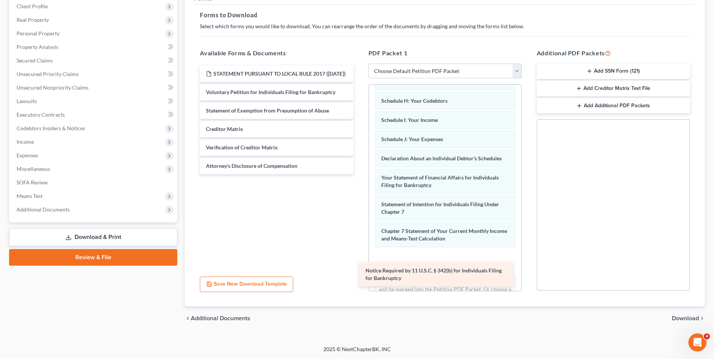
drag, startPoint x: 248, startPoint y: 169, endPoint x: 407, endPoint y: 266, distance: 186.7
click at [359, 174] on div "Notice Required by 11 U.S.C. § 342(b) for Individuals Filing for Bankruptcy STA…" at bounding box center [276, 119] width 165 height 109
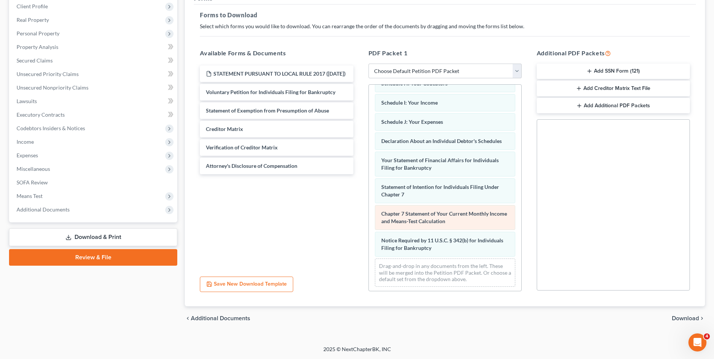
scroll to position [155, 0]
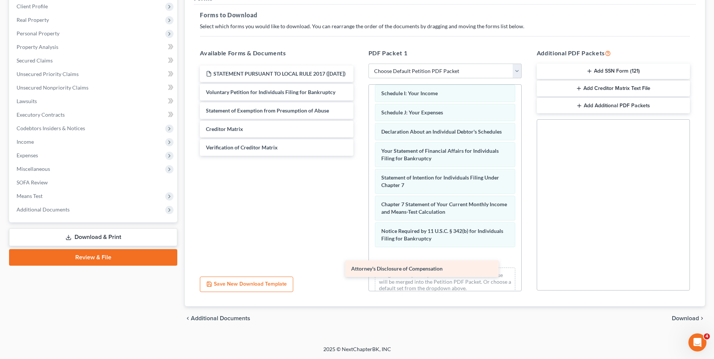
drag, startPoint x: 247, startPoint y: 176, endPoint x: 392, endPoint y: 272, distance: 173.6
click at [359, 156] on div "Attorney's Disclosure of Compensation STATEMENT PURSUANT TO LOCAL RULE 2017 ([D…" at bounding box center [276, 110] width 165 height 90
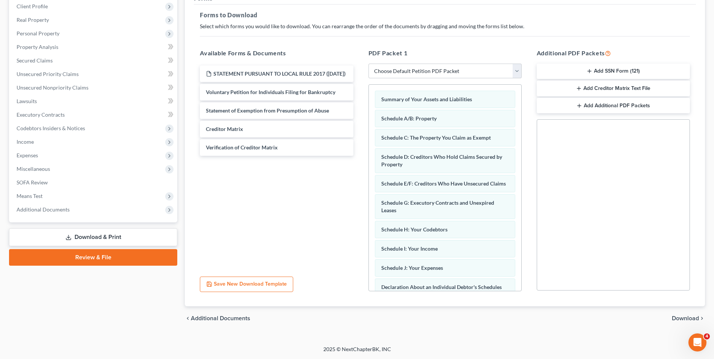
scroll to position [175, 0]
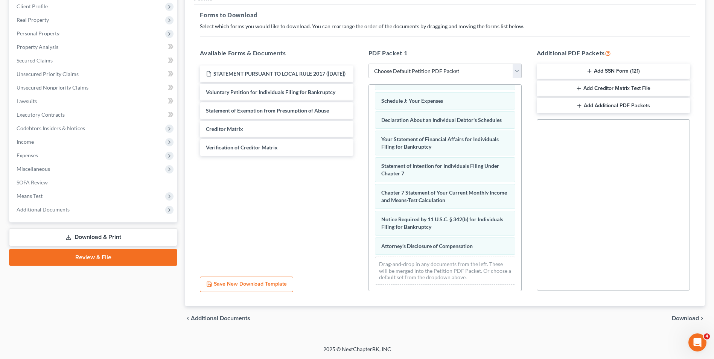
click at [678, 316] on span "Download" at bounding box center [684, 318] width 27 height 6
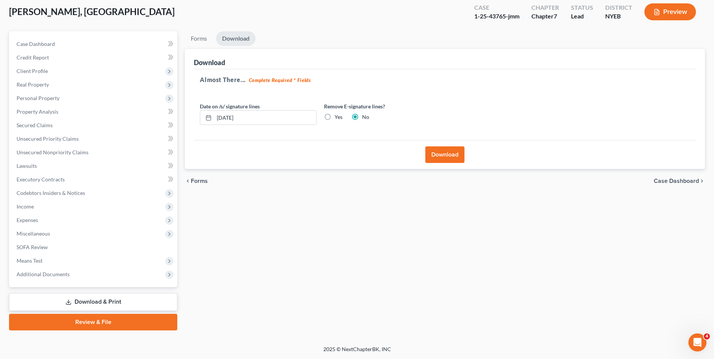
click at [334, 117] on label "Yes" at bounding box center [338, 117] width 8 height 8
click at [337, 117] on input "Yes" at bounding box center [339, 115] width 5 height 5
radio input "true"
radio input "false"
drag, startPoint x: 268, startPoint y: 121, endPoint x: 182, endPoint y: 124, distance: 86.2
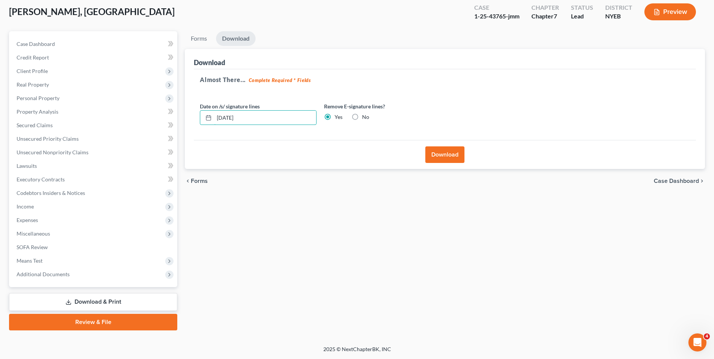
click at [182, 124] on div "Forms Download Forms Forms to Download Select which forms you would like to dow…" at bounding box center [444, 180] width 527 height 299
click at [448, 157] on button "Download" at bounding box center [444, 154] width 39 height 17
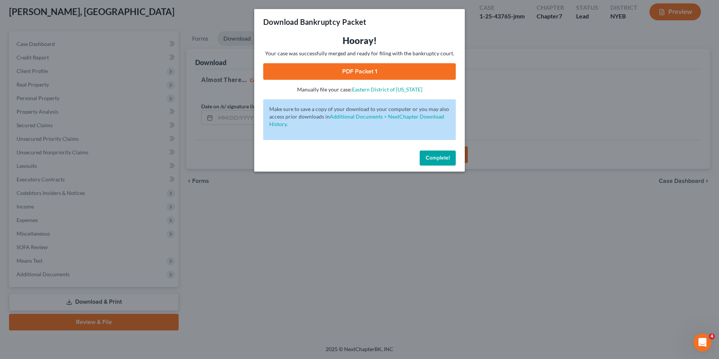
click at [442, 155] on span "Complete!" at bounding box center [438, 158] width 24 height 6
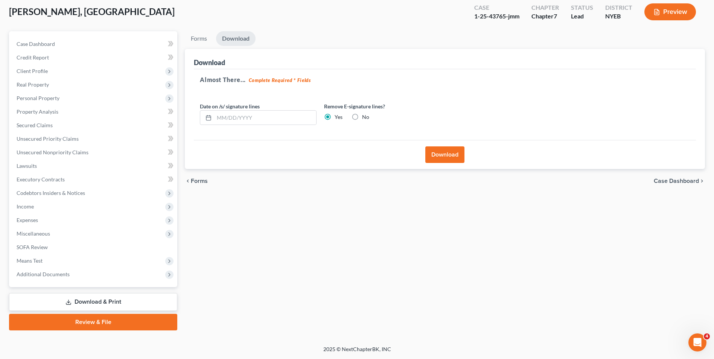
click at [444, 155] on button "Download" at bounding box center [444, 154] width 39 height 17
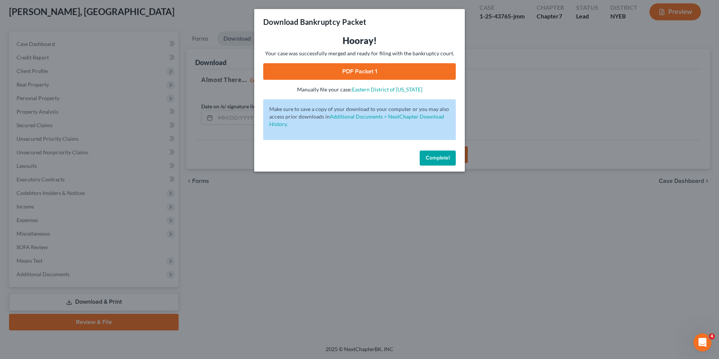
click at [357, 70] on link "PDF Packet 1" at bounding box center [359, 71] width 193 height 17
click at [426, 157] on span "Complete!" at bounding box center [438, 158] width 24 height 6
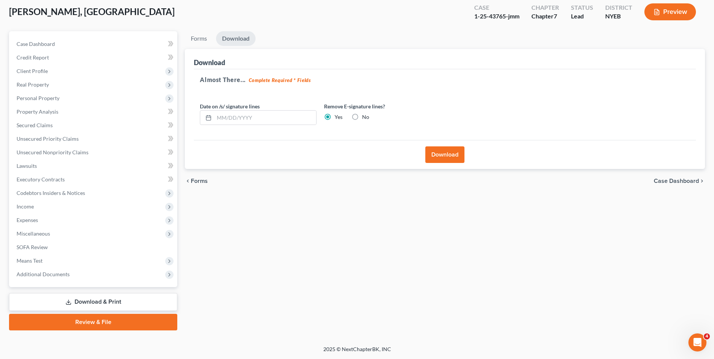
click at [102, 302] on link "Download & Print" at bounding box center [93, 302] width 168 height 18
click at [114, 304] on link "Download & Print" at bounding box center [93, 302] width 168 height 18
click at [94, 303] on link "Download & Print" at bounding box center [93, 302] width 168 height 18
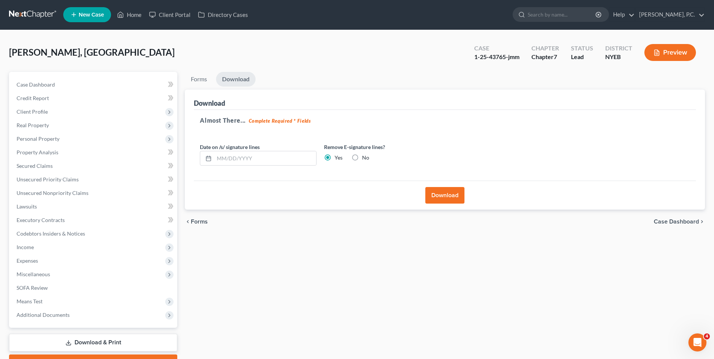
scroll to position [0, 0]
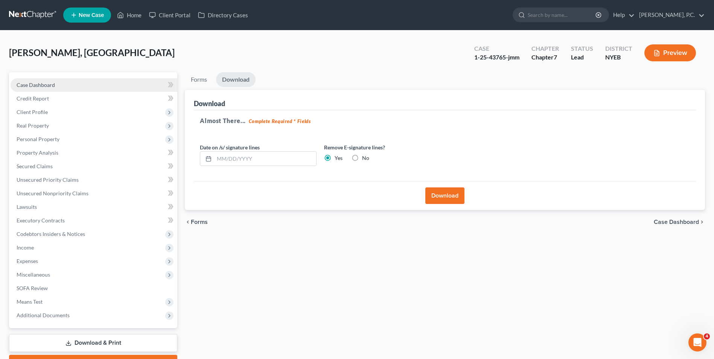
click at [121, 81] on link "Case Dashboard" at bounding box center [94, 85] width 167 height 14
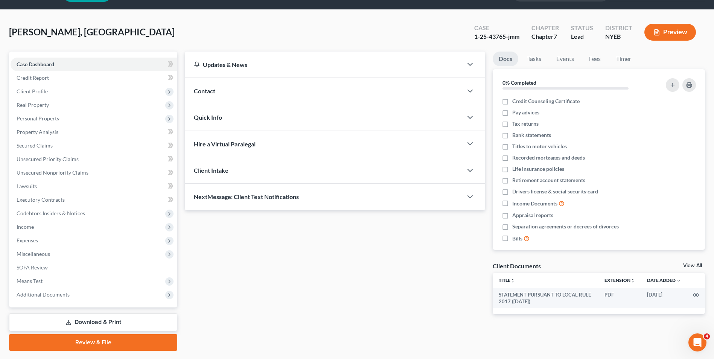
scroll to position [41, 0]
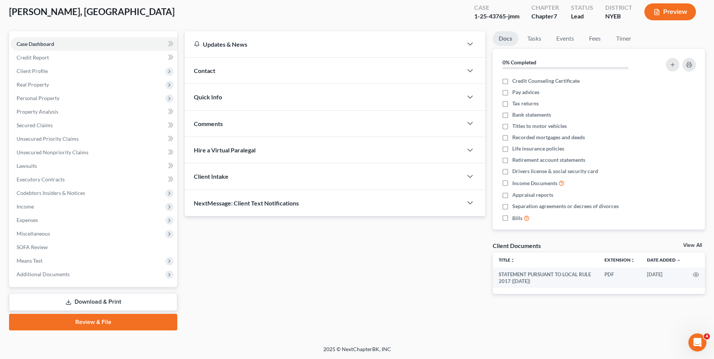
click at [81, 299] on link "Download & Print" at bounding box center [93, 302] width 168 height 18
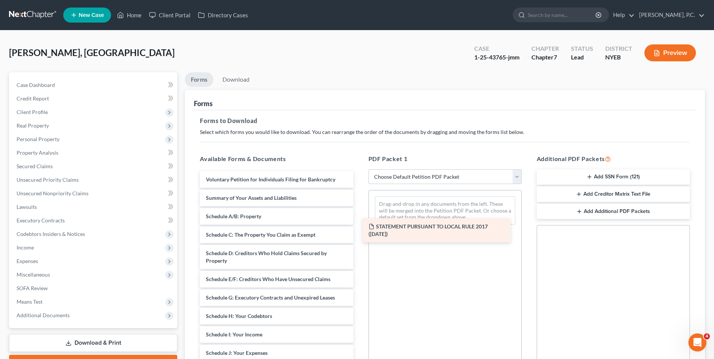
drag, startPoint x: 273, startPoint y: 180, endPoint x: 436, endPoint y: 227, distance: 169.2
click at [359, 227] on div "STATEMENT PURSUANT TO LOCAL RULE 2017 ([DATE]) STATEMENT PURSUANT TO LOCAL RULE…" at bounding box center [276, 364] width 165 height 386
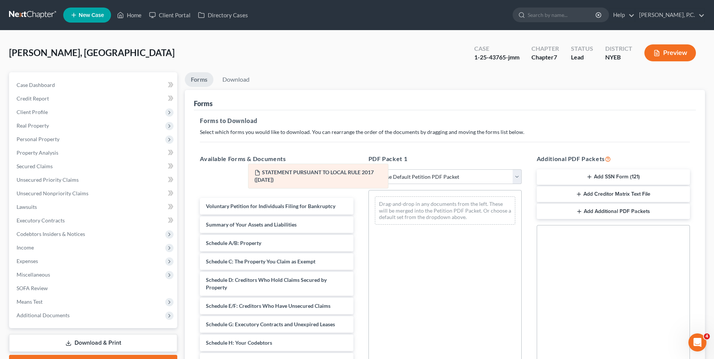
drag, startPoint x: 433, startPoint y: 211, endPoint x: 306, endPoint y: 178, distance: 130.9
click at [369, 190] on div "STATEMENT PURSUANT TO LOCAL RULE 2017 ([DATE]) STATEMENT PURSUANT TO LOCAL RULE…" at bounding box center [445, 210] width 152 height 40
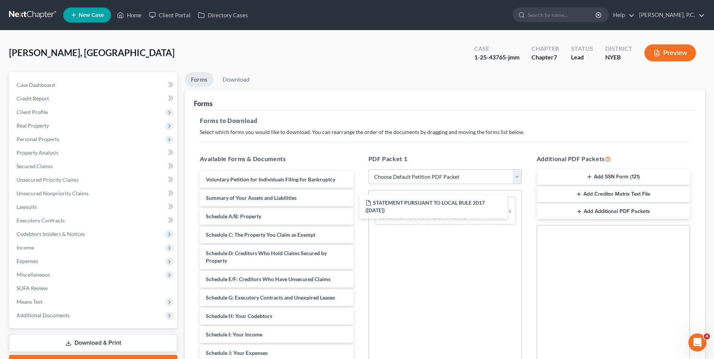
drag, startPoint x: 283, startPoint y: 184, endPoint x: 290, endPoint y: 188, distance: 8.4
click at [359, 207] on div "STATEMENT PURSUANT TO LOCAL RULE 2017 ([DATE]) STATEMENT PURSUANT TO LOCAL RULE…" at bounding box center [276, 364] width 165 height 386
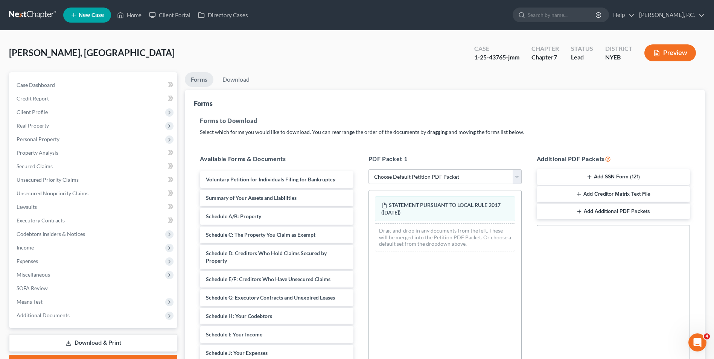
scroll to position [106, 0]
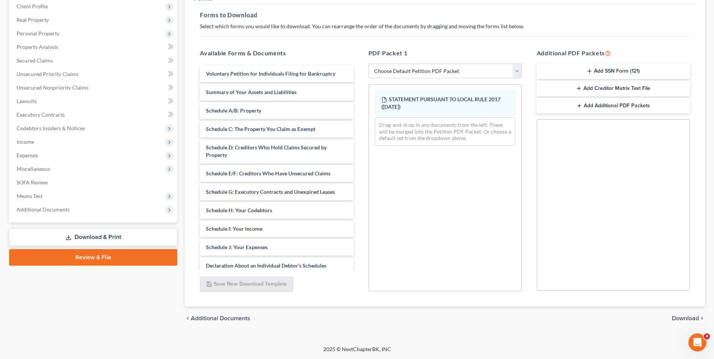
click at [678, 316] on span "Download" at bounding box center [684, 318] width 27 height 6
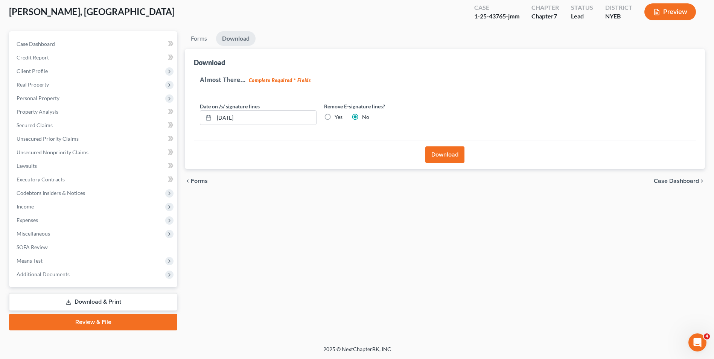
scroll to position [41, 0]
click at [334, 117] on label "Yes" at bounding box center [338, 117] width 8 height 8
click at [337, 117] on input "Yes" at bounding box center [339, 115] width 5 height 5
radio input "true"
radio input "false"
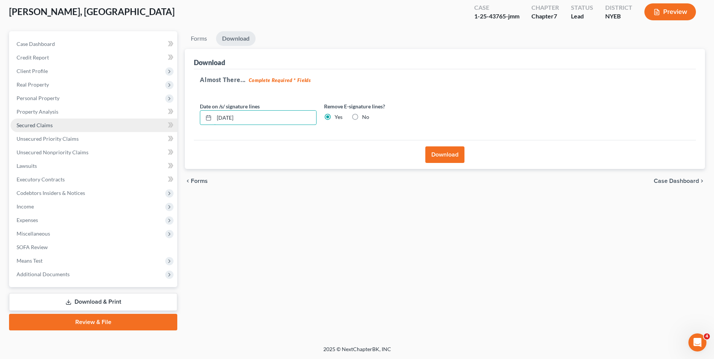
drag, startPoint x: 274, startPoint y: 122, endPoint x: 138, endPoint y: 122, distance: 135.8
click at [138, 122] on div "Petition Navigation Case Dashboard Payments Invoices Payments Payments Credit R…" at bounding box center [356, 180] width 703 height 299
click at [436, 158] on button "Download" at bounding box center [444, 154] width 39 height 17
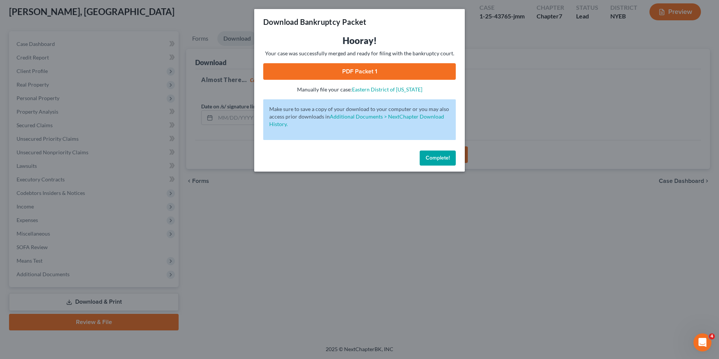
click at [350, 72] on link "PDF Packet 1" at bounding box center [359, 71] width 193 height 17
click at [440, 162] on button "Complete!" at bounding box center [438, 157] width 36 height 15
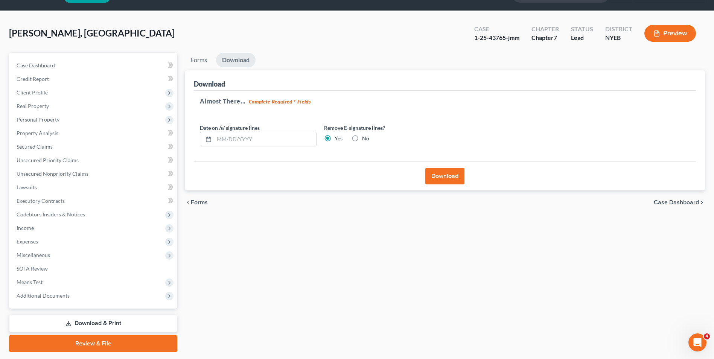
scroll to position [0, 0]
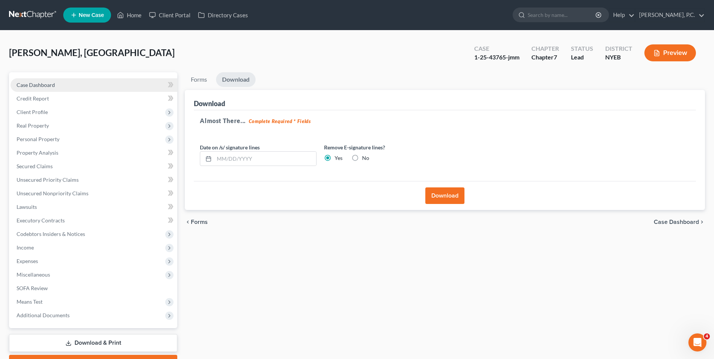
click at [85, 88] on link "Case Dashboard" at bounding box center [94, 85] width 167 height 14
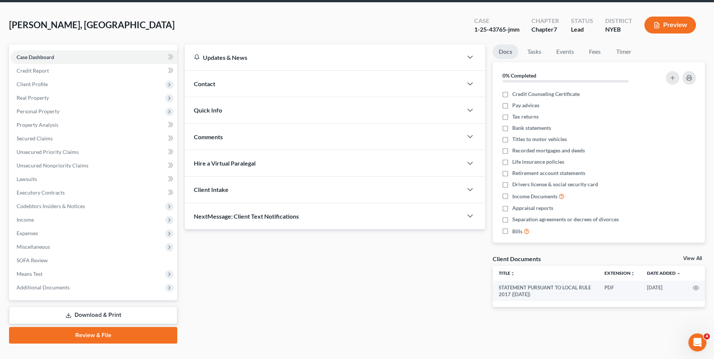
scroll to position [41, 0]
